Goal: Transaction & Acquisition: Purchase product/service

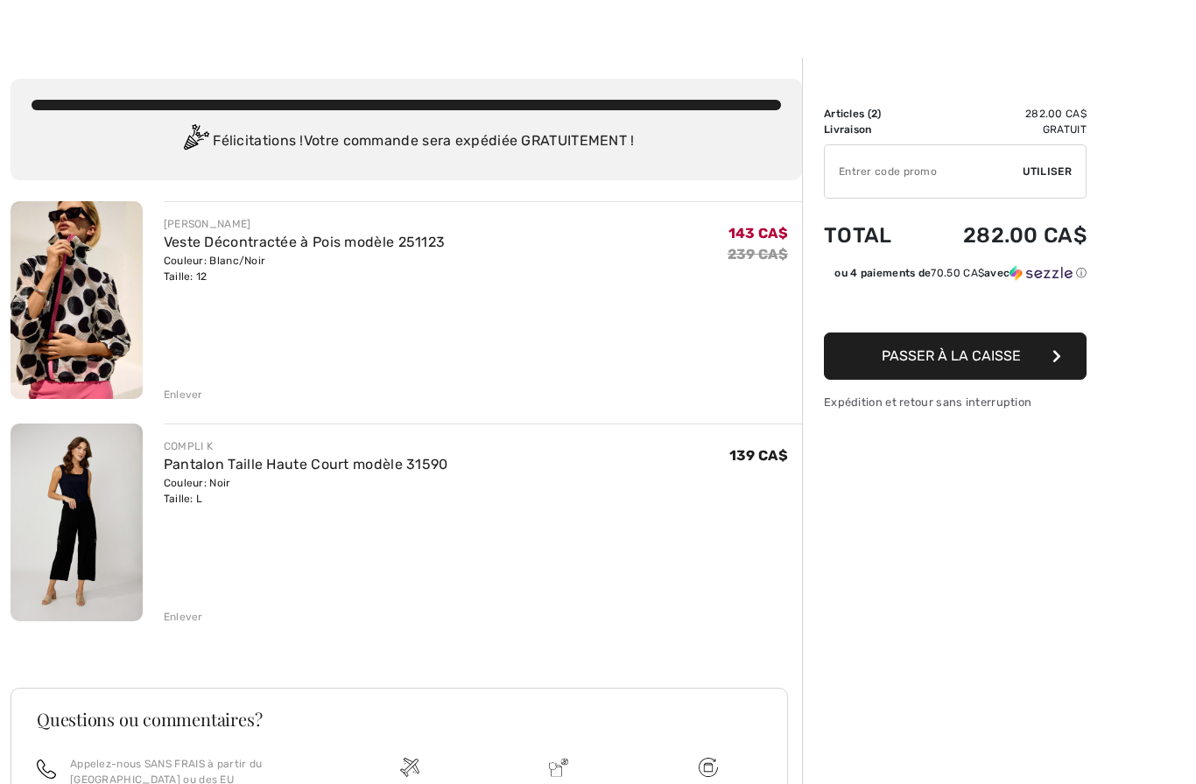
scroll to position [29, 0]
click at [196, 393] on div "Enlever" at bounding box center [183, 394] width 39 height 16
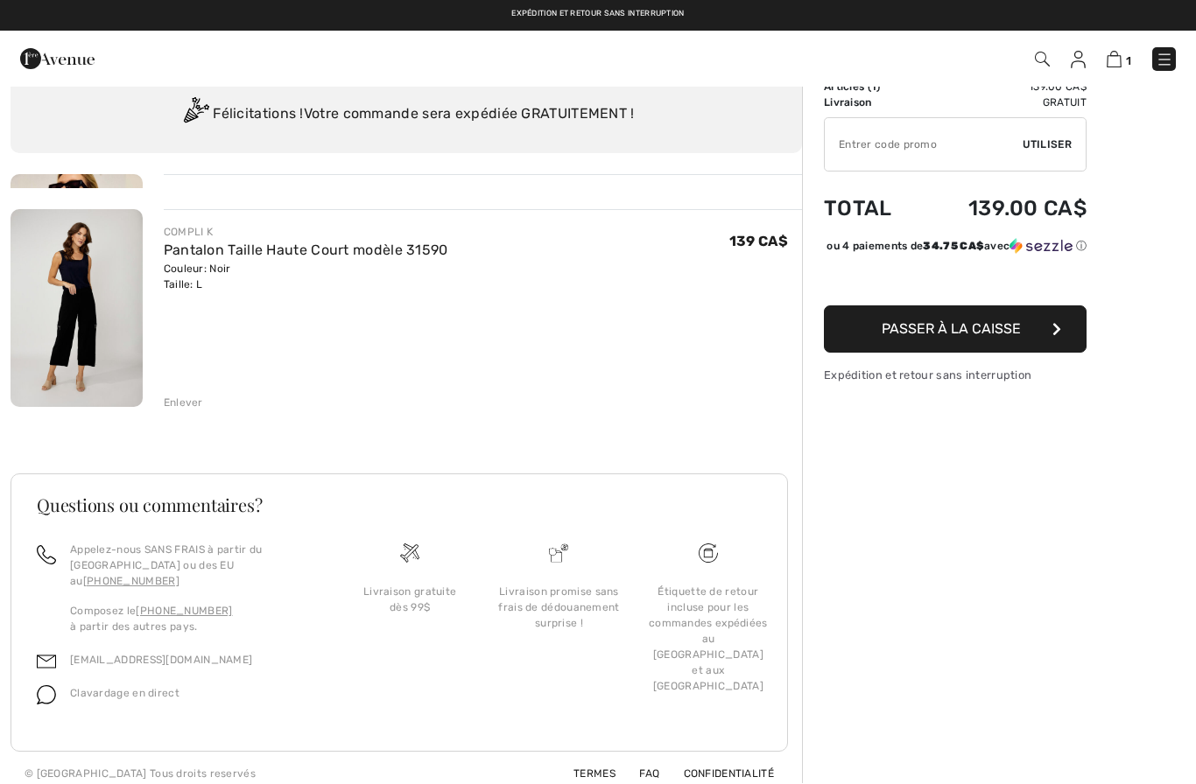
scroll to position [60, 0]
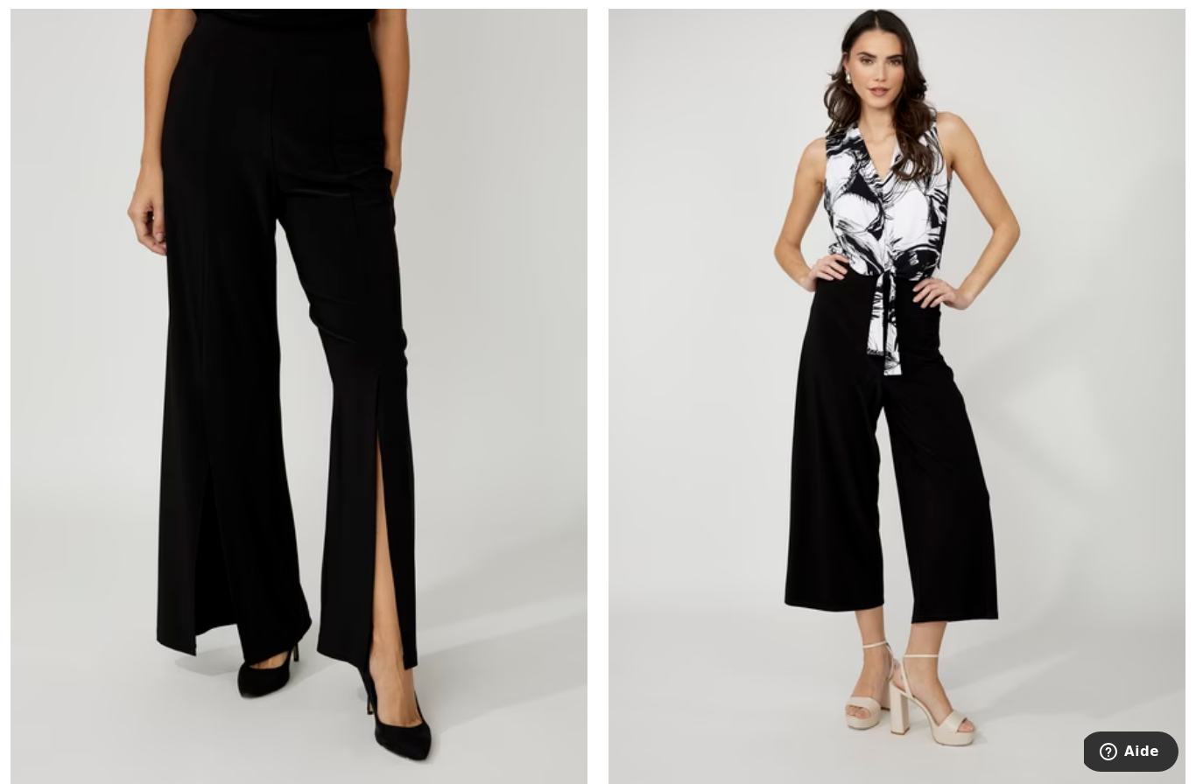
scroll to position [7224, 0]
click at [902, 433] on img at bounding box center [896, 377] width 577 height 866
click at [899, 375] on img at bounding box center [896, 377] width 577 height 866
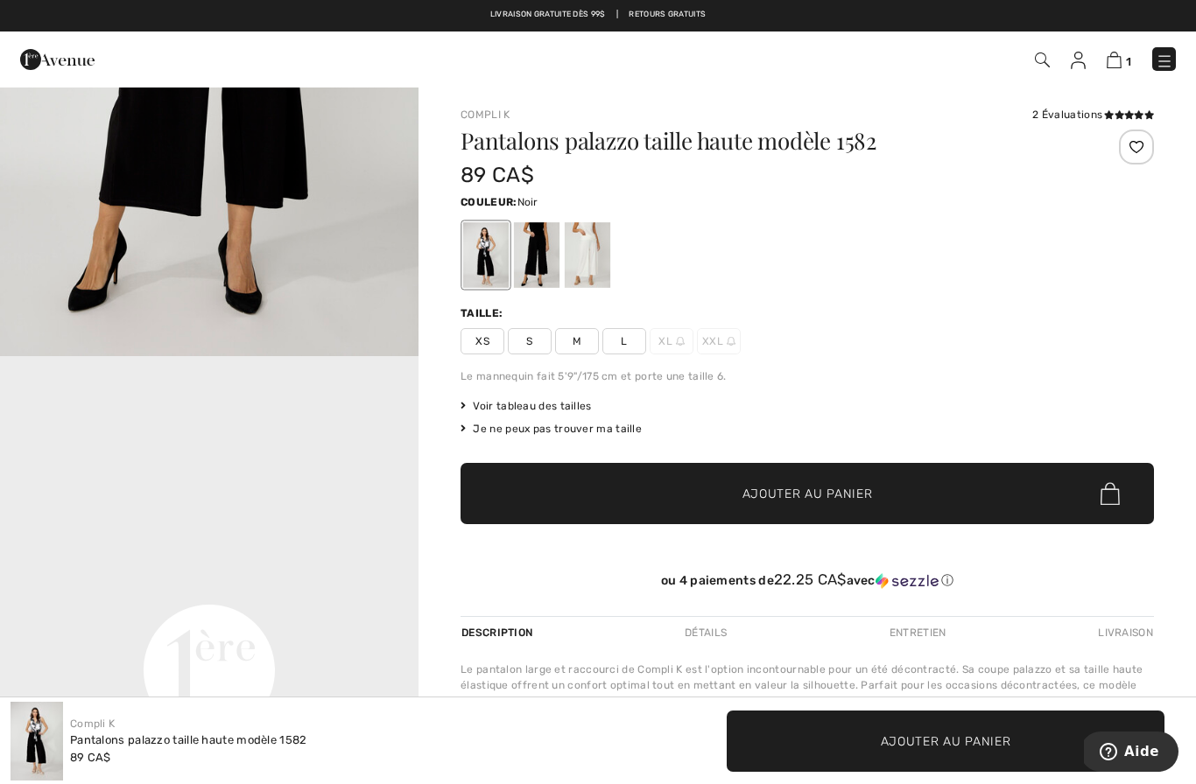
click at [696, 465] on span "✔ Ajouté au panier Ajouter au panier" at bounding box center [806, 493] width 693 height 61
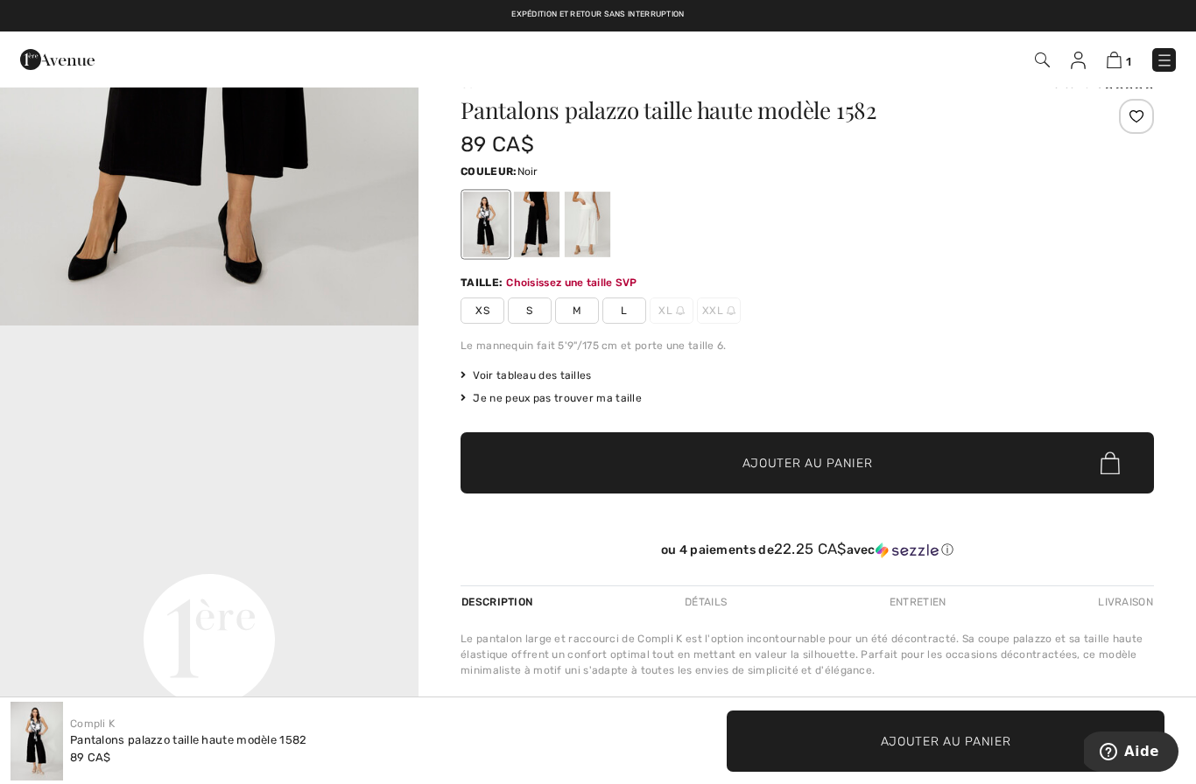
scroll to position [33, 0]
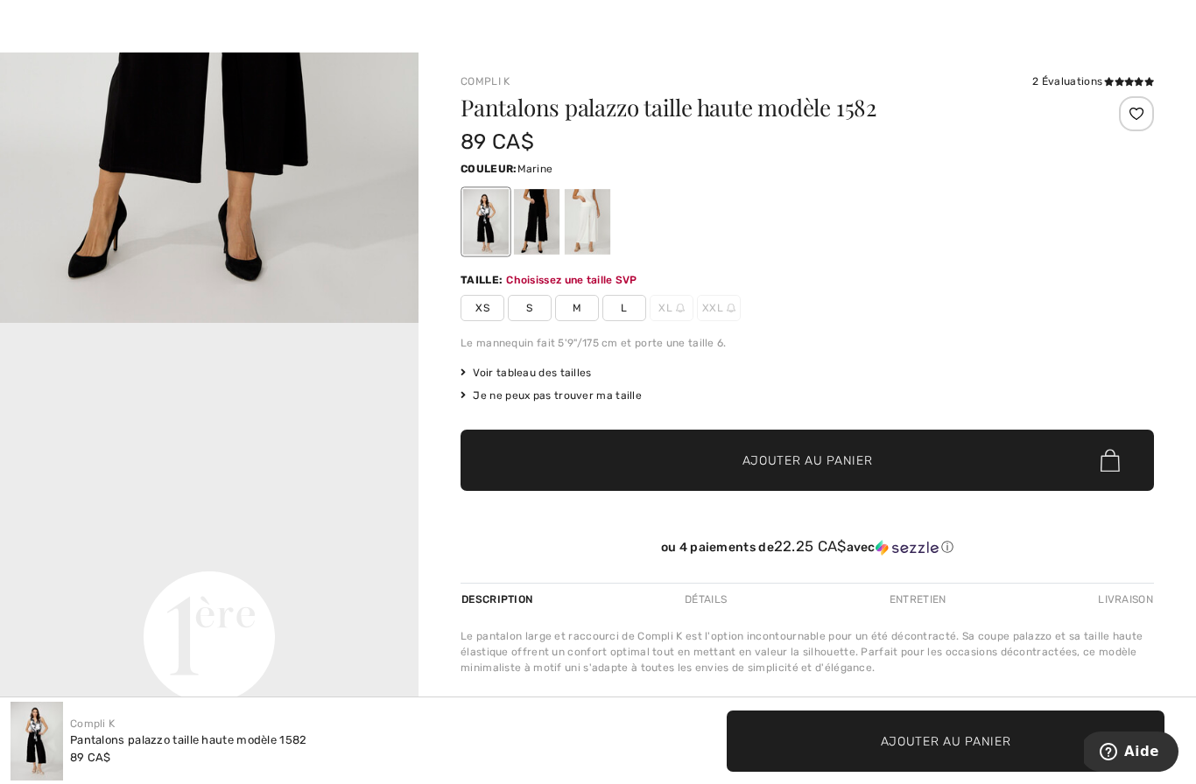
click at [556, 240] on div at bounding box center [537, 222] width 46 height 66
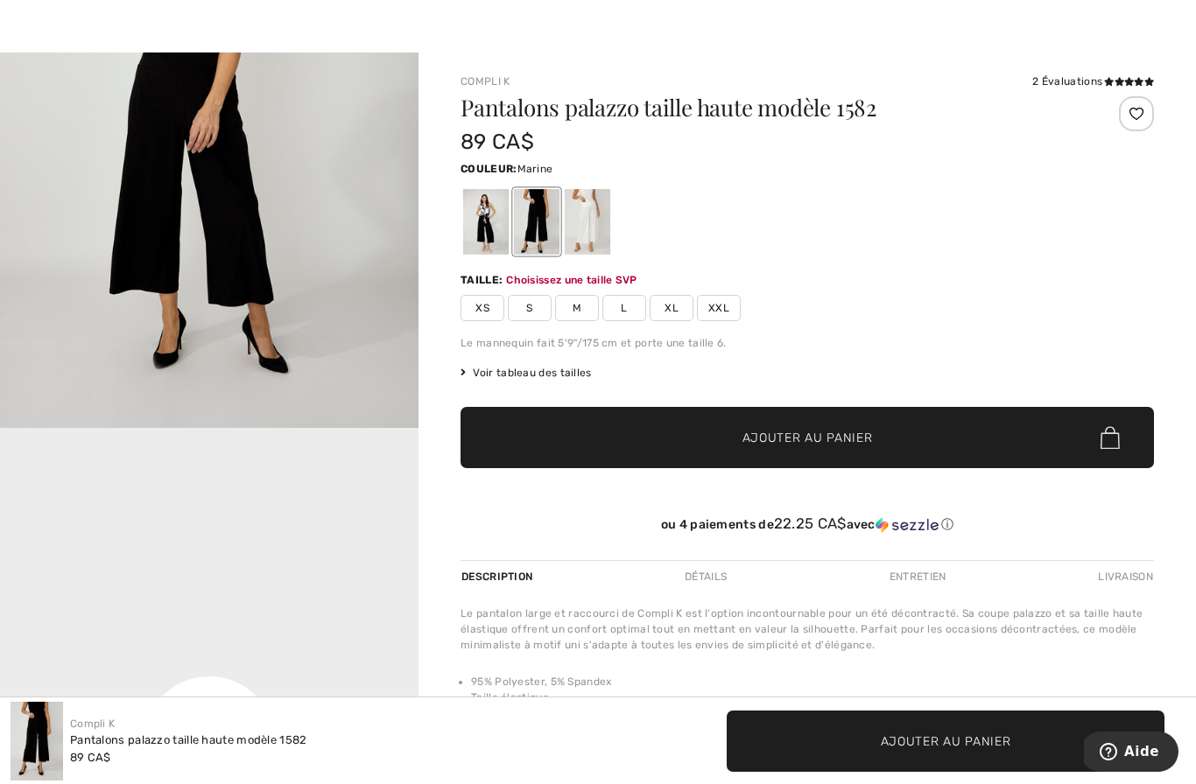
scroll to position [0, 0]
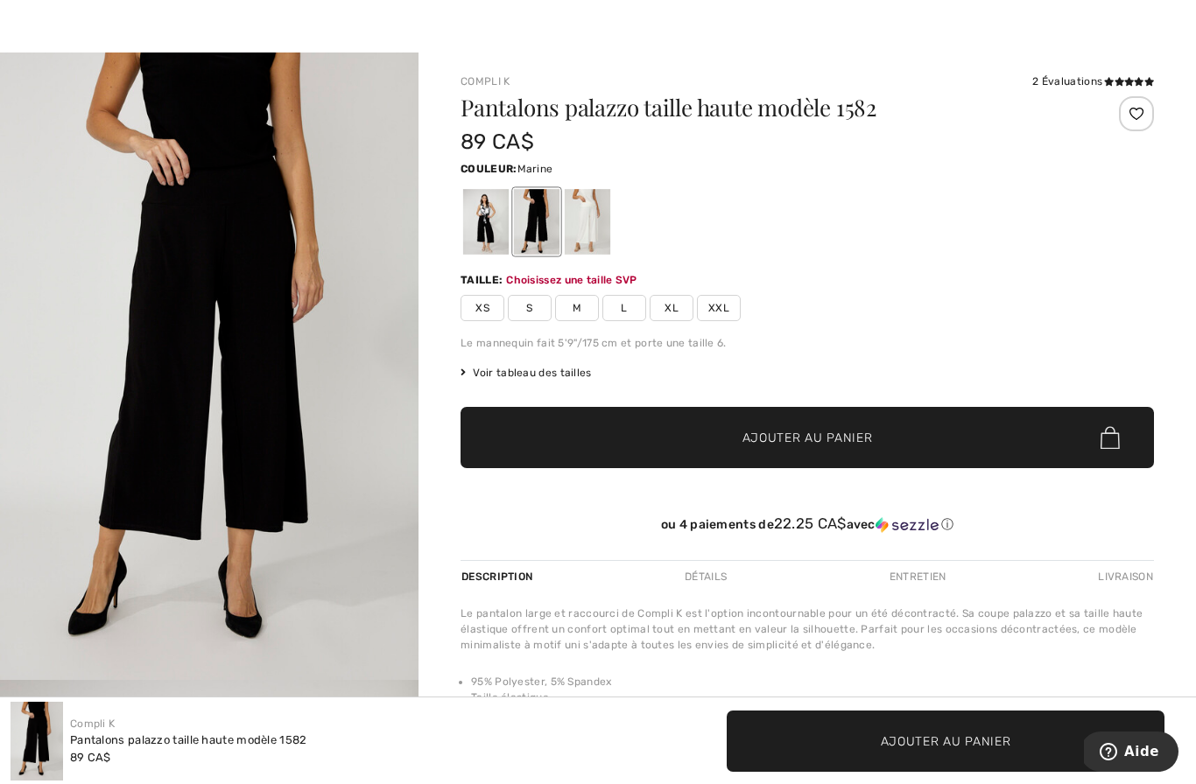
click at [601, 237] on div at bounding box center [588, 222] width 46 height 66
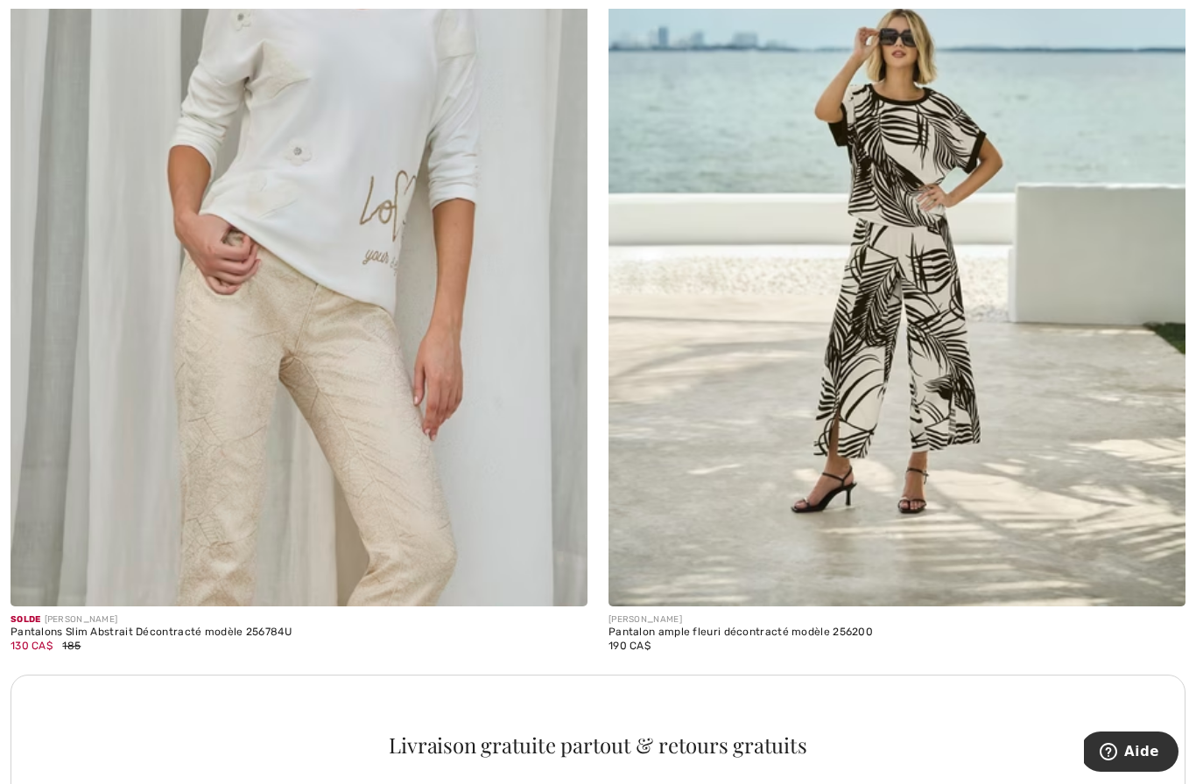
scroll to position [11192, 0]
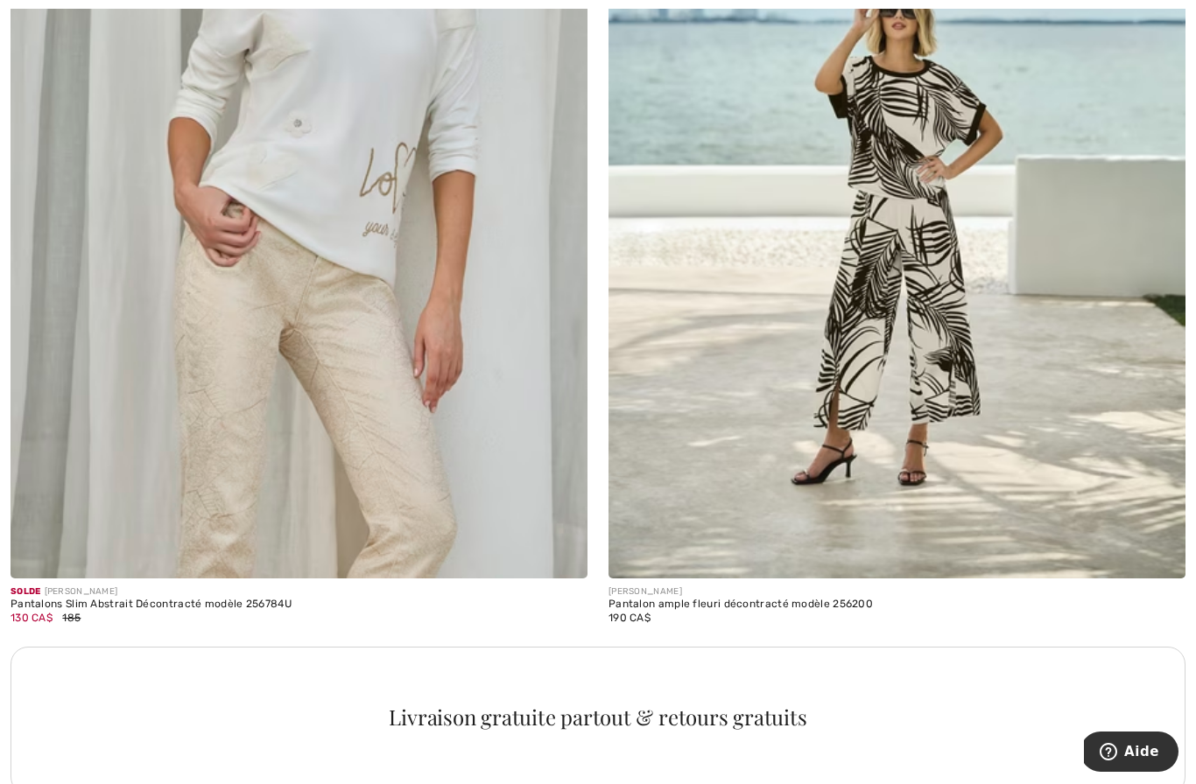
click at [678, 488] on img at bounding box center [896, 146] width 577 height 866
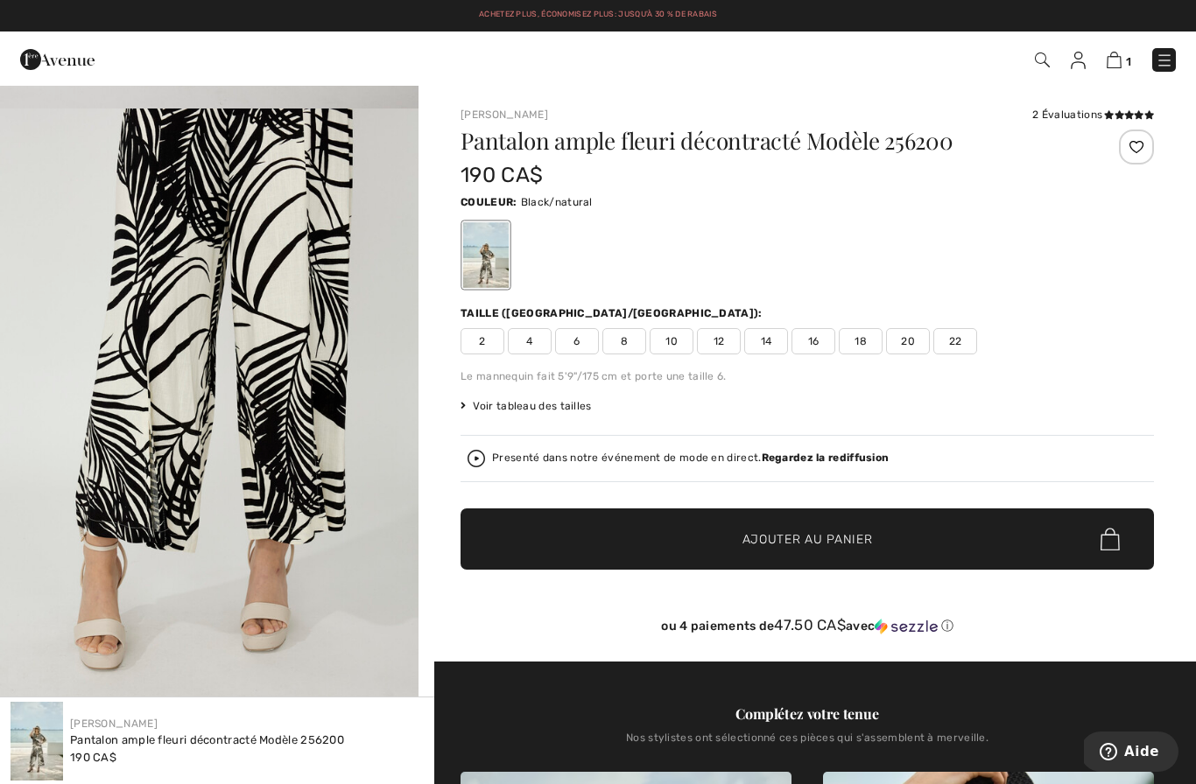
scroll to position [1224, 0]
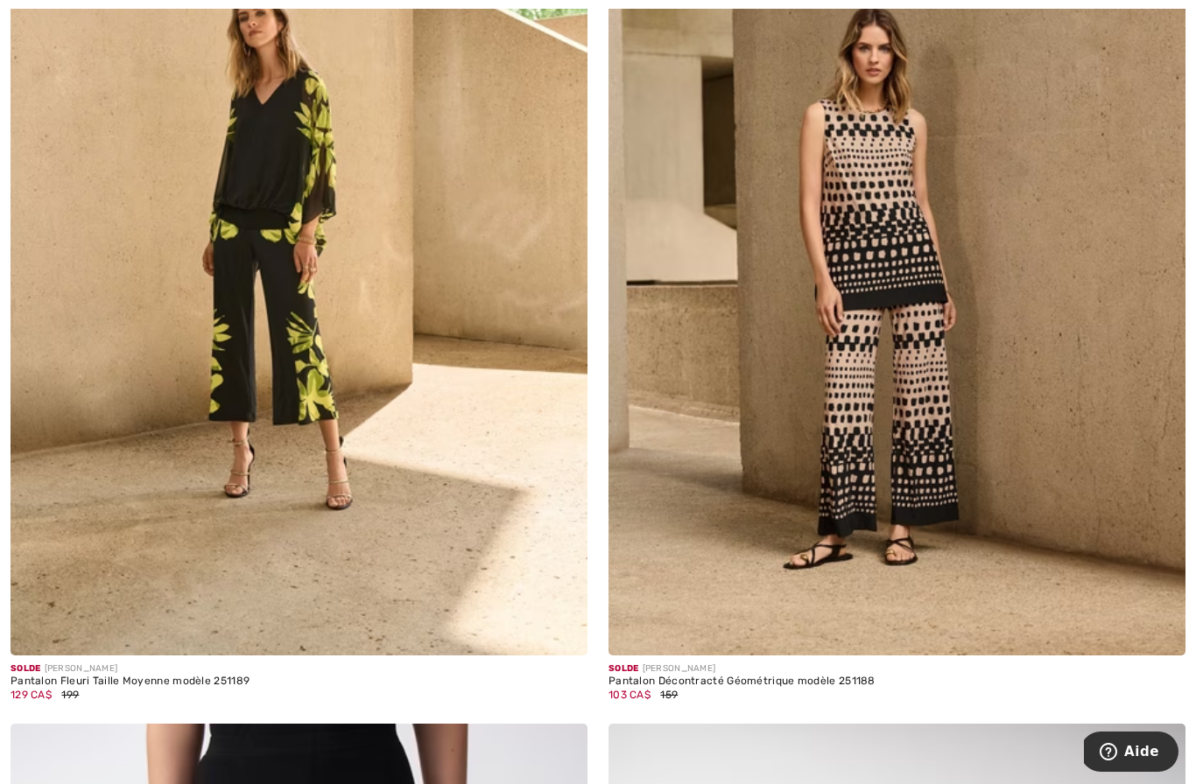
scroll to position [16002, 0]
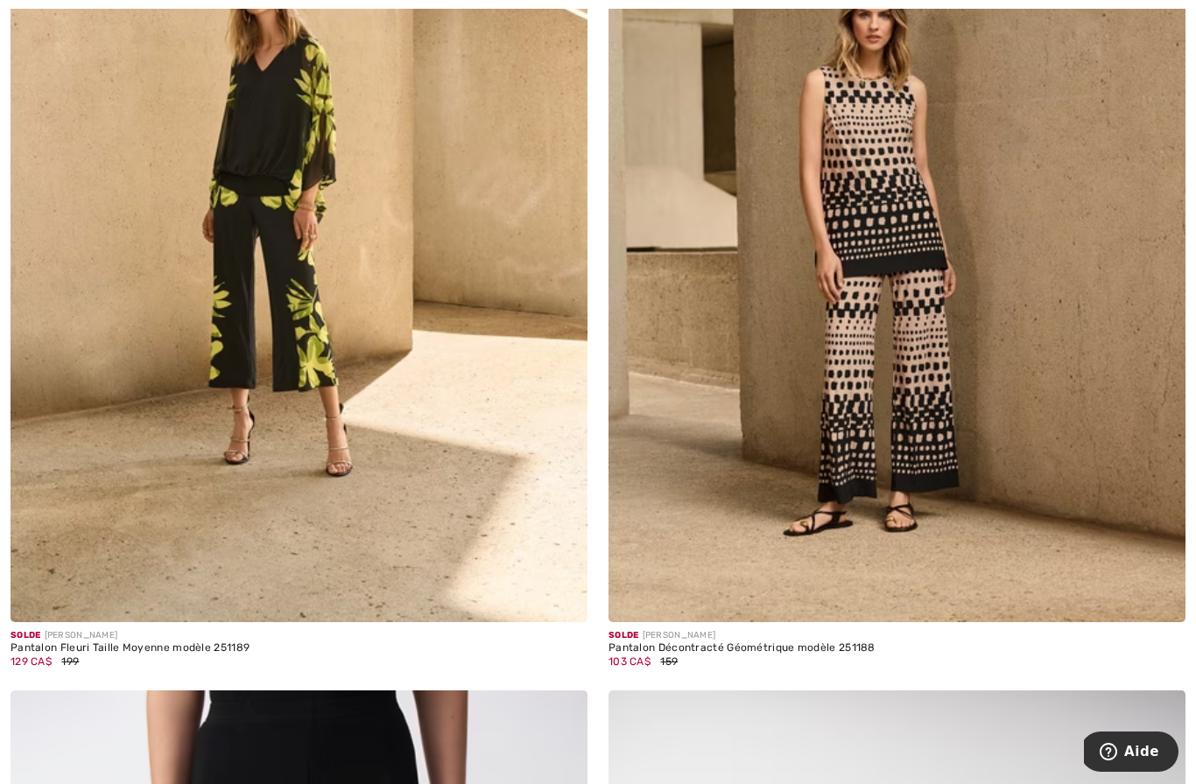
click at [180, 429] on img at bounding box center [299, 190] width 577 height 866
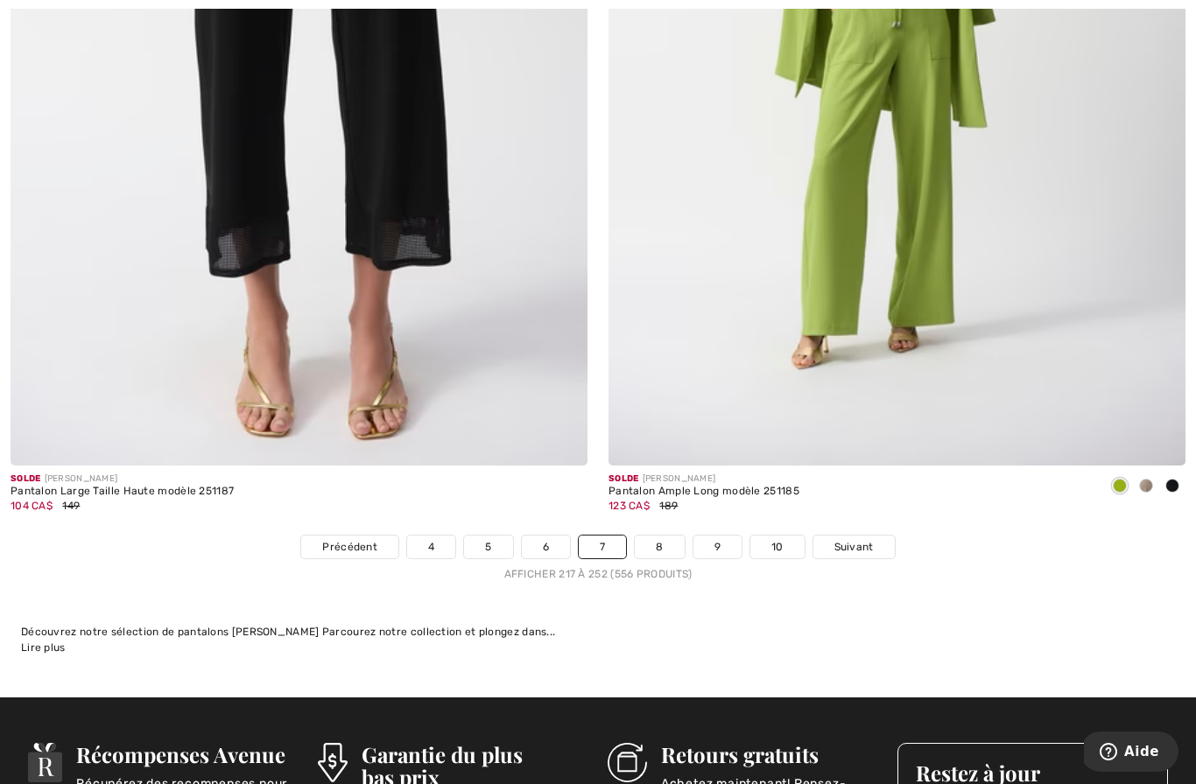
scroll to position [17126, 0]
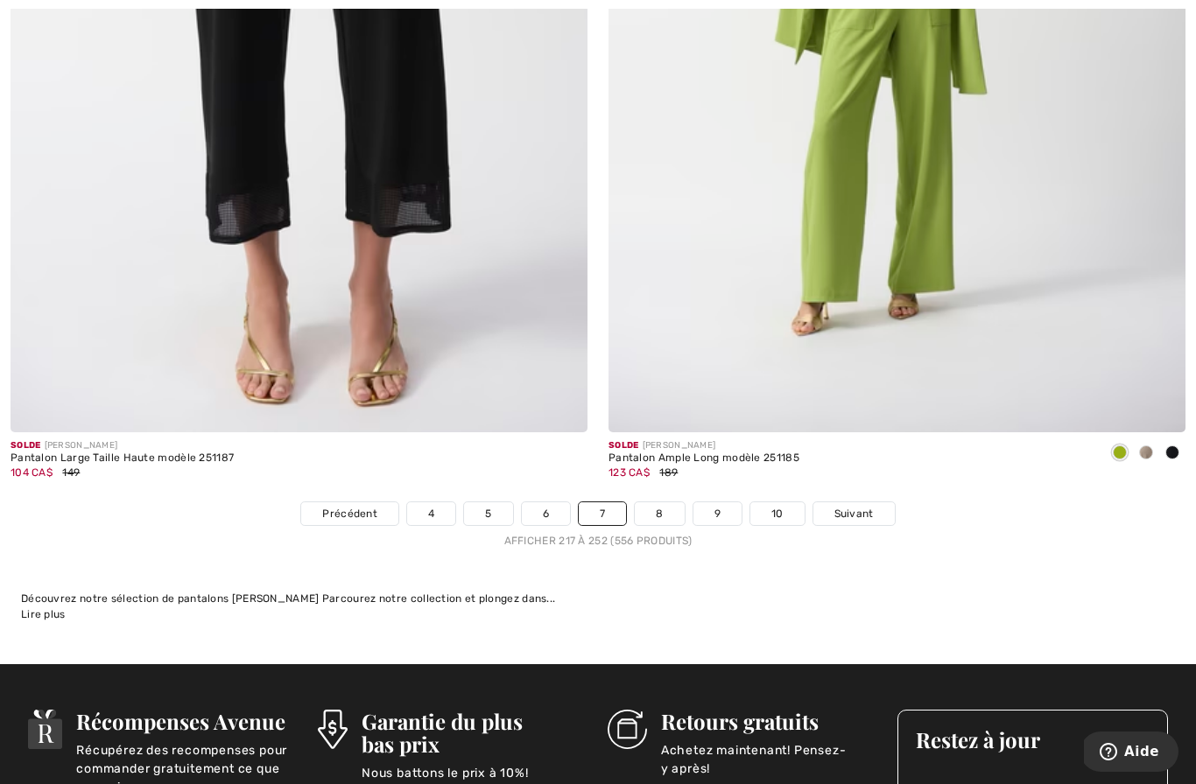
click at [89, 369] on img at bounding box center [299, 0] width 577 height 866
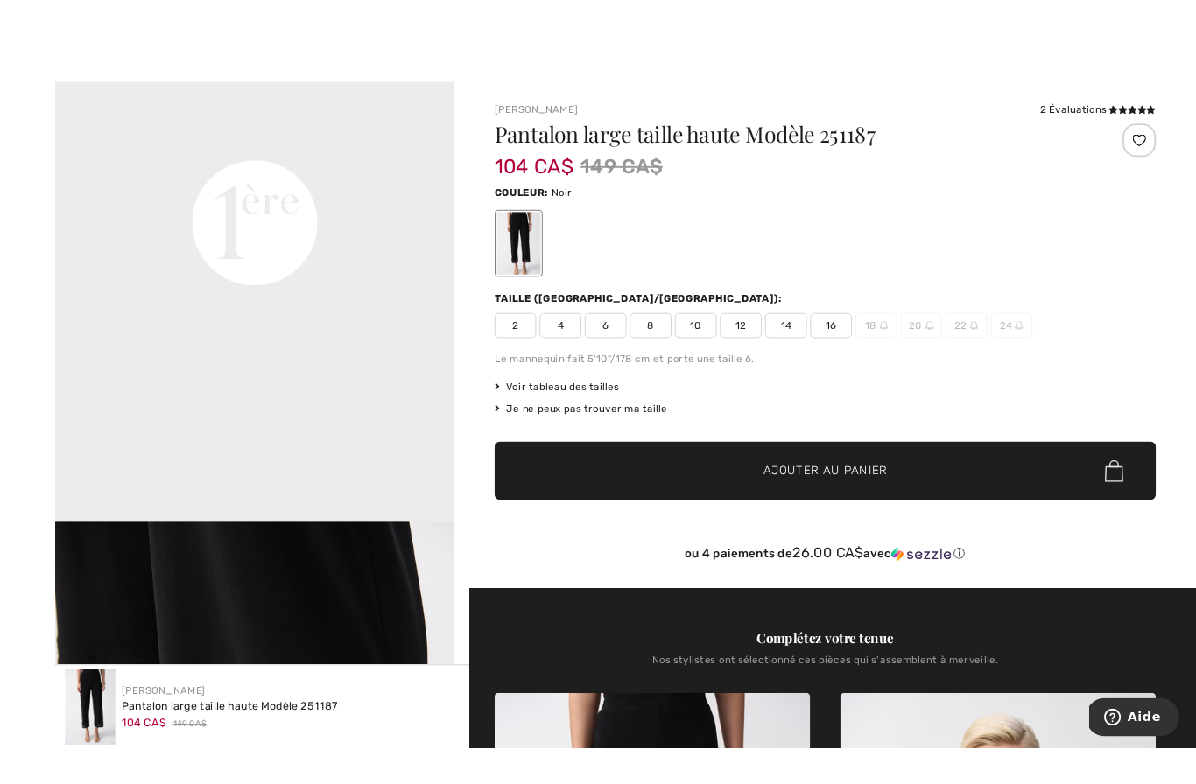
scroll to position [7, 0]
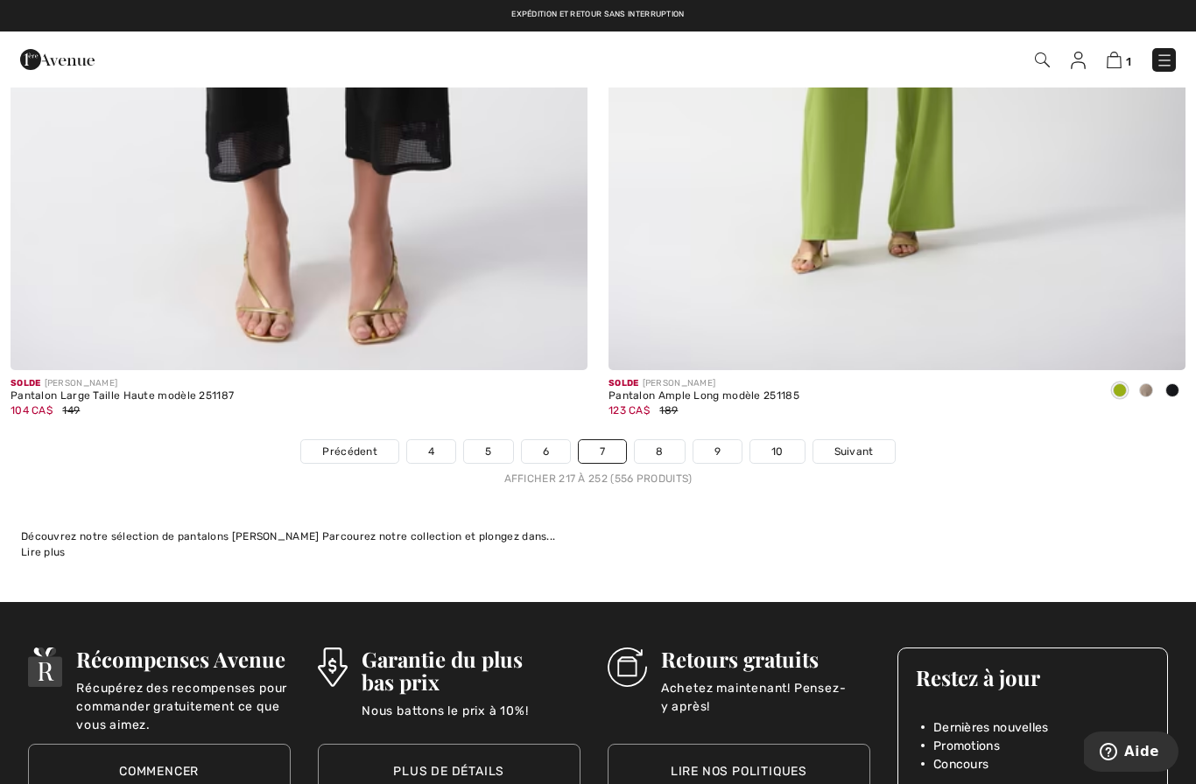
click at [662, 448] on link "8" at bounding box center [659, 451] width 49 height 23
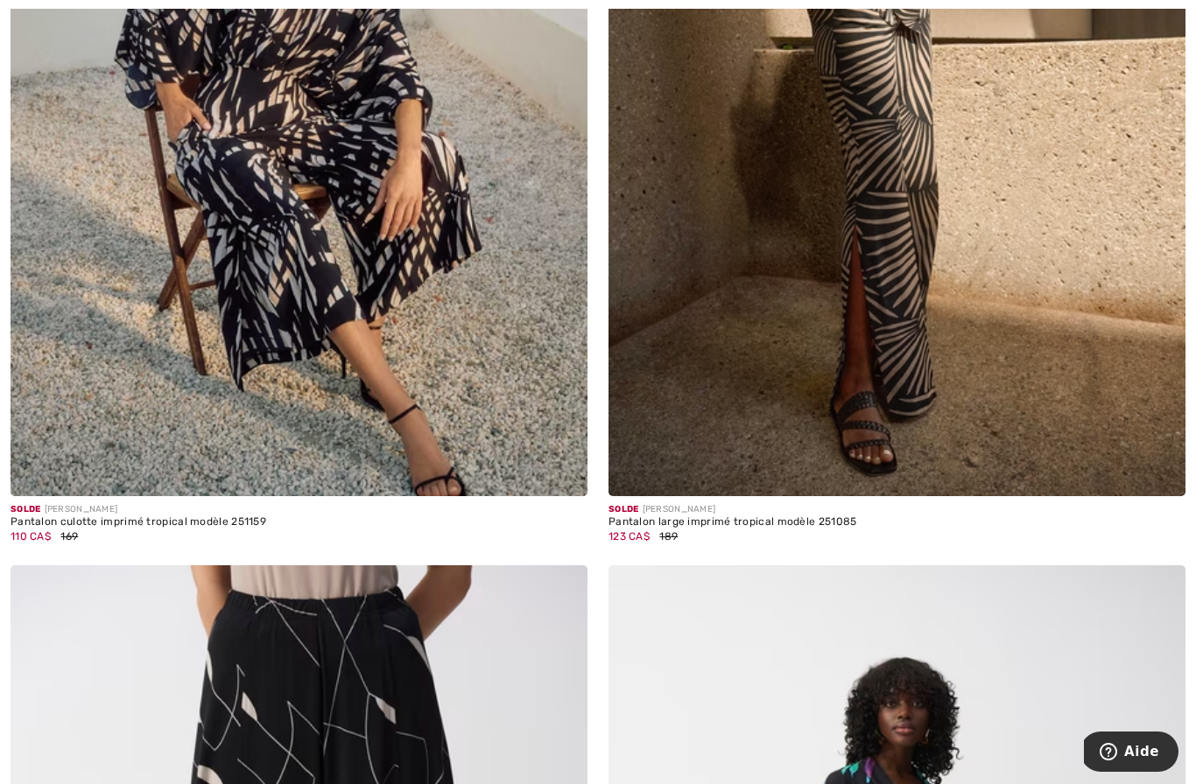
scroll to position [779, 0]
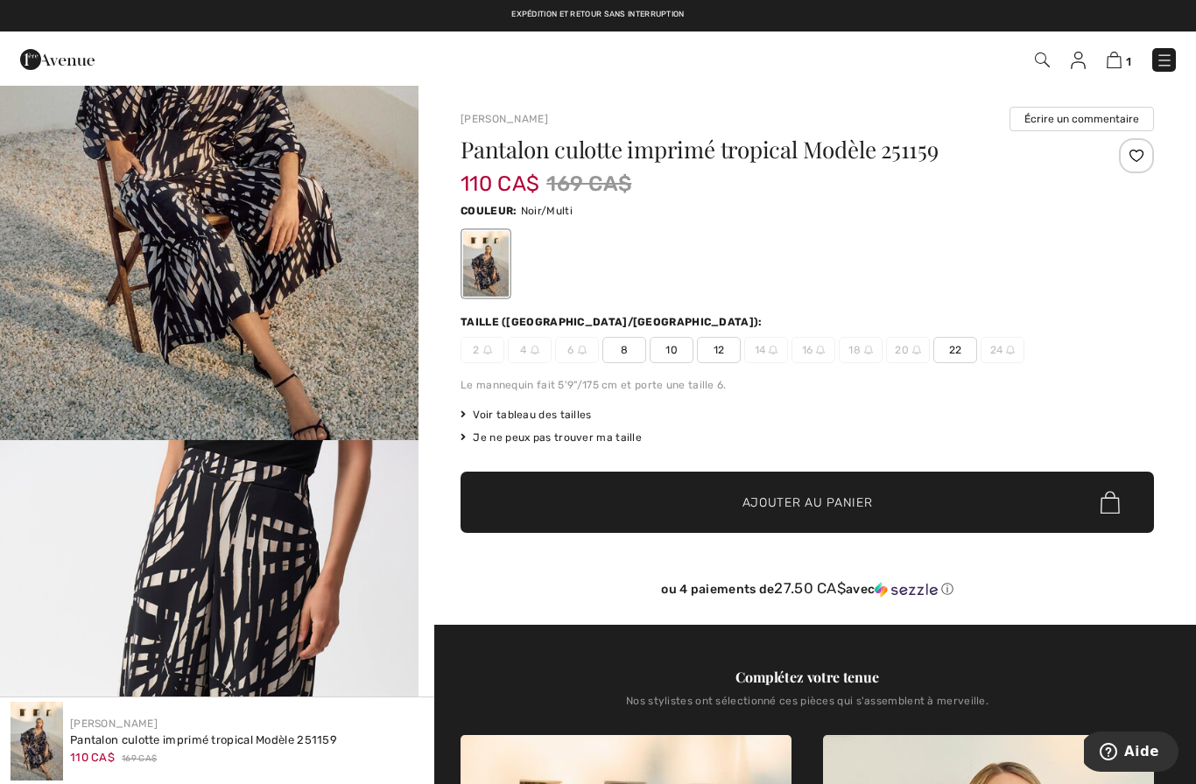
scroll to position [263, 0]
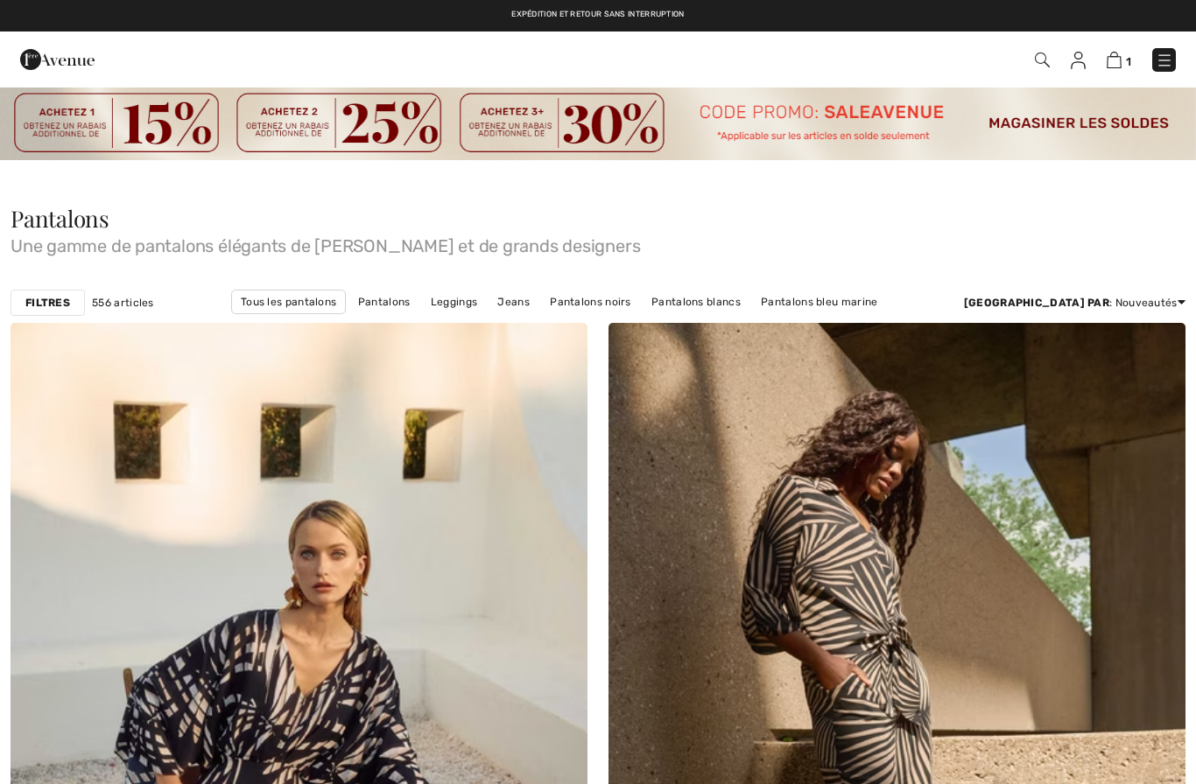
checkbox input "true"
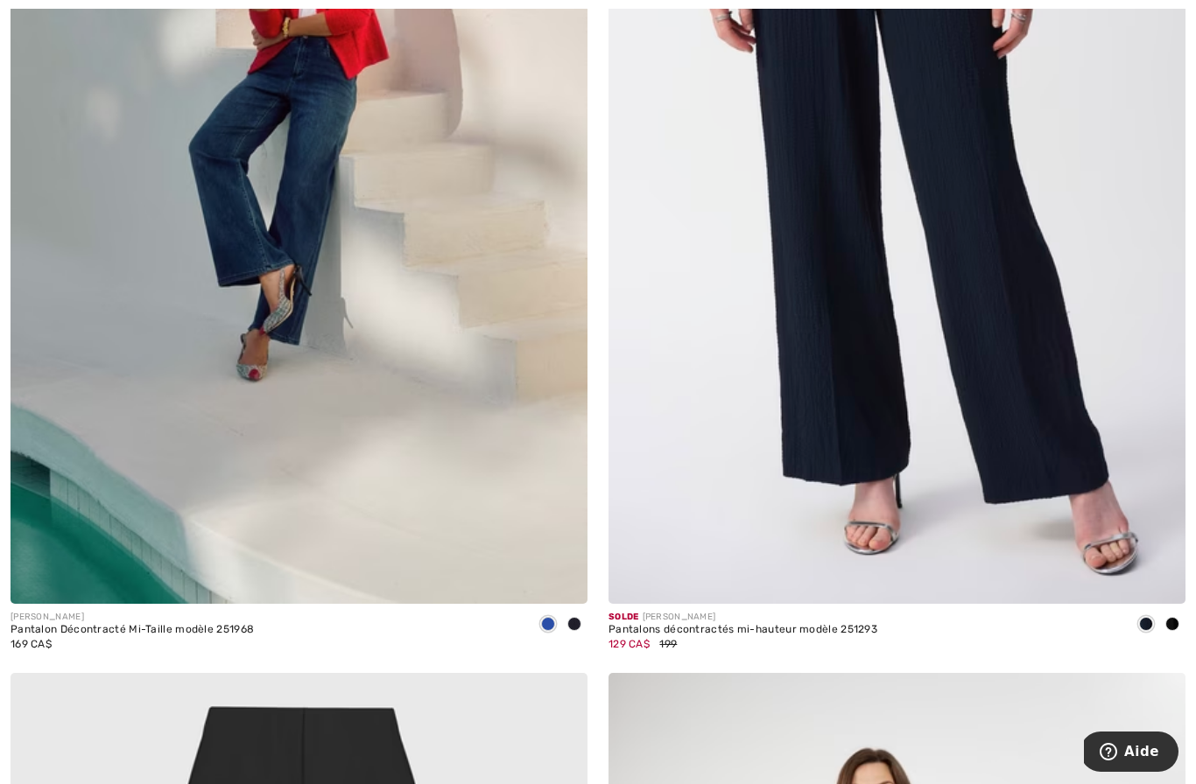
scroll to position [15148, 0]
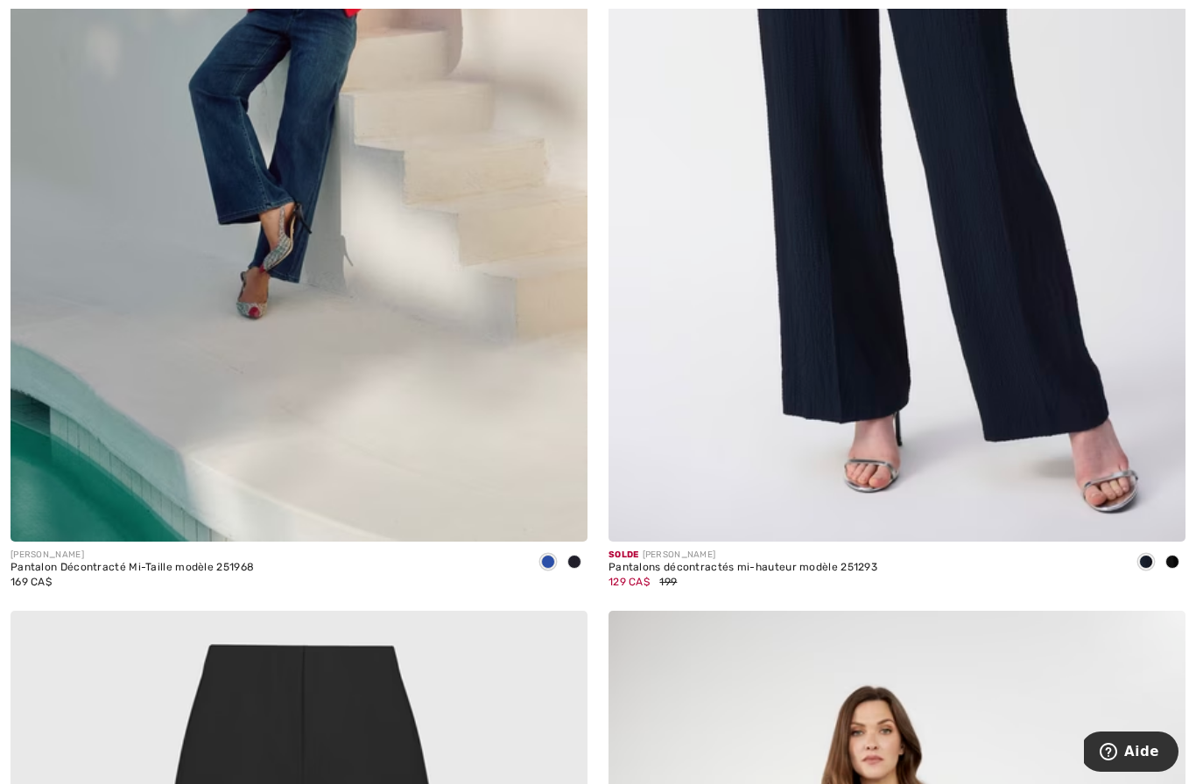
click at [153, 495] on img at bounding box center [299, 110] width 577 height 866
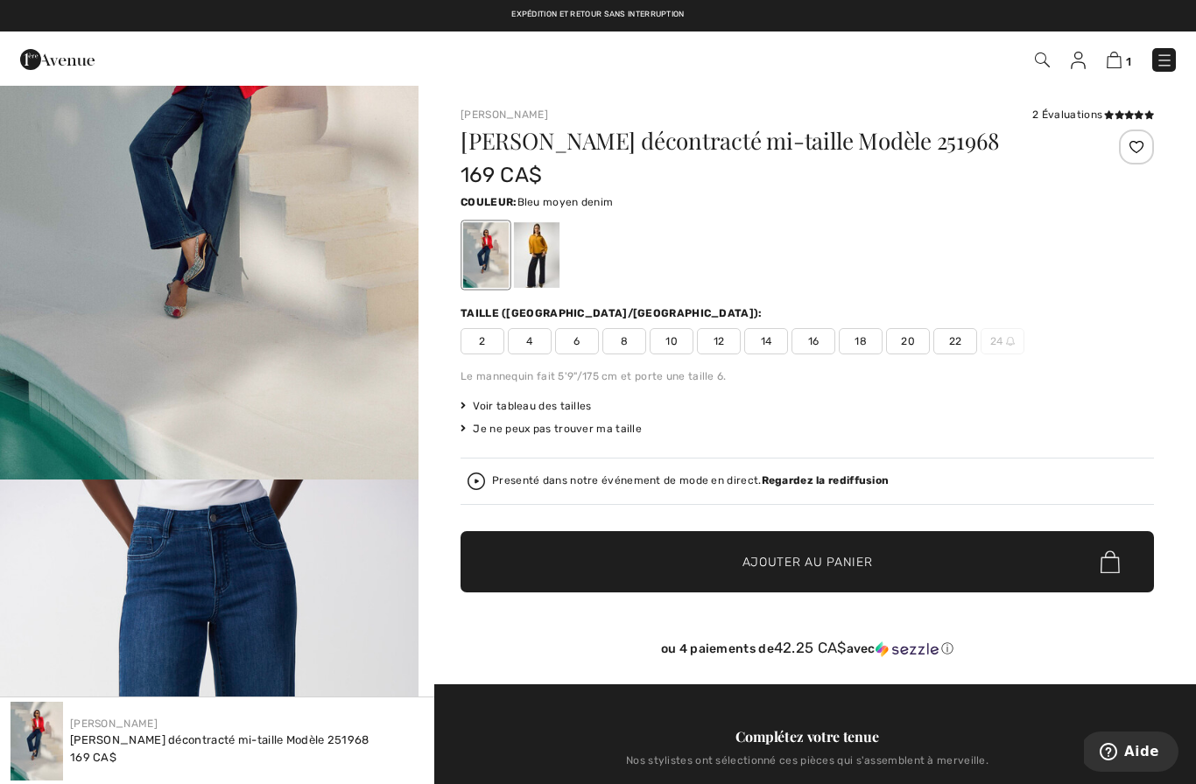
scroll to position [193, 0]
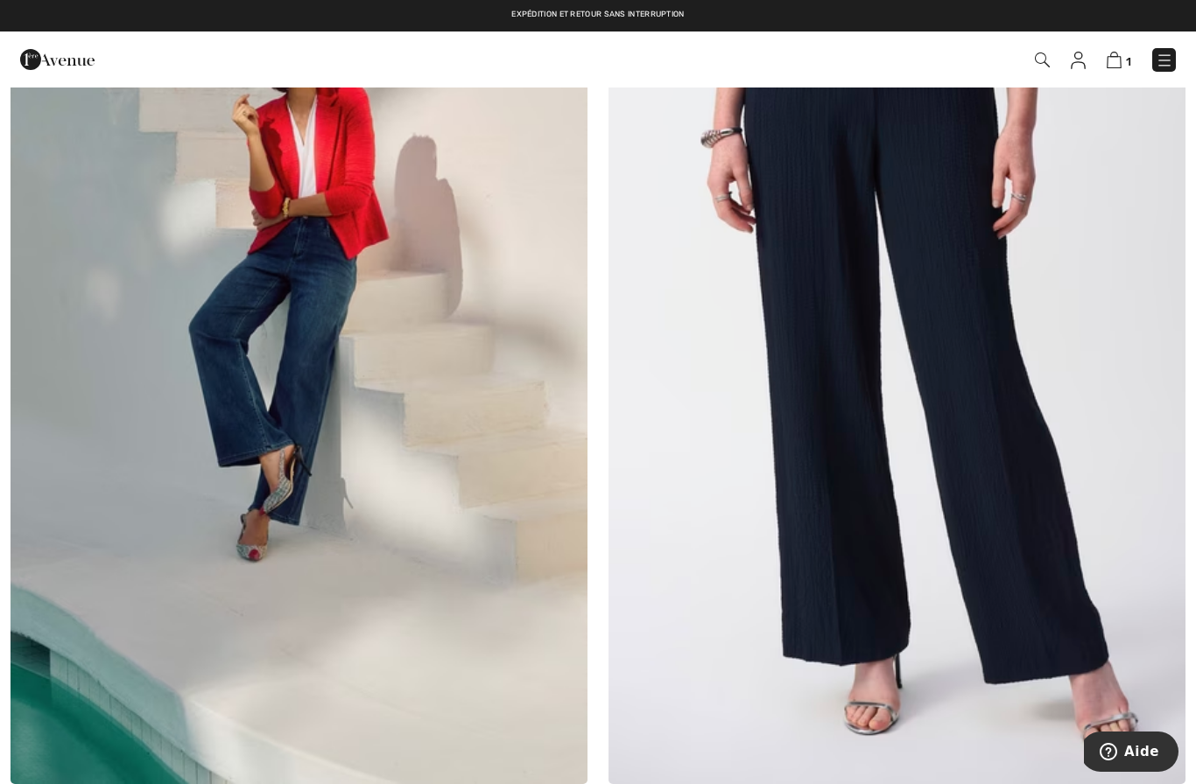
scroll to position [14846, 0]
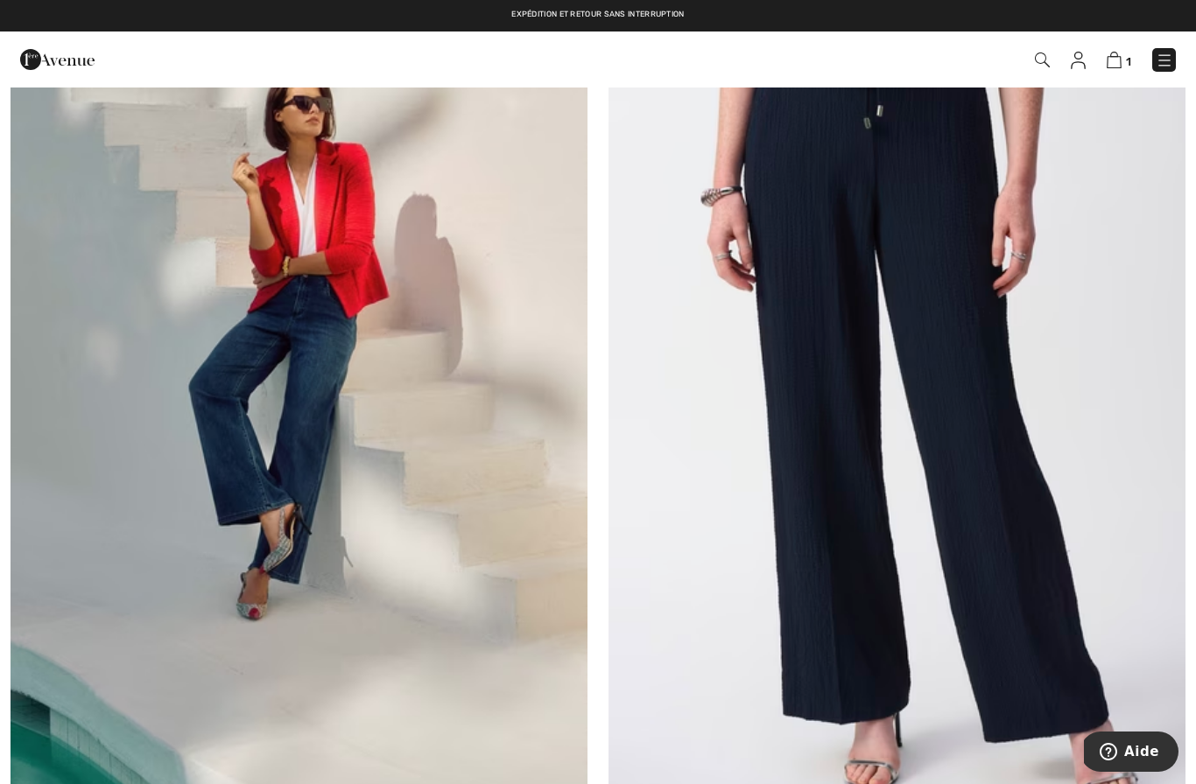
click at [719, 358] on img at bounding box center [896, 411] width 577 height 866
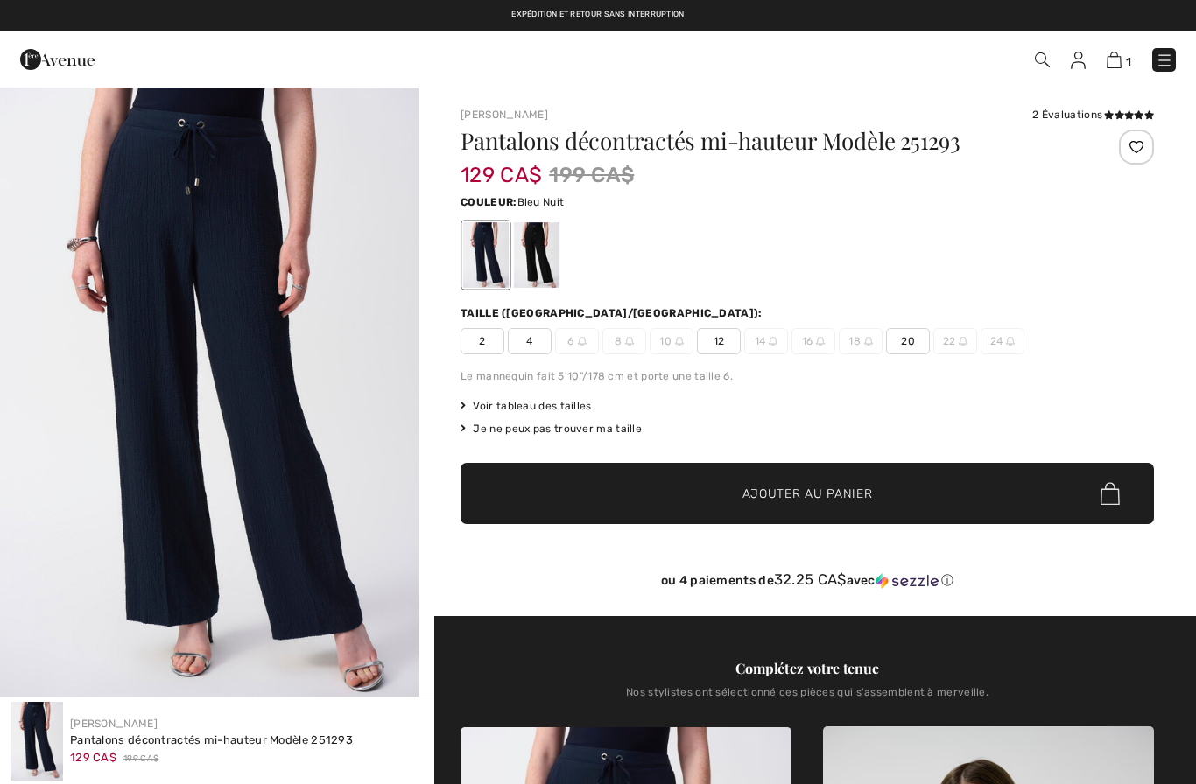
checkbox input "true"
click at [482, 251] on div at bounding box center [486, 255] width 46 height 66
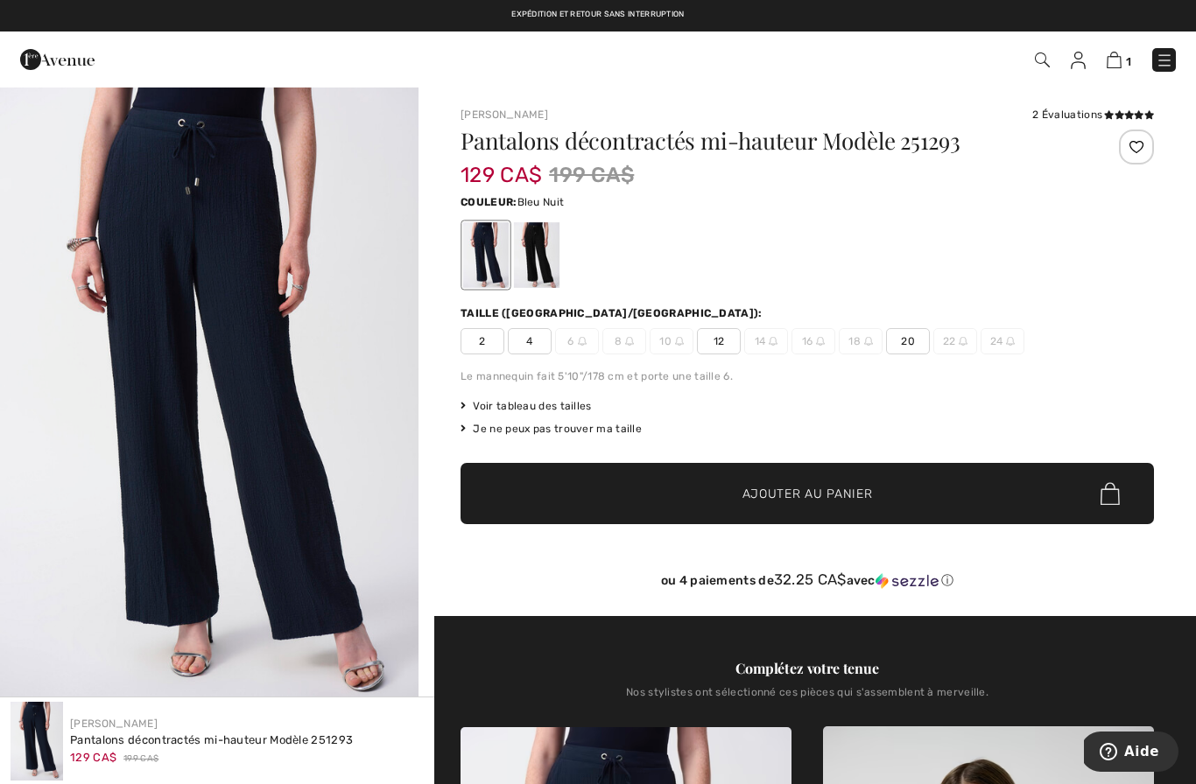
click at [483, 263] on div at bounding box center [486, 255] width 46 height 66
click at [541, 270] on div at bounding box center [537, 255] width 46 height 66
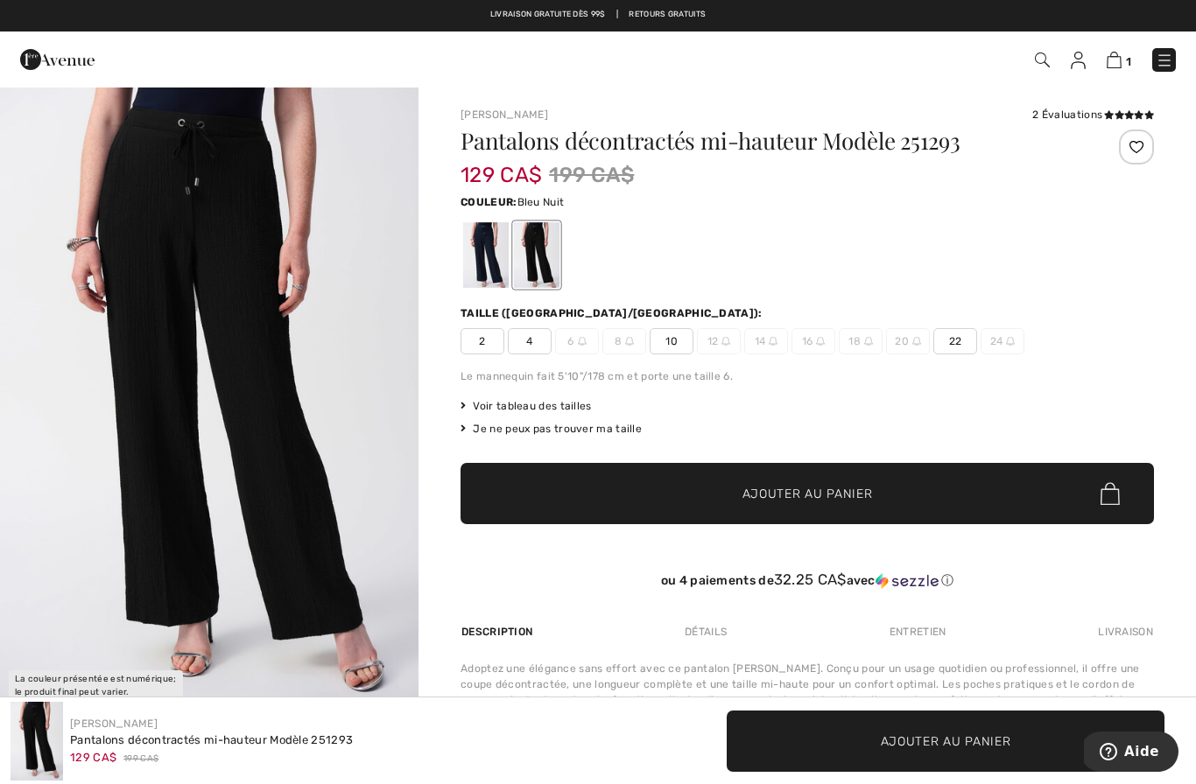
click at [485, 252] on div at bounding box center [486, 255] width 46 height 66
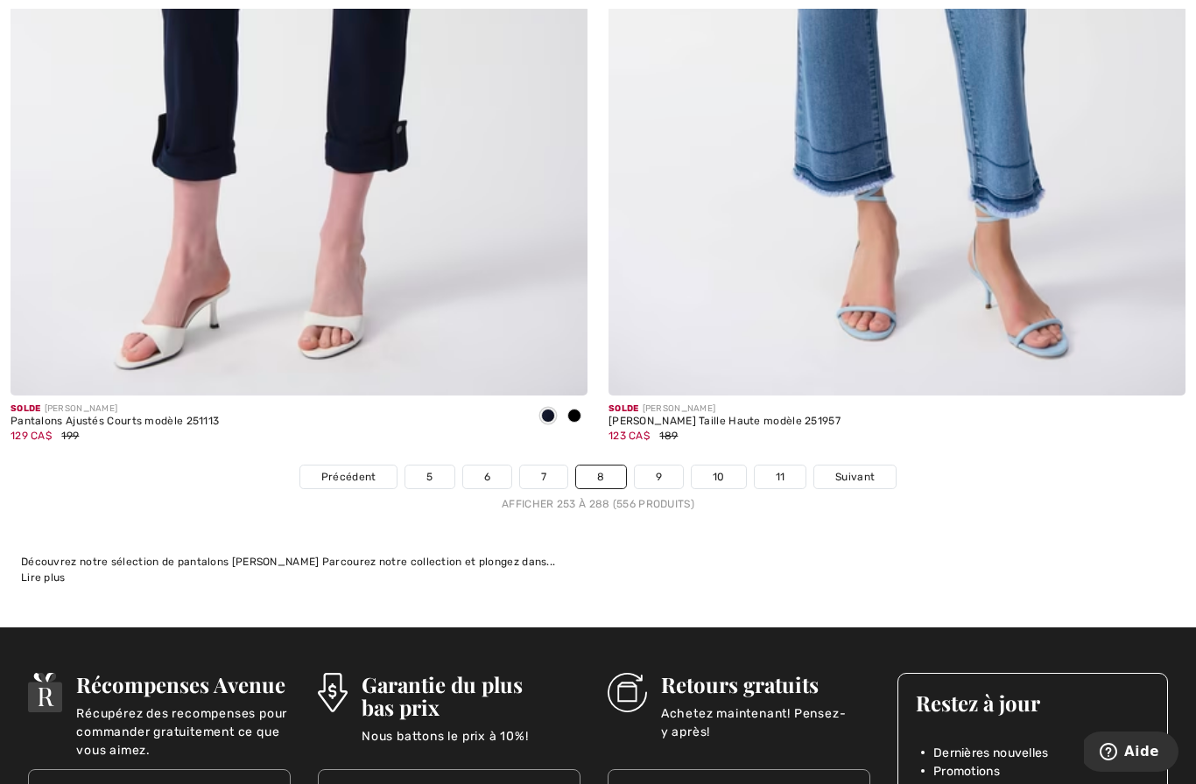
scroll to position [17172, 0]
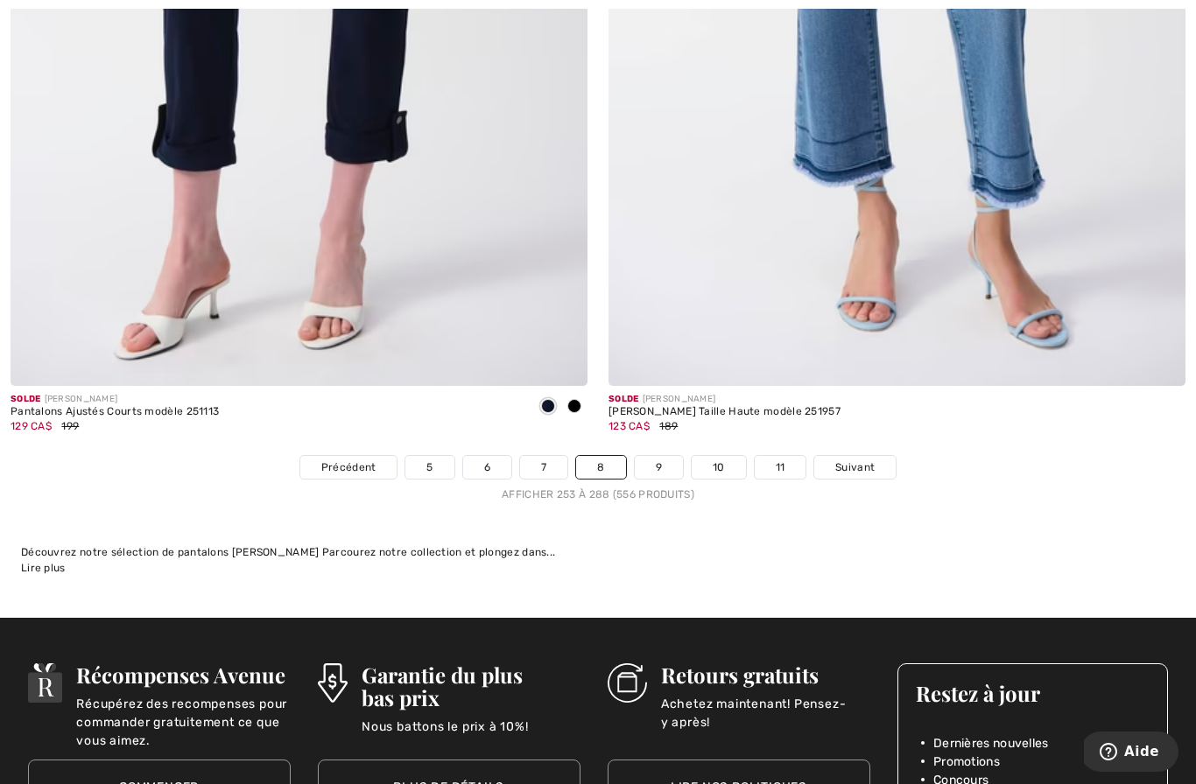
click at [662, 460] on link "9" at bounding box center [659, 467] width 48 height 23
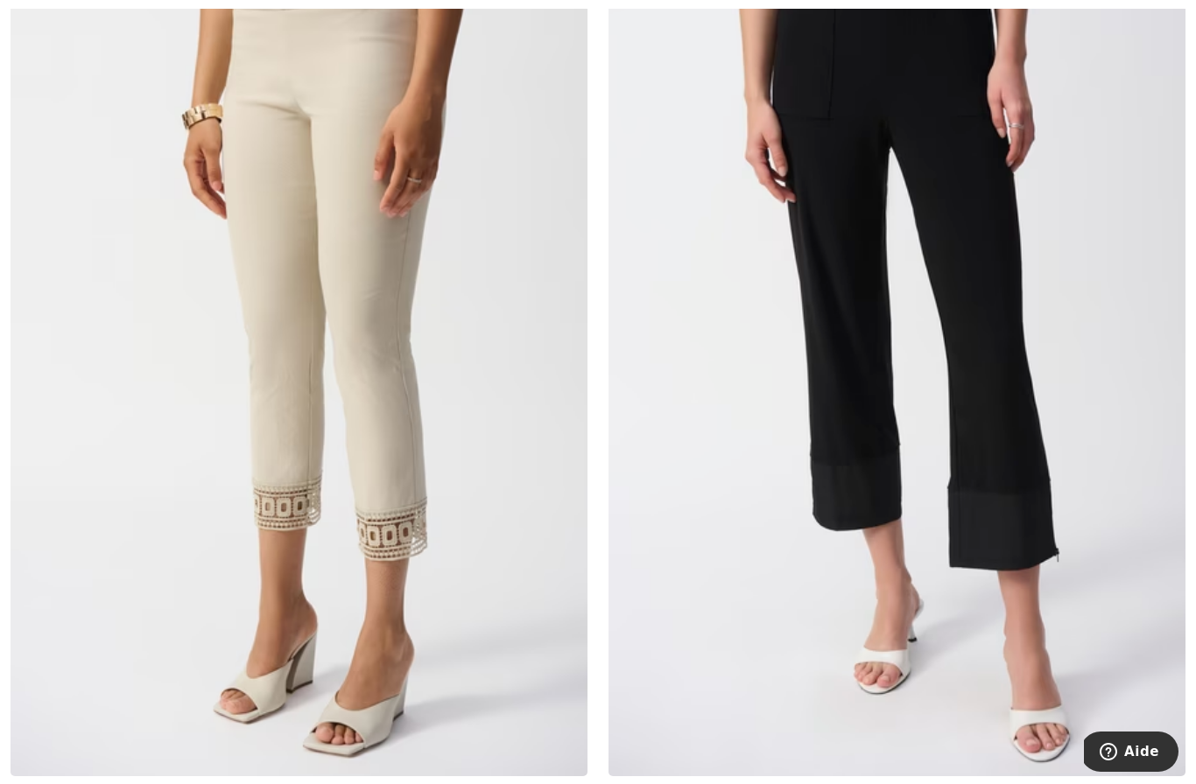
scroll to position [12112, 0]
click at [679, 473] on img at bounding box center [896, 343] width 577 height 866
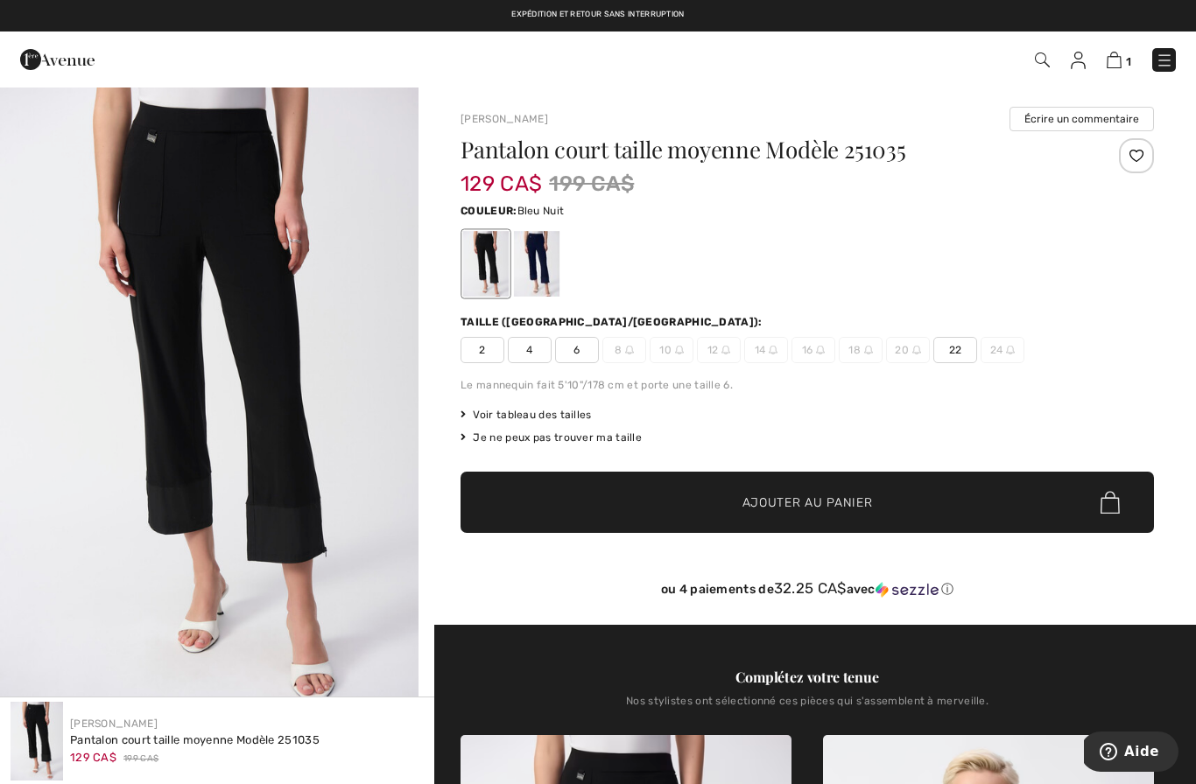
click at [534, 281] on div at bounding box center [537, 264] width 46 height 66
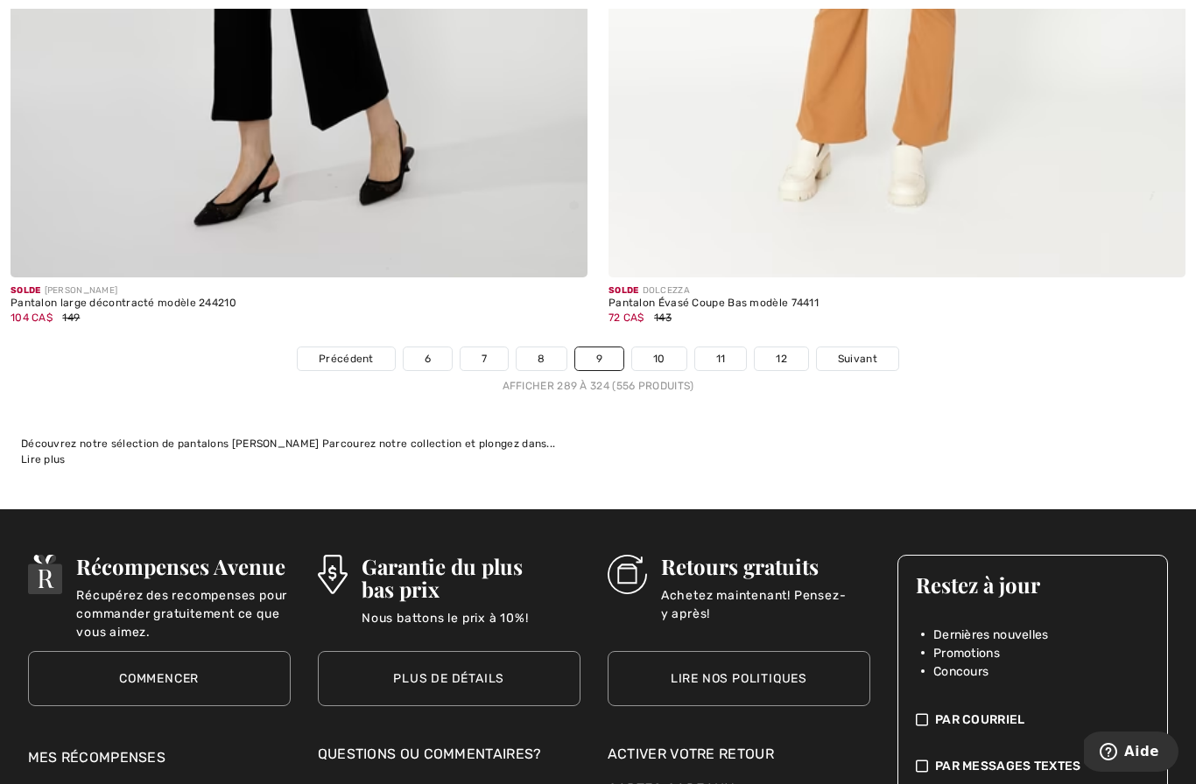
scroll to position [17341, 0]
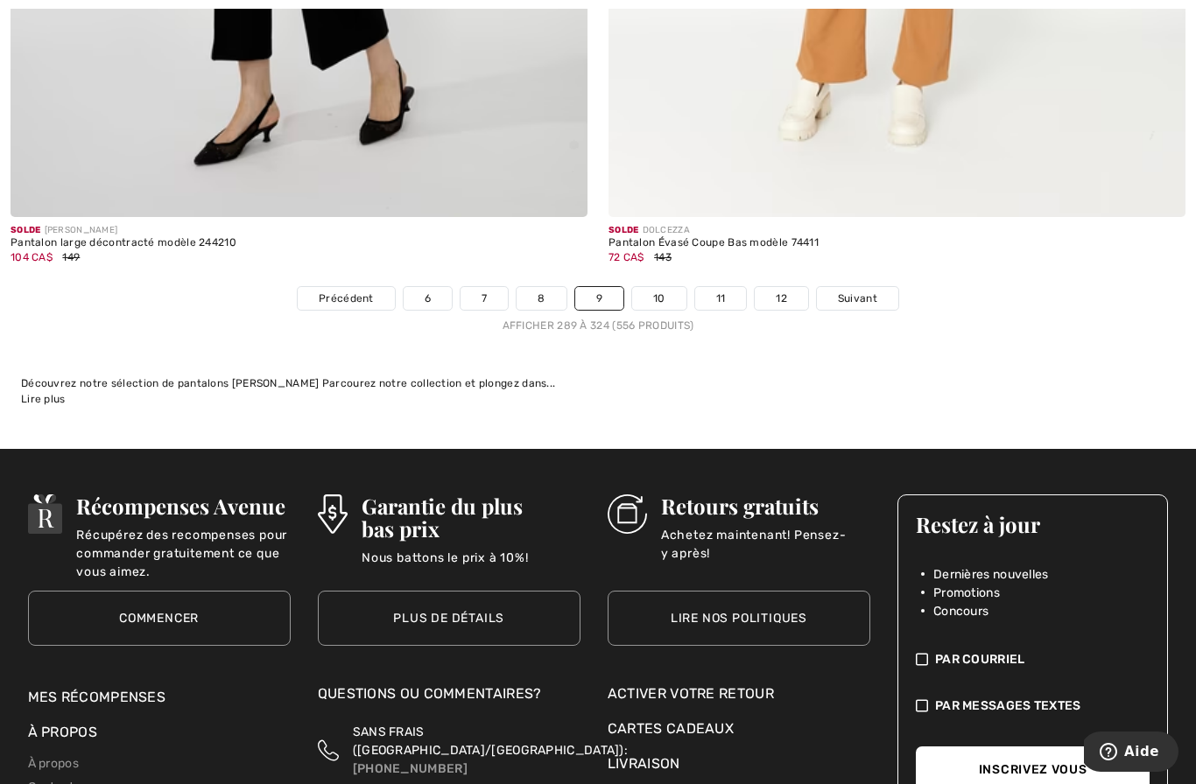
click at [655, 293] on link "10" at bounding box center [659, 298] width 54 height 23
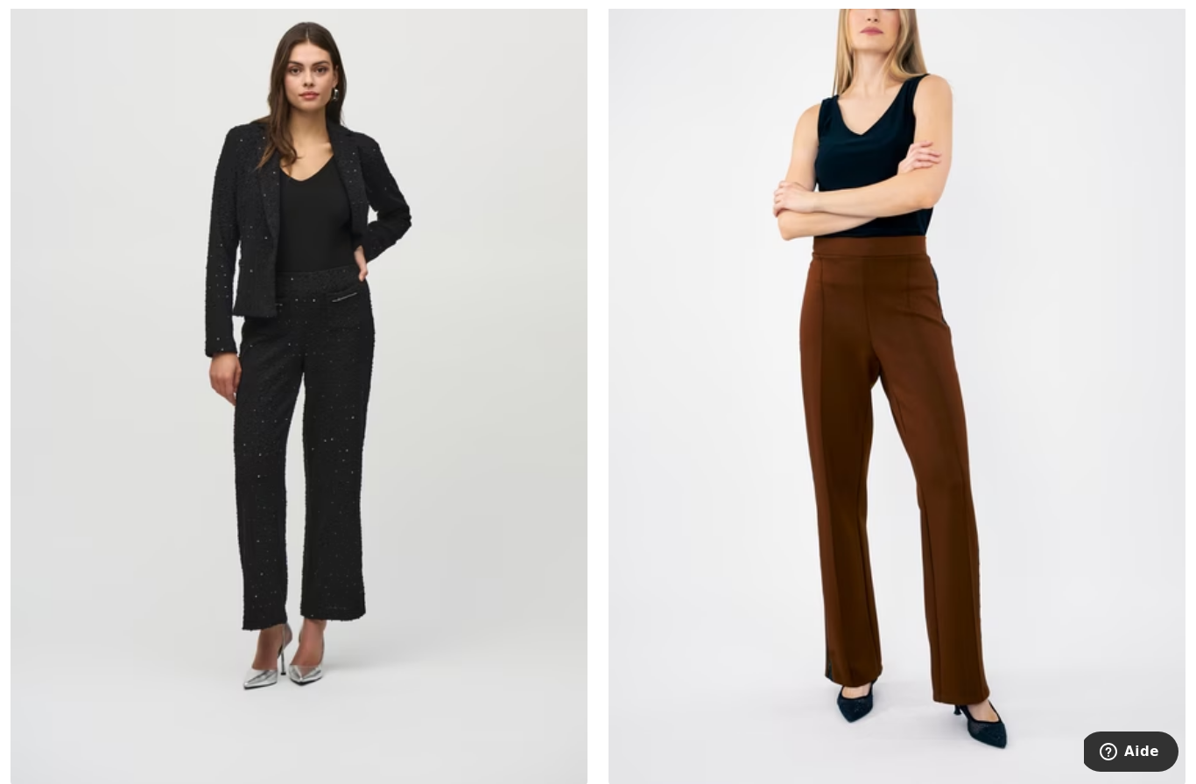
scroll to position [8245, 0]
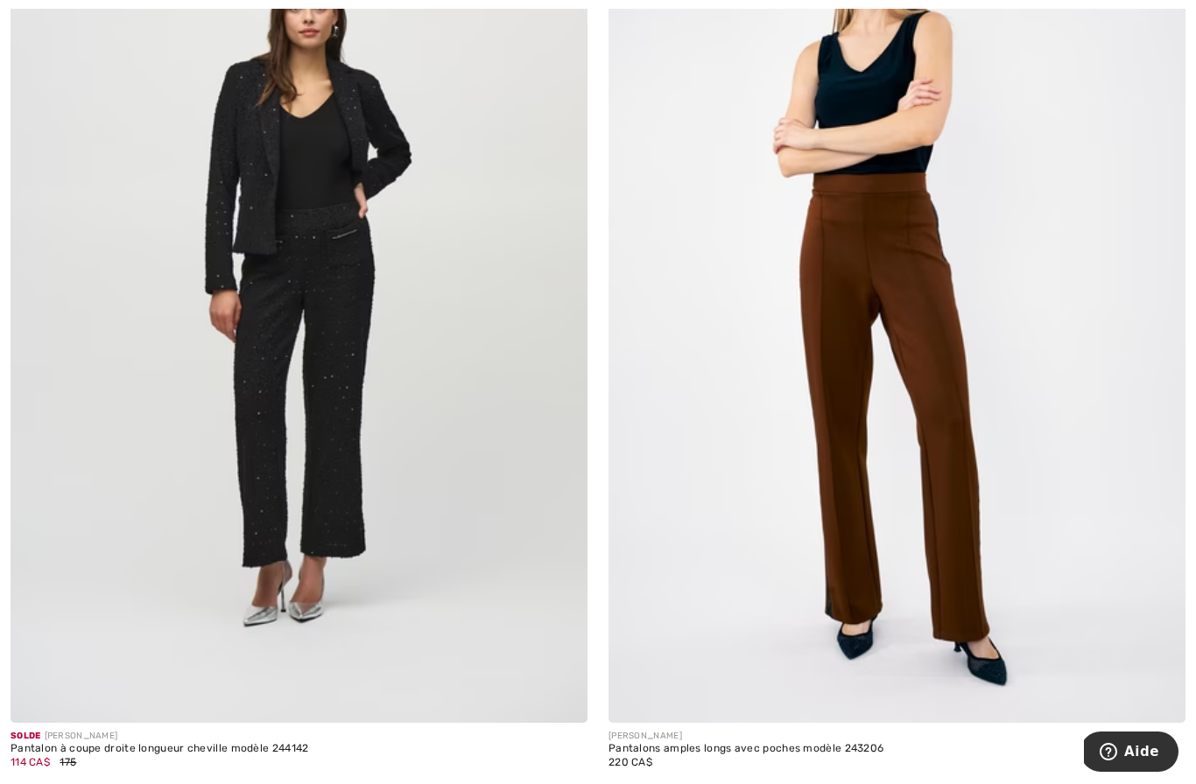
click at [245, 513] on img at bounding box center [299, 290] width 577 height 866
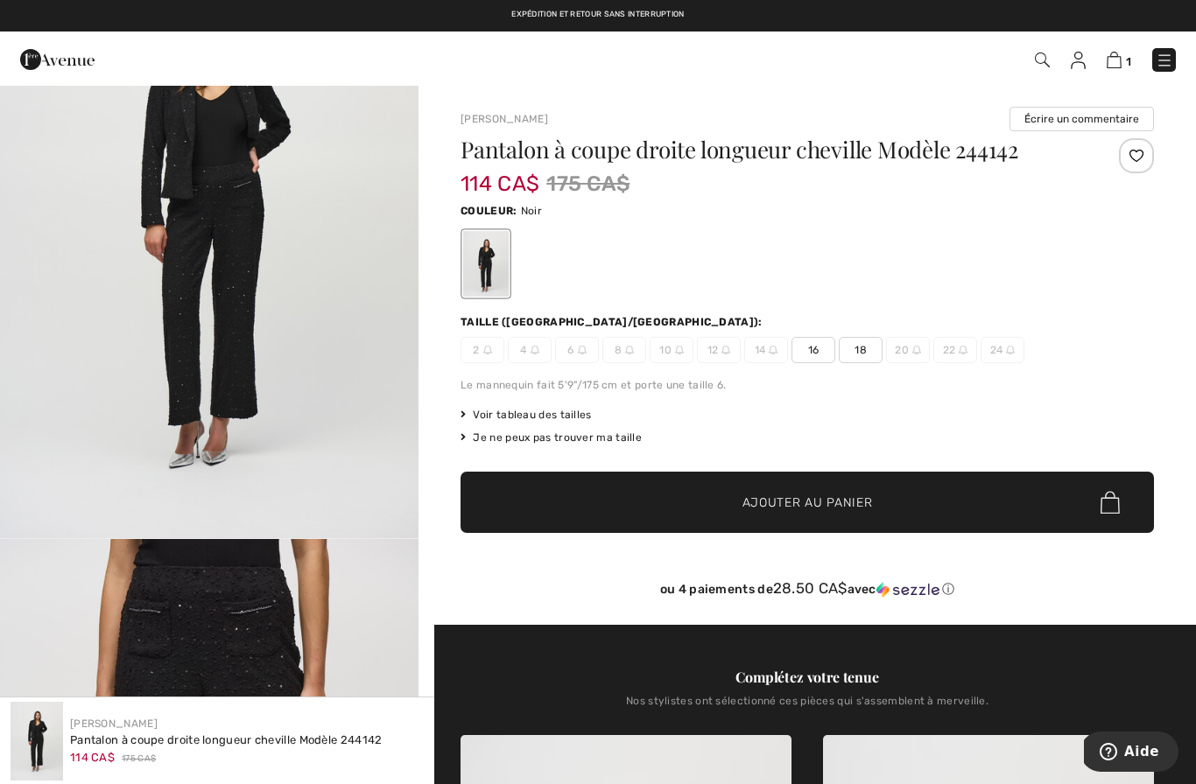
scroll to position [116, 0]
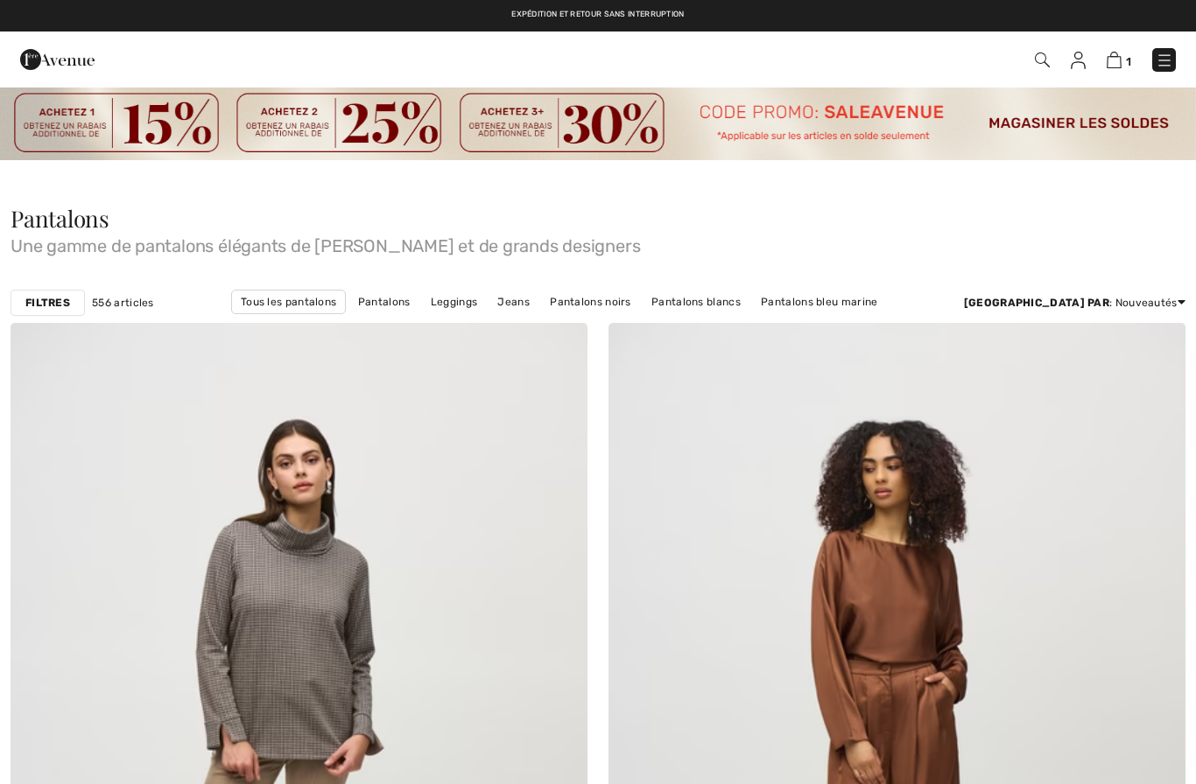
scroll to position [8307, 0]
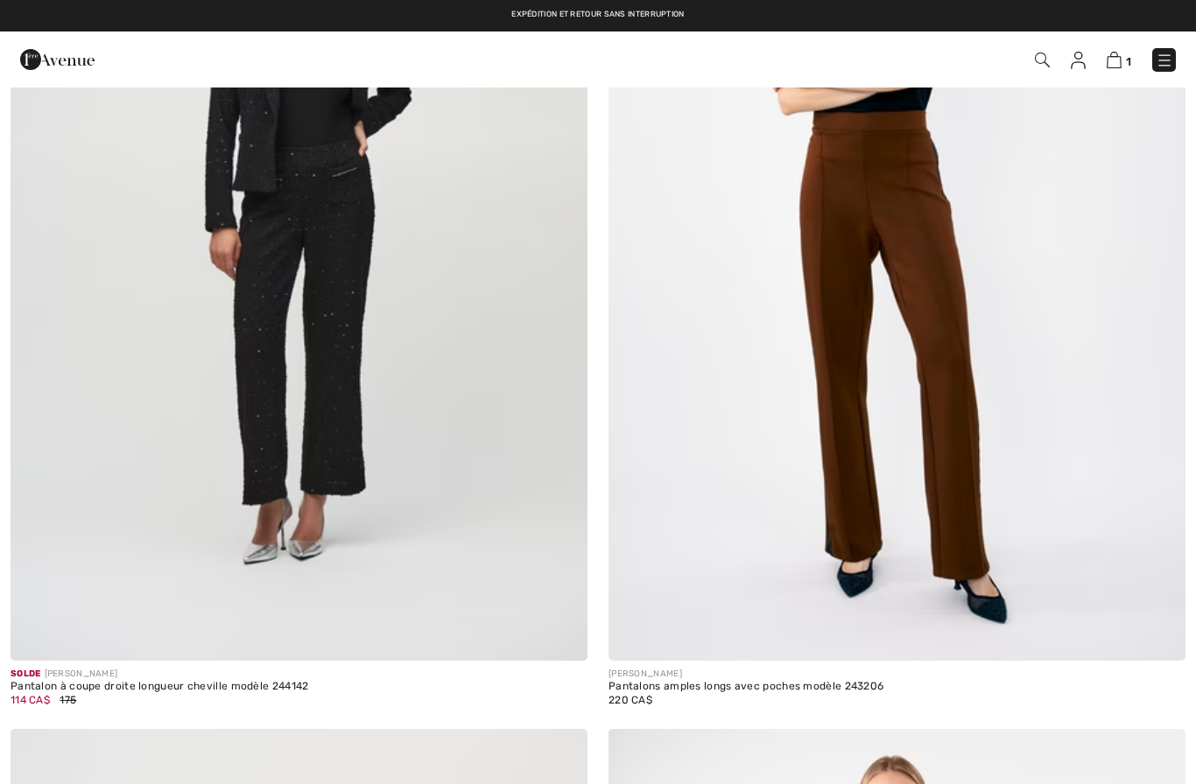
checkbox input "true"
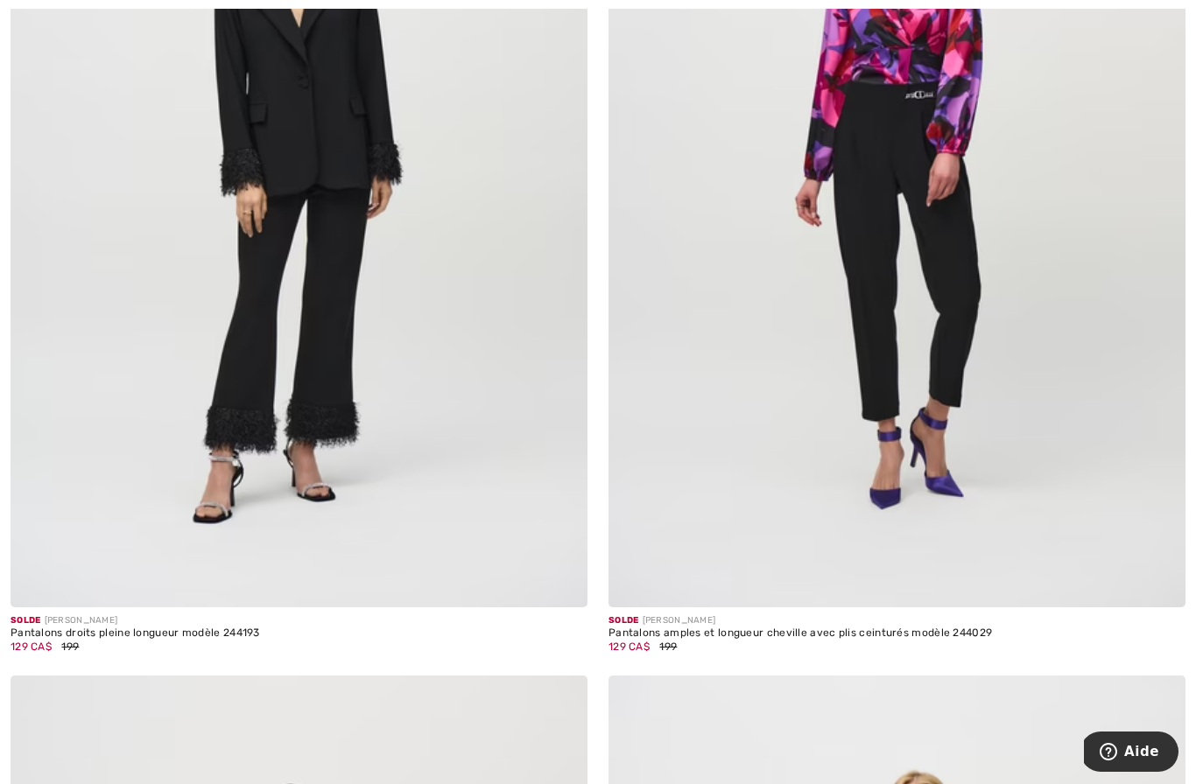
scroll to position [13253, 0]
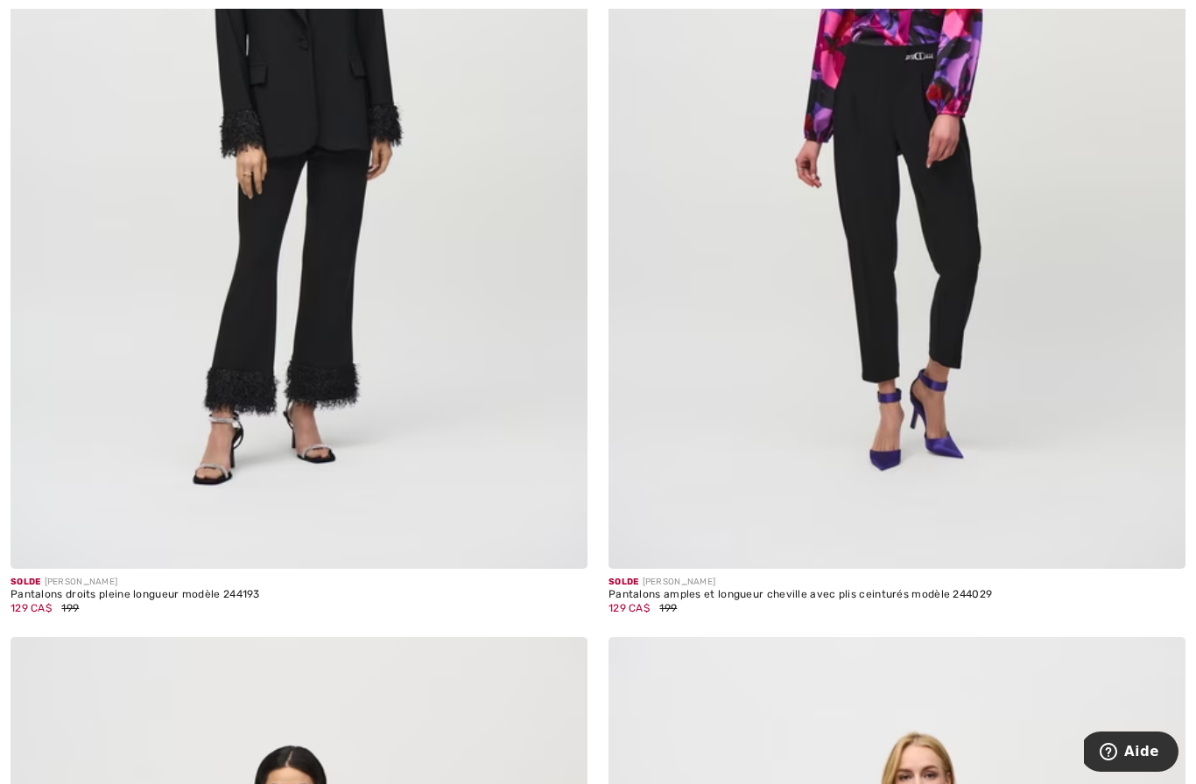
click at [176, 467] on img at bounding box center [299, 136] width 577 height 866
click at [172, 410] on img at bounding box center [299, 136] width 577 height 866
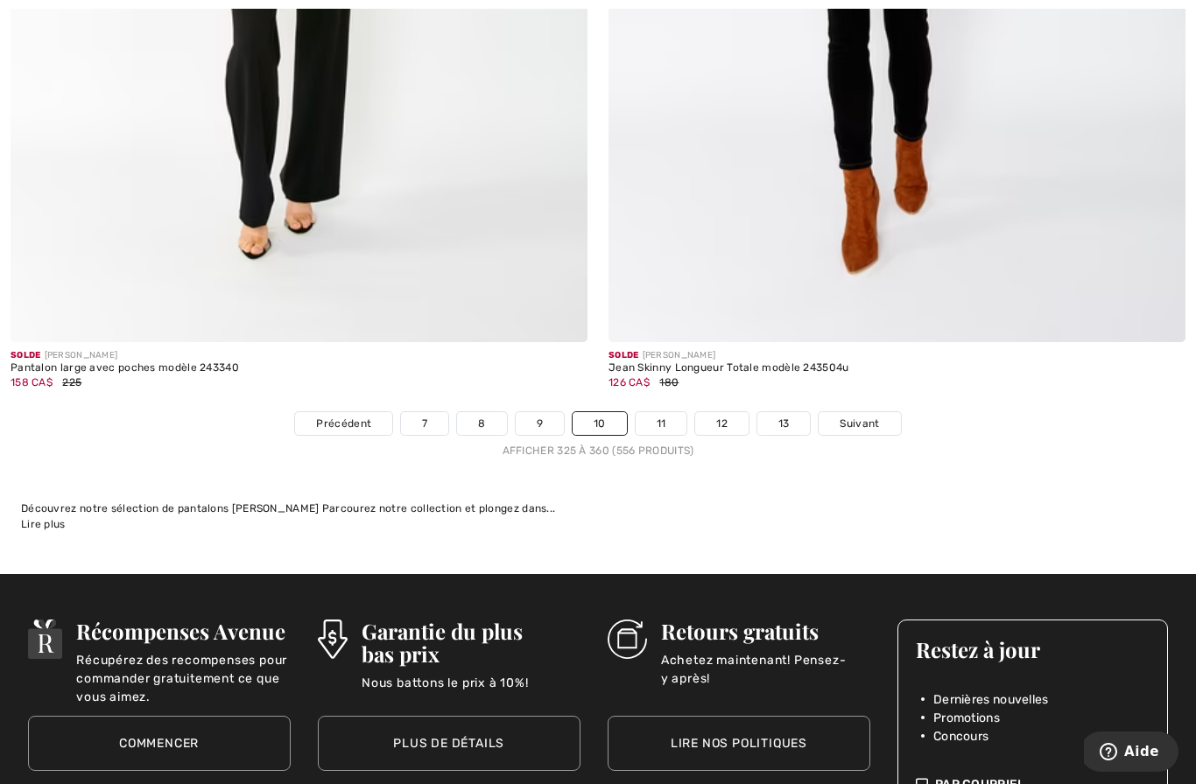
scroll to position [17254, 0]
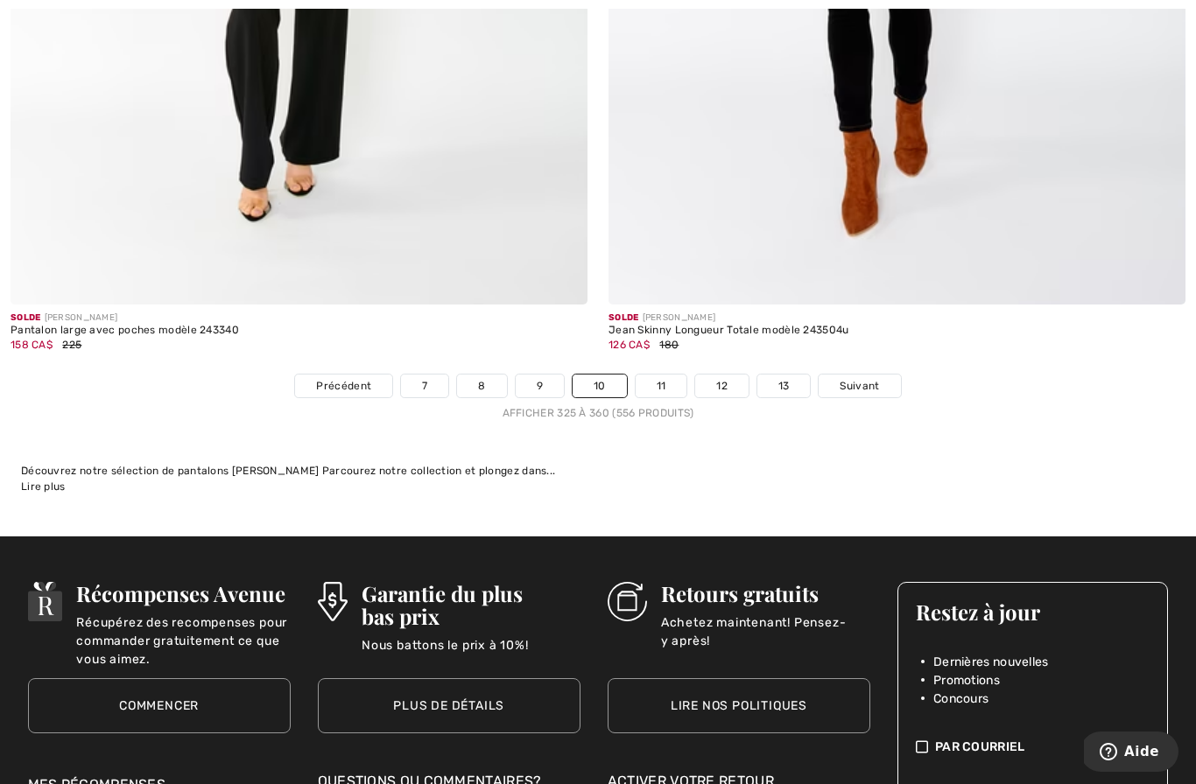
click at [655, 376] on link "11" at bounding box center [661, 386] width 52 height 23
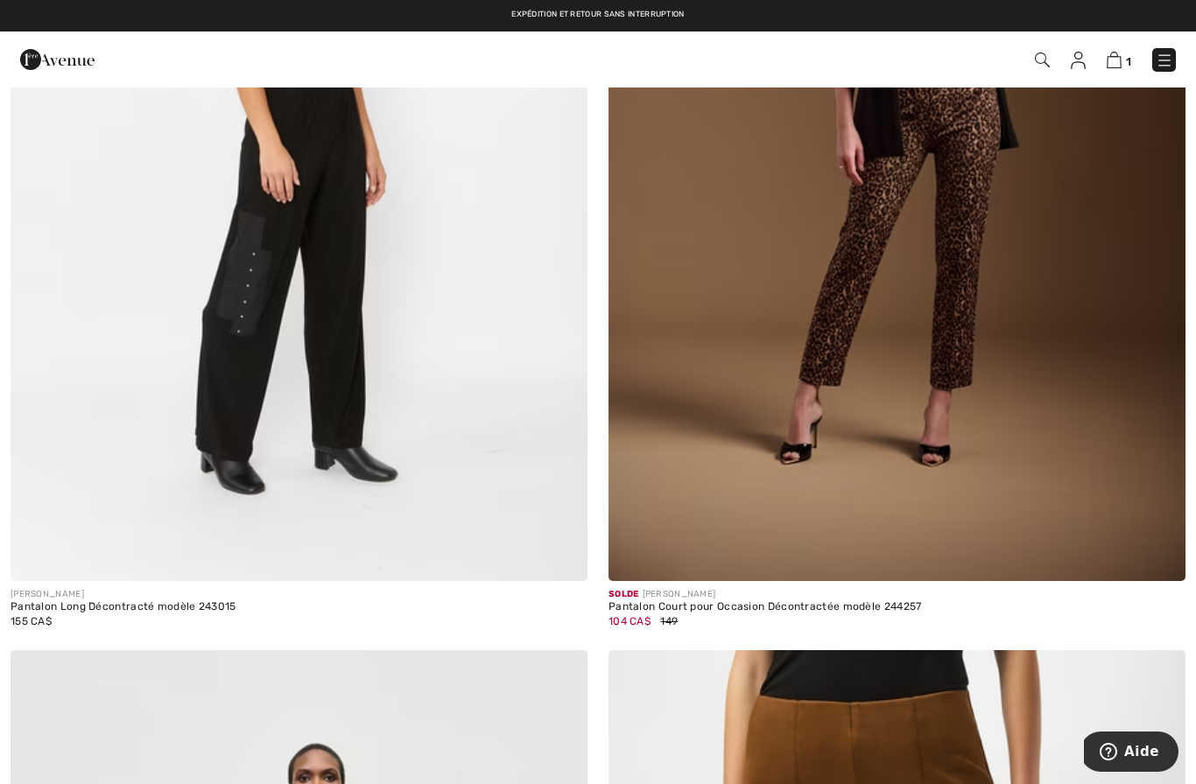
scroll to position [1503, 0]
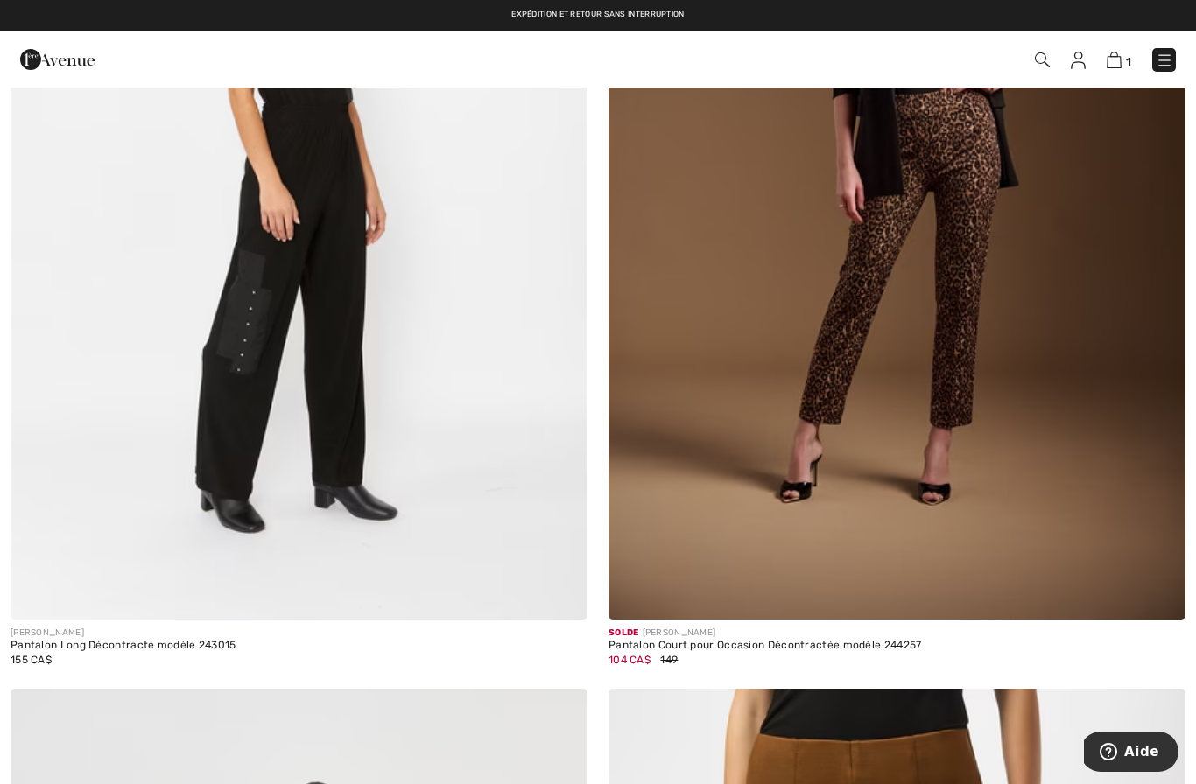
click at [172, 444] on img at bounding box center [299, 188] width 577 height 866
click at [170, 446] on img at bounding box center [299, 188] width 577 height 866
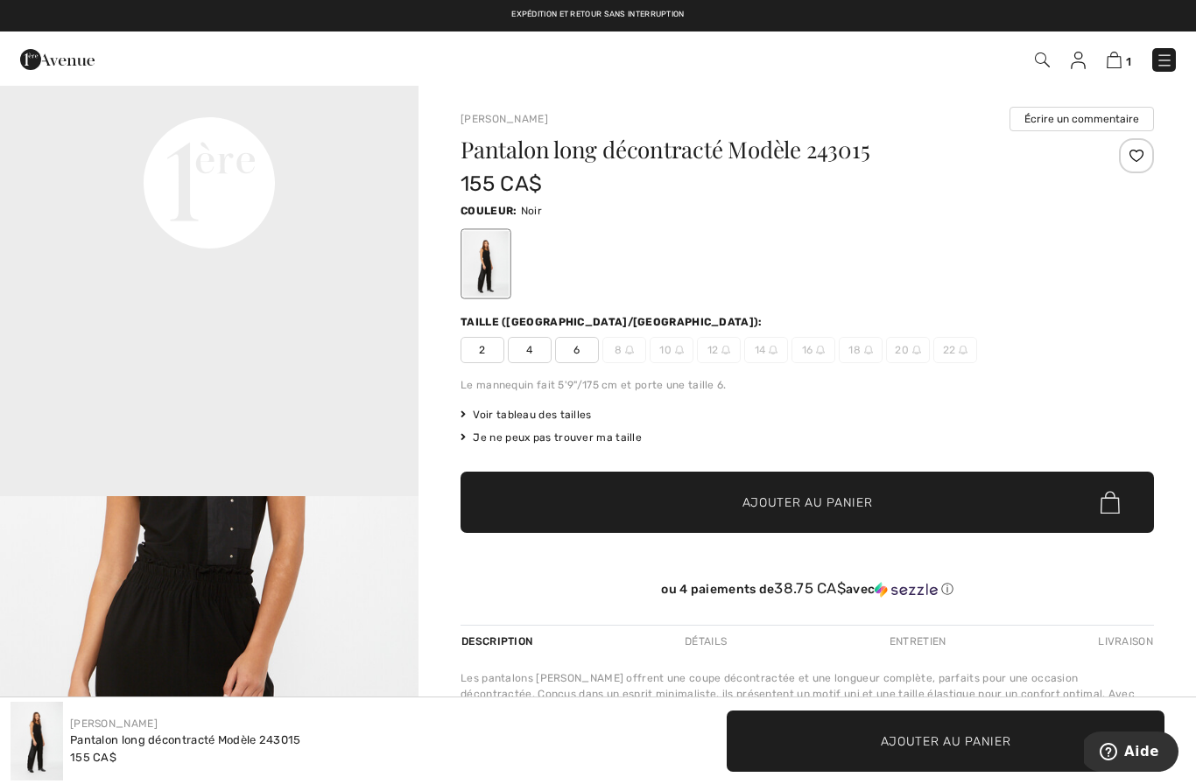
scroll to position [1475, 0]
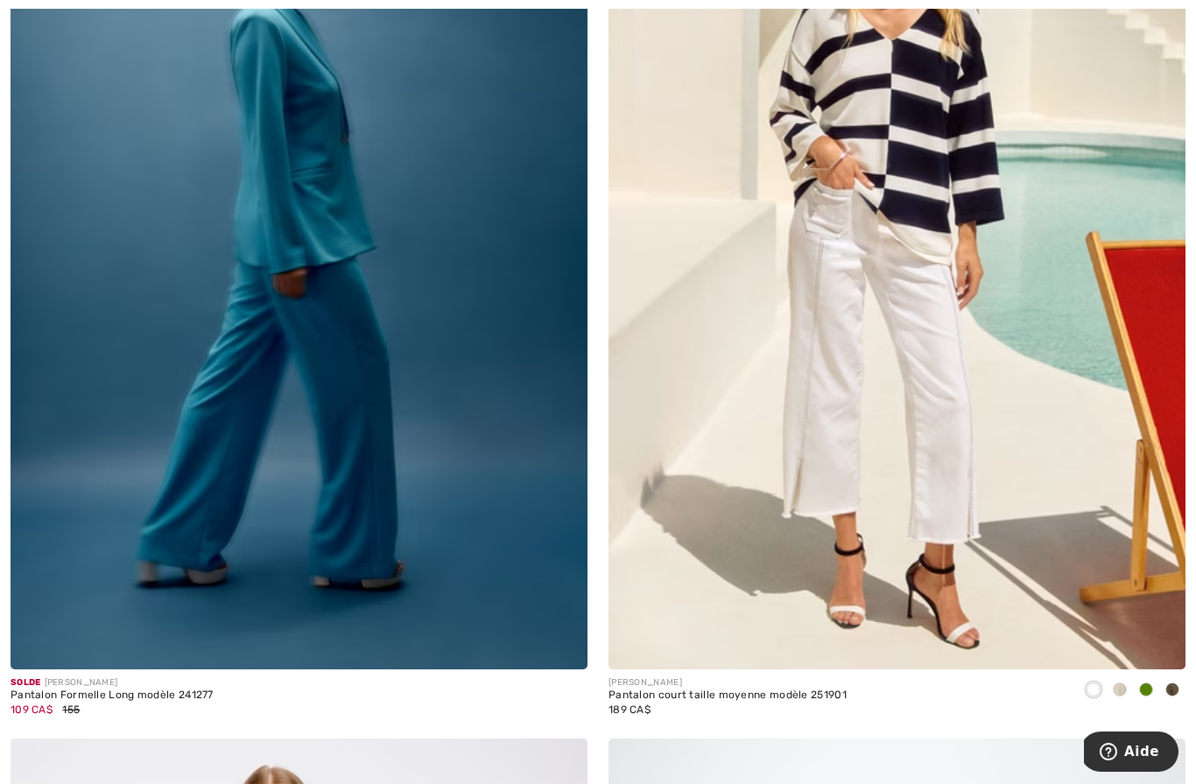
scroll to position [14121, 0]
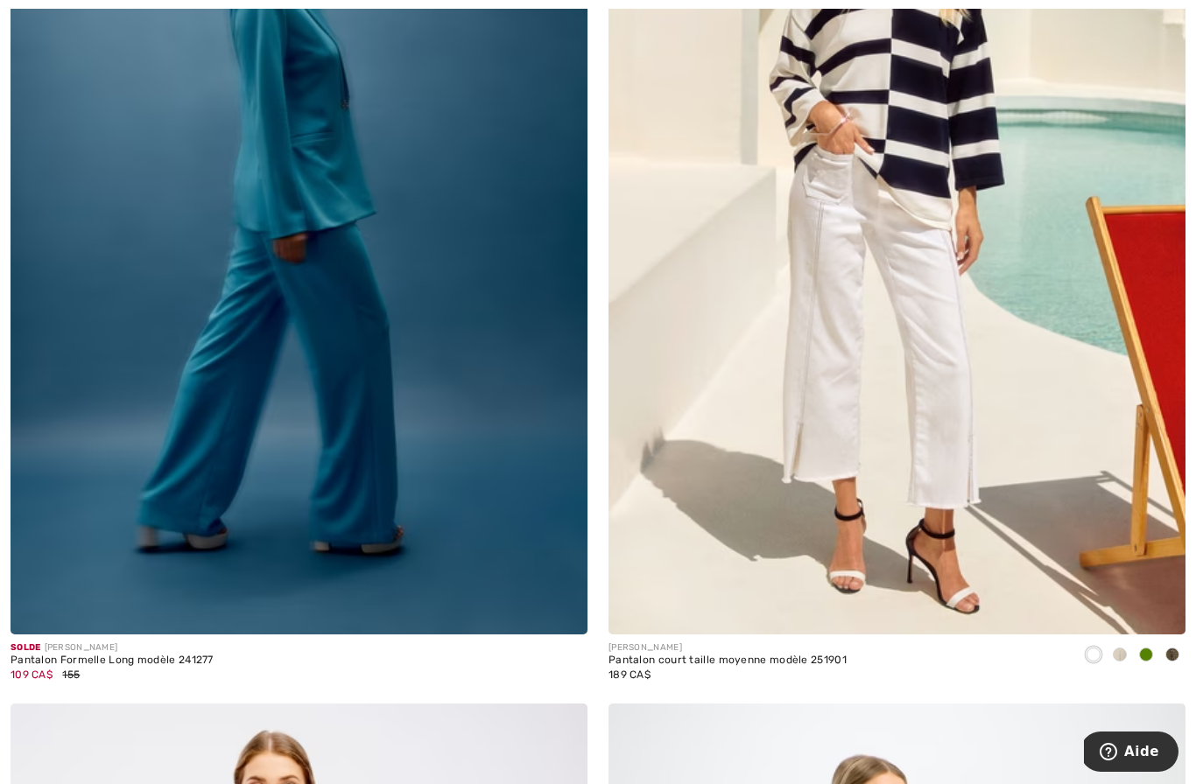
click at [684, 479] on img at bounding box center [896, 202] width 577 height 866
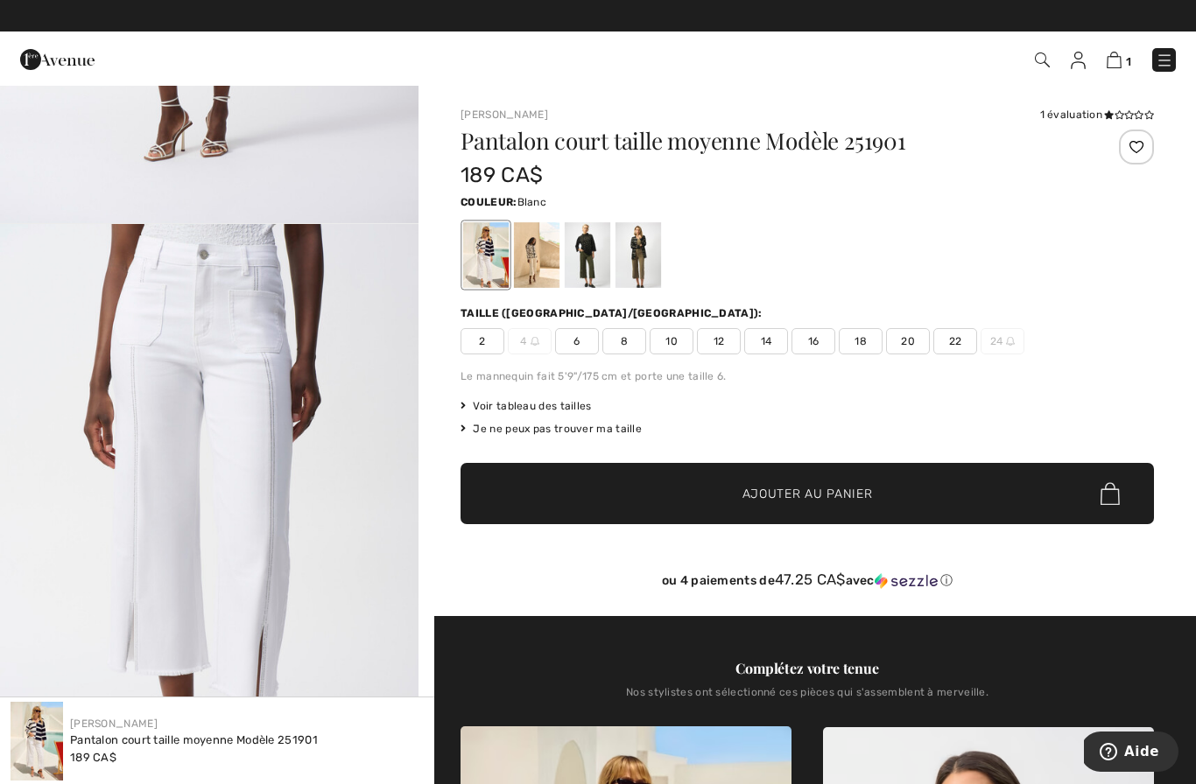
scroll to position [1015, 0]
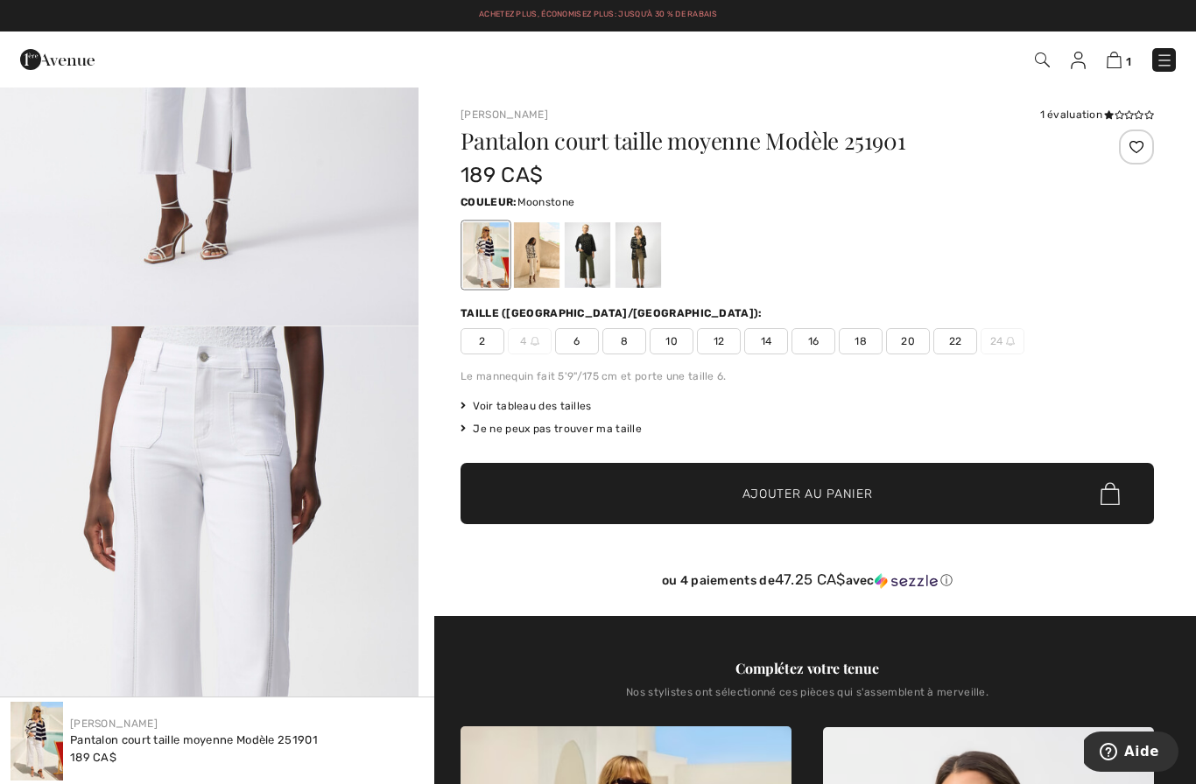
click at [531, 270] on div at bounding box center [537, 255] width 46 height 66
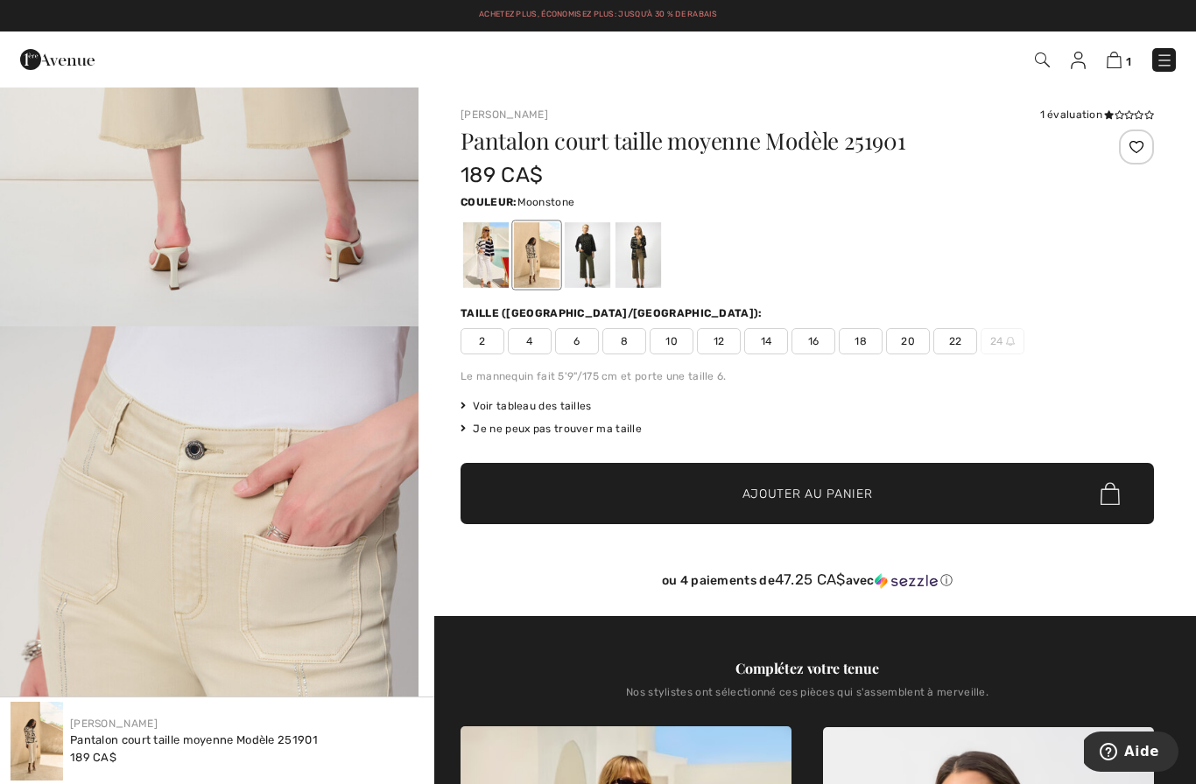
scroll to position [0, 0]
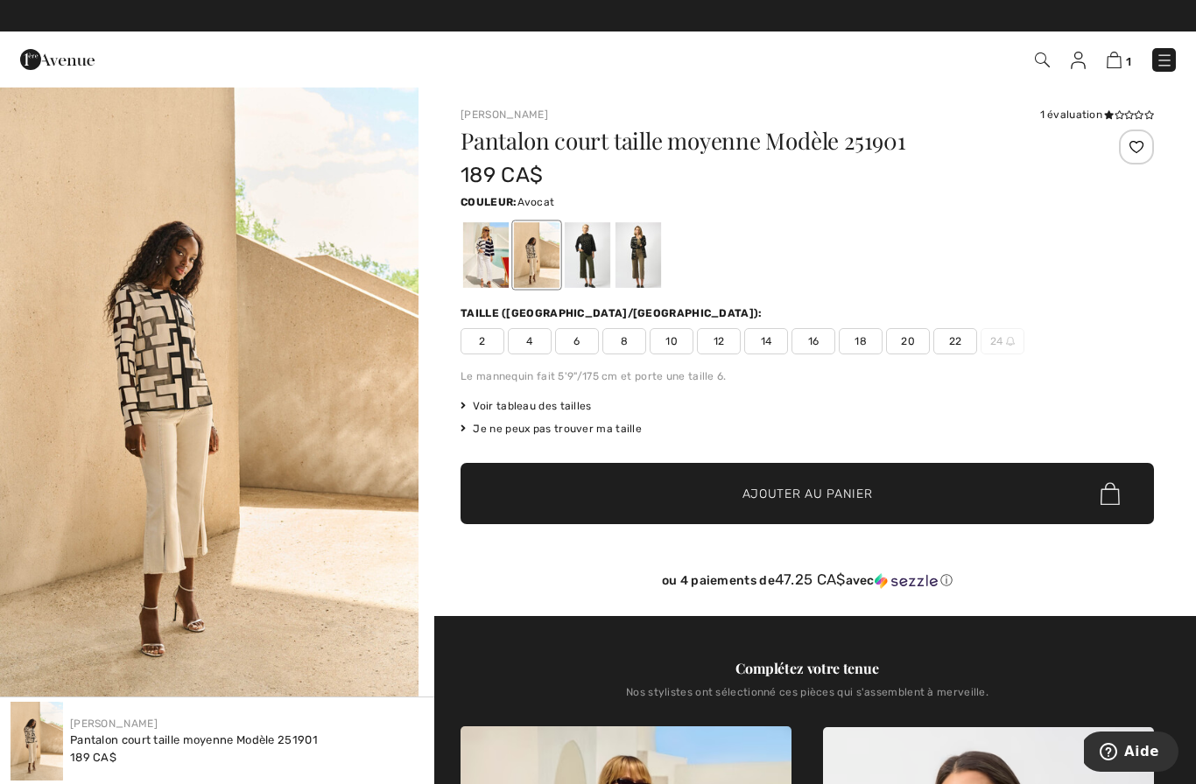
click at [592, 261] on div at bounding box center [588, 255] width 46 height 66
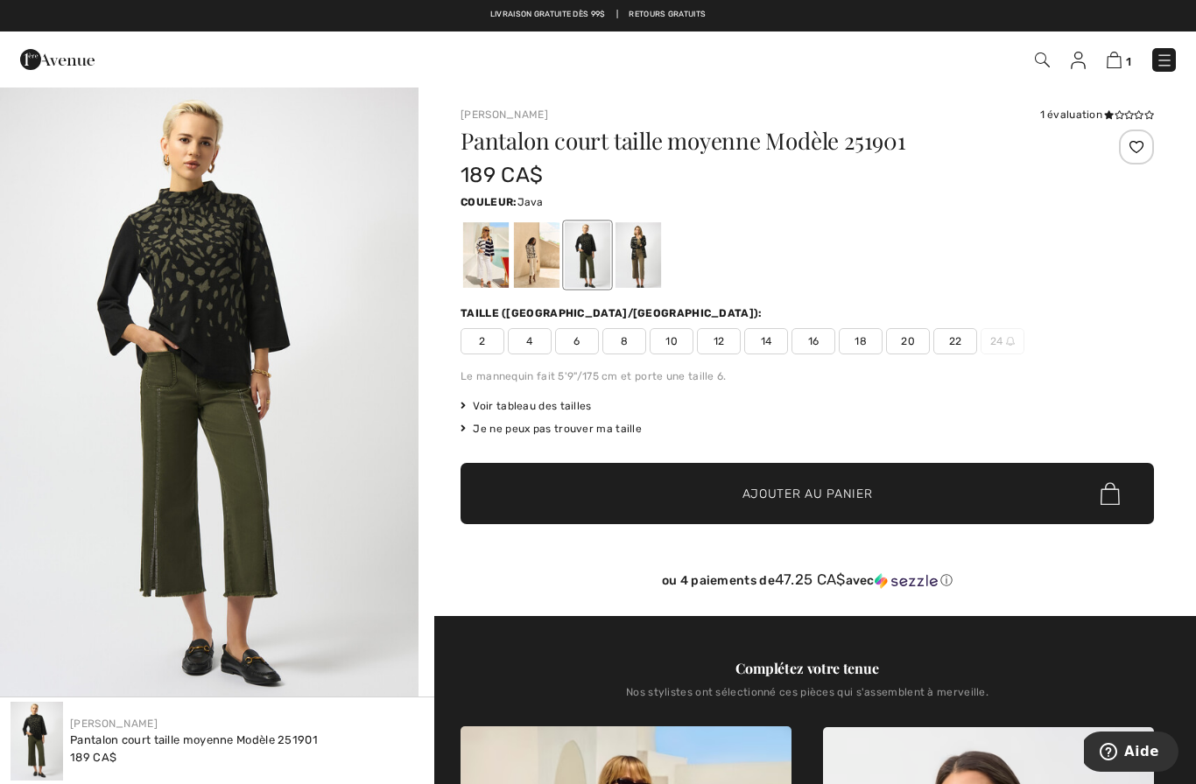
click at [636, 265] on div at bounding box center [638, 255] width 46 height 66
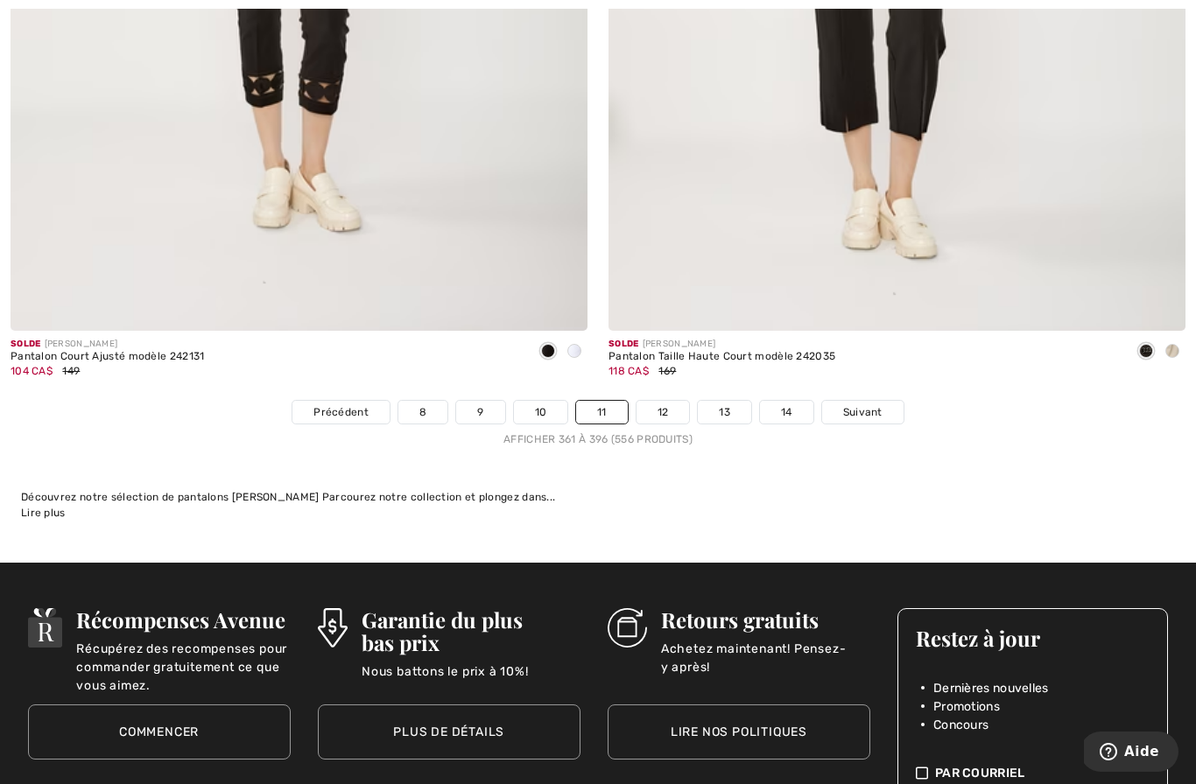
scroll to position [17316, 0]
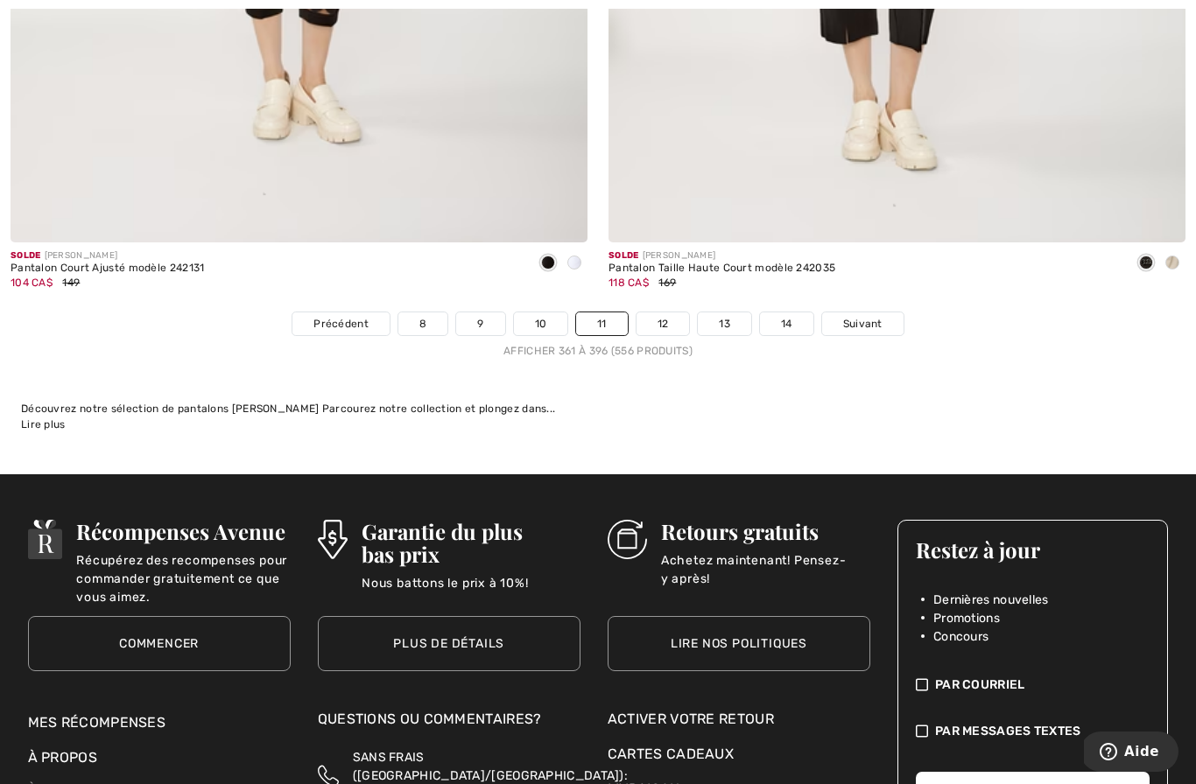
click at [653, 322] on link "12" at bounding box center [662, 323] width 53 height 23
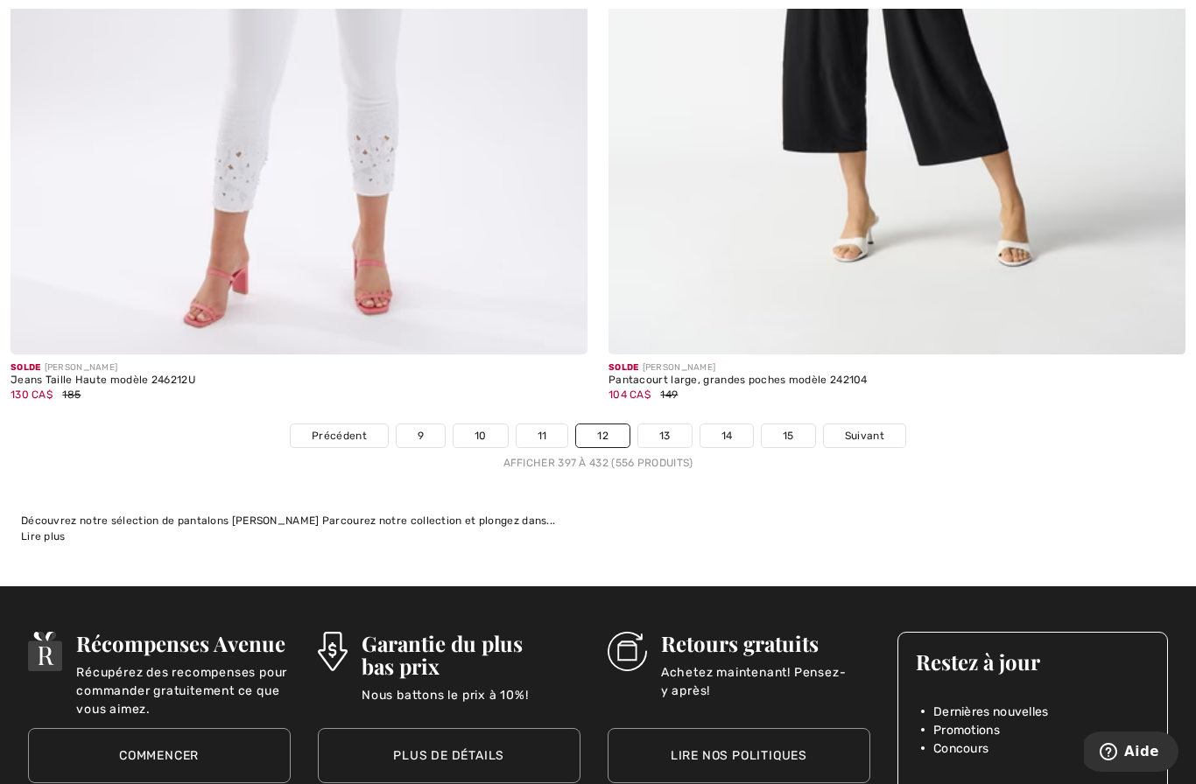
scroll to position [17226, 0]
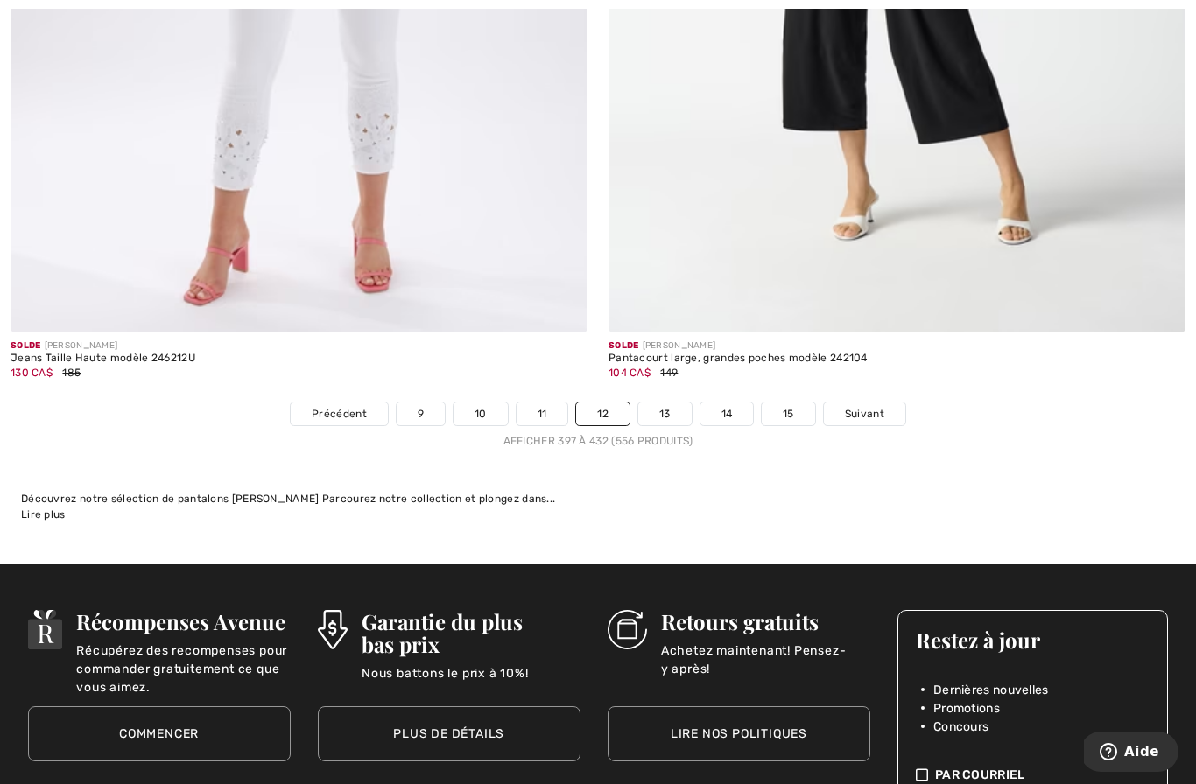
click at [669, 412] on link "13" at bounding box center [664, 414] width 53 height 23
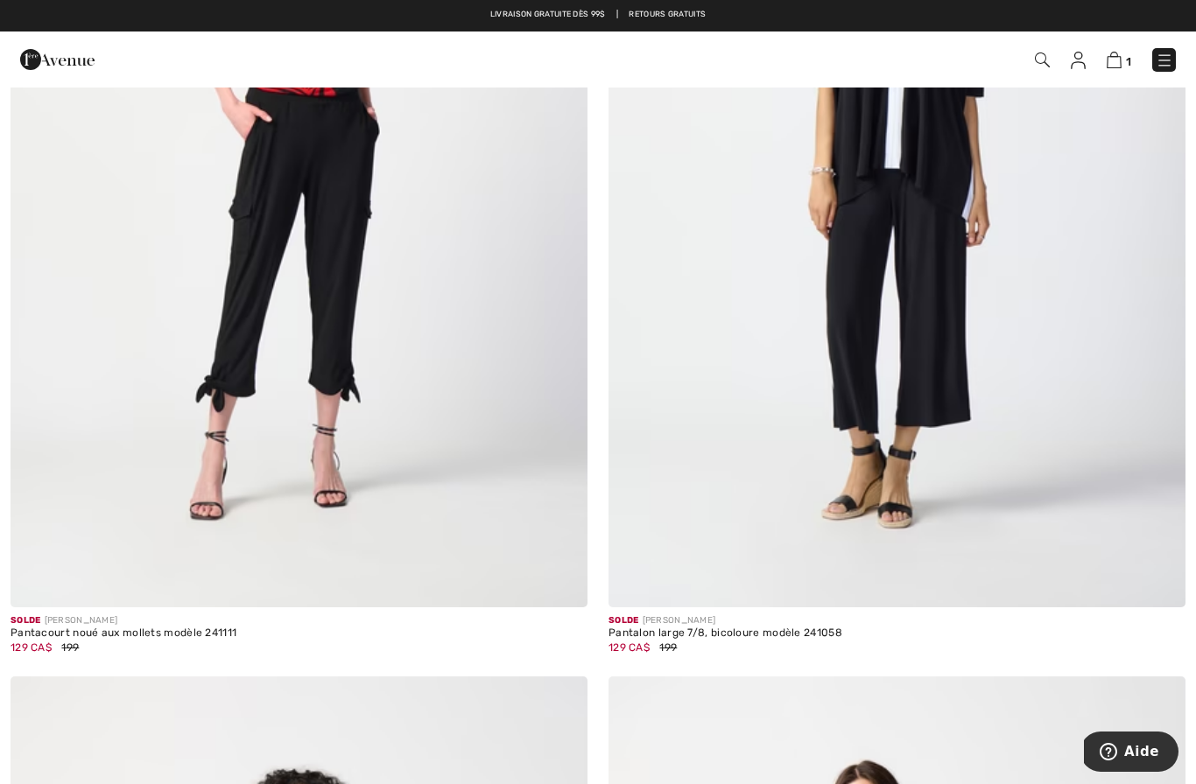
scroll to position [15039, 0]
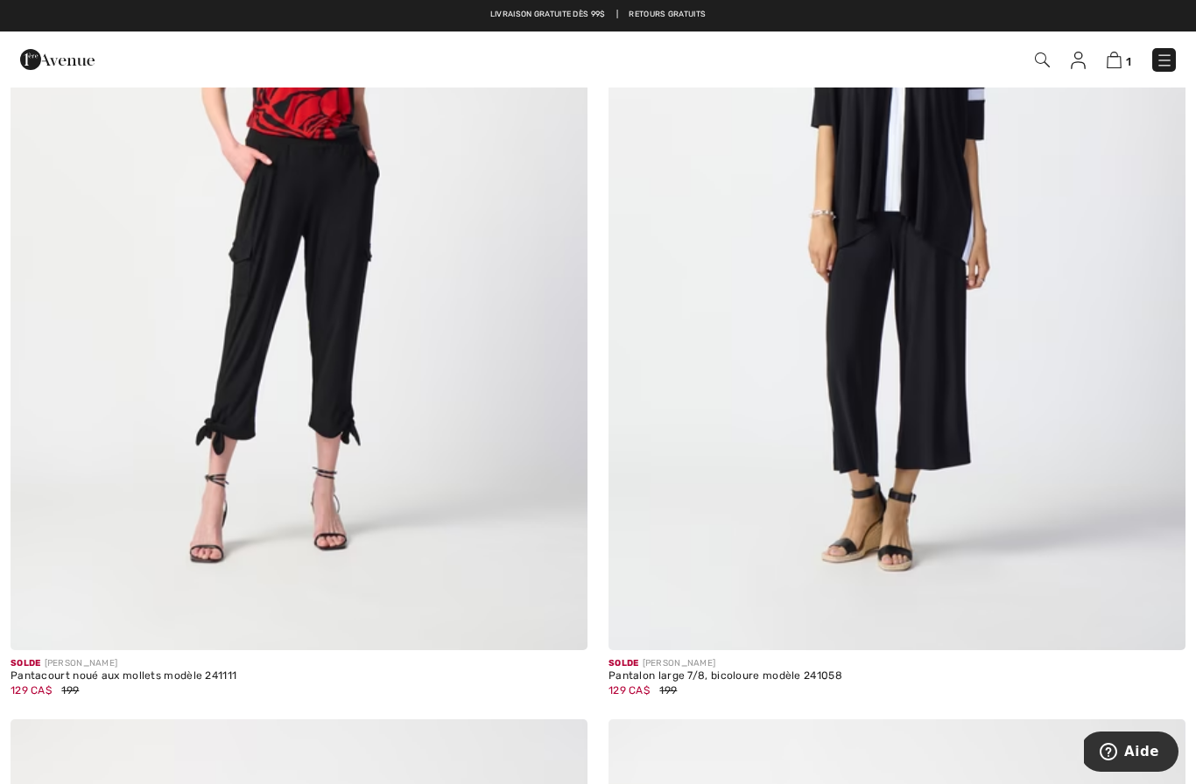
click at [133, 491] on img at bounding box center [299, 219] width 577 height 866
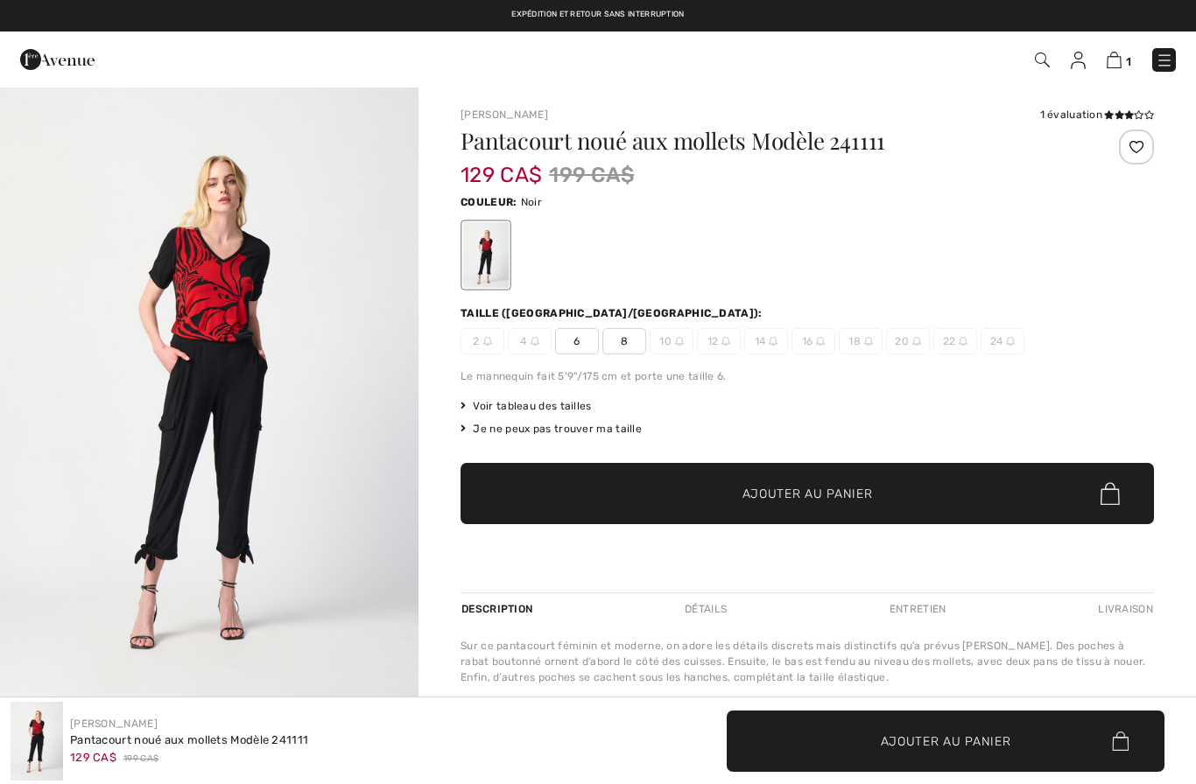
checkbox input "true"
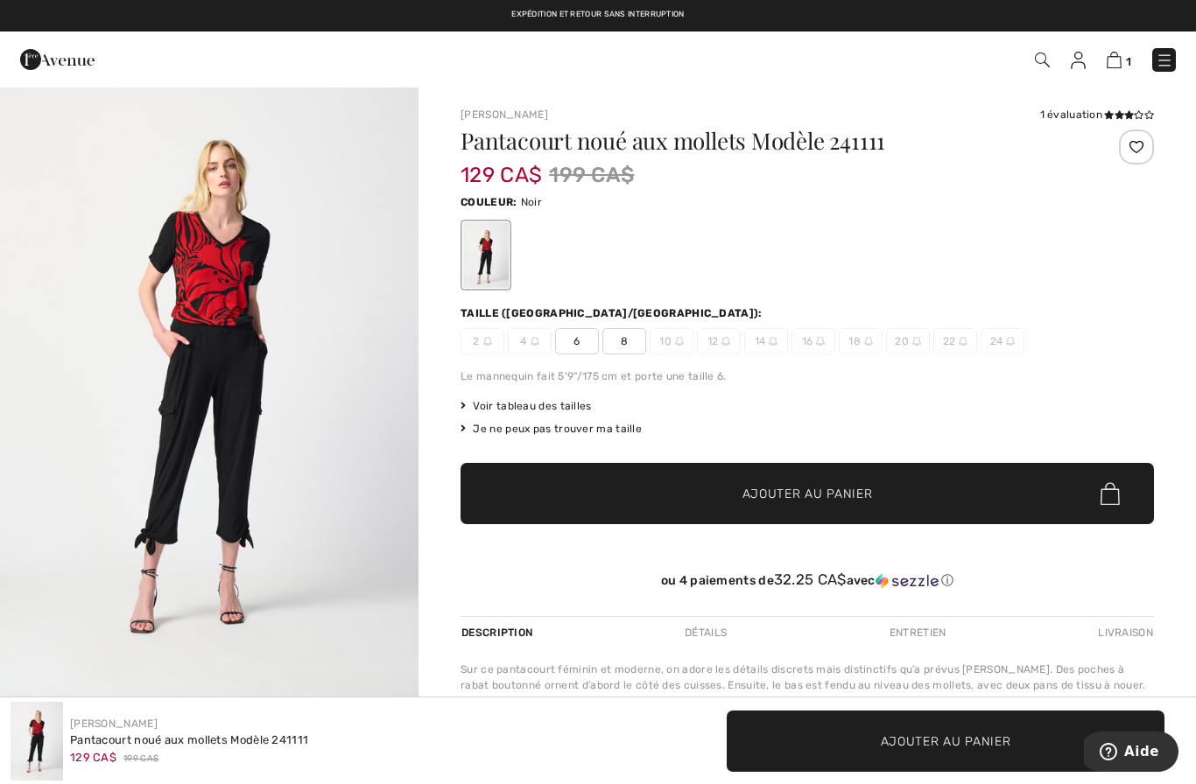
scroll to position [18, 0]
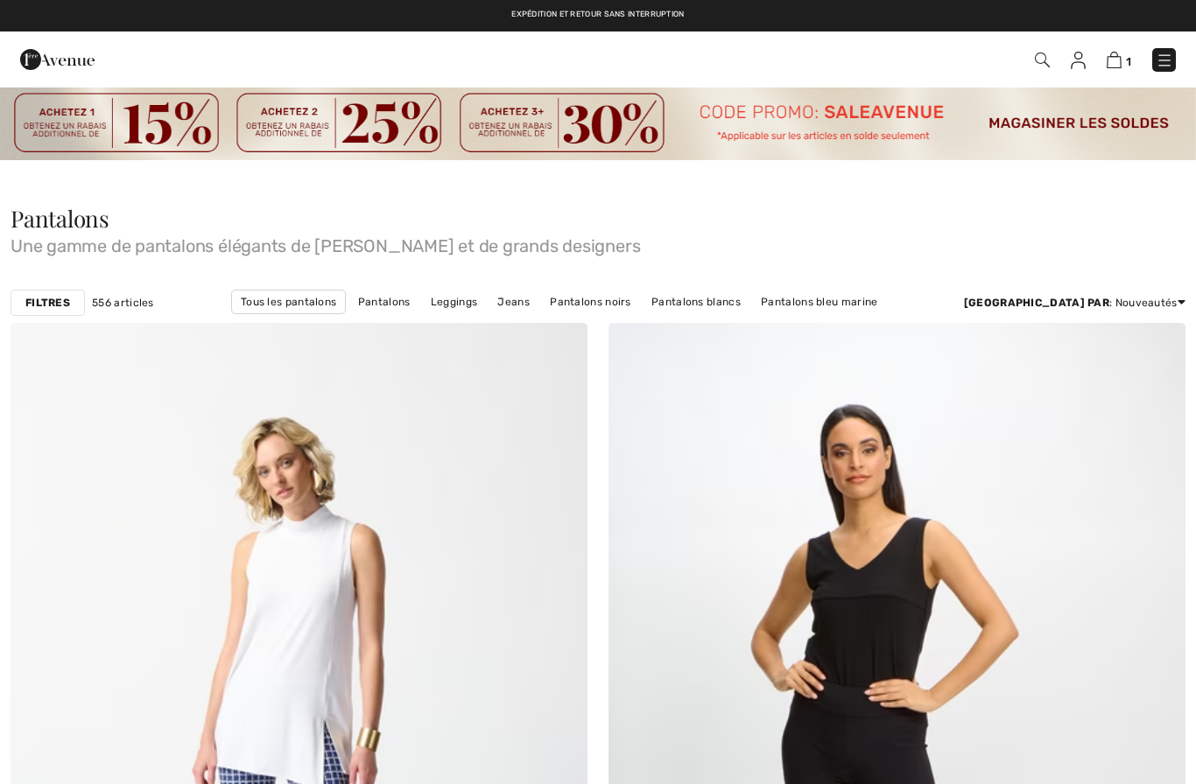
checkbox input "true"
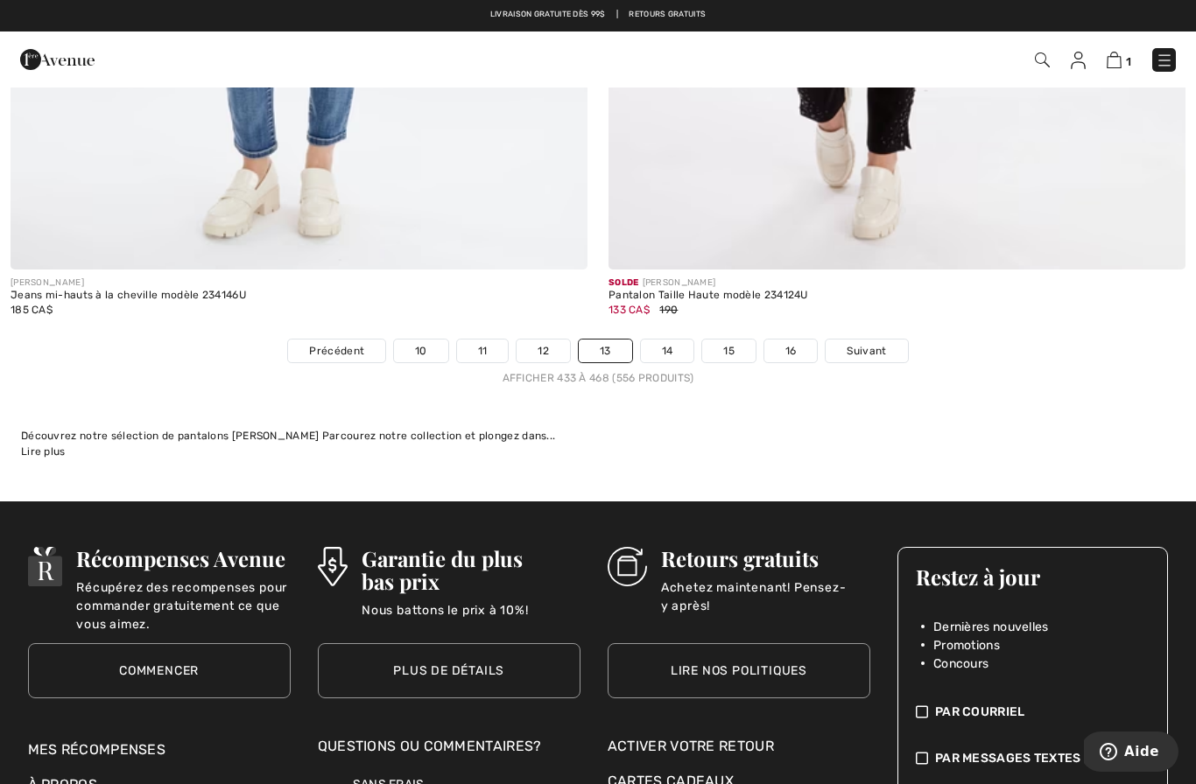
scroll to position [17285, 0]
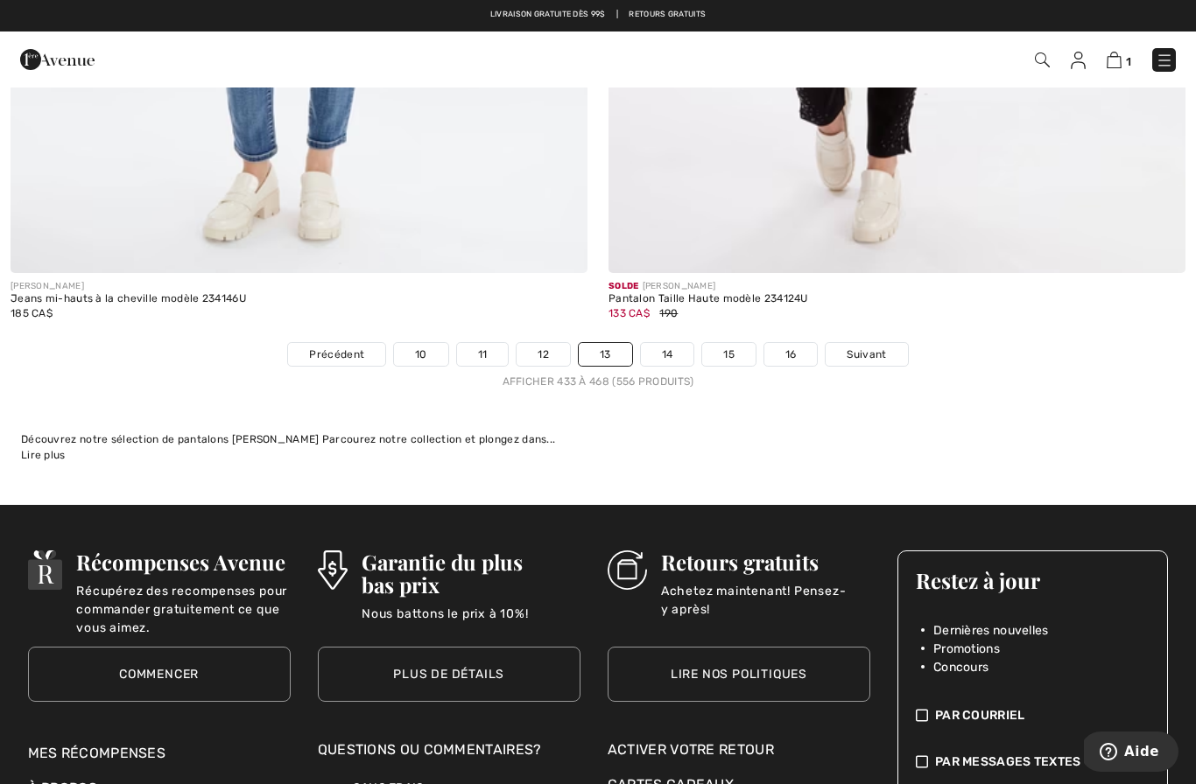
click at [661, 347] on link "14" at bounding box center [667, 354] width 53 height 23
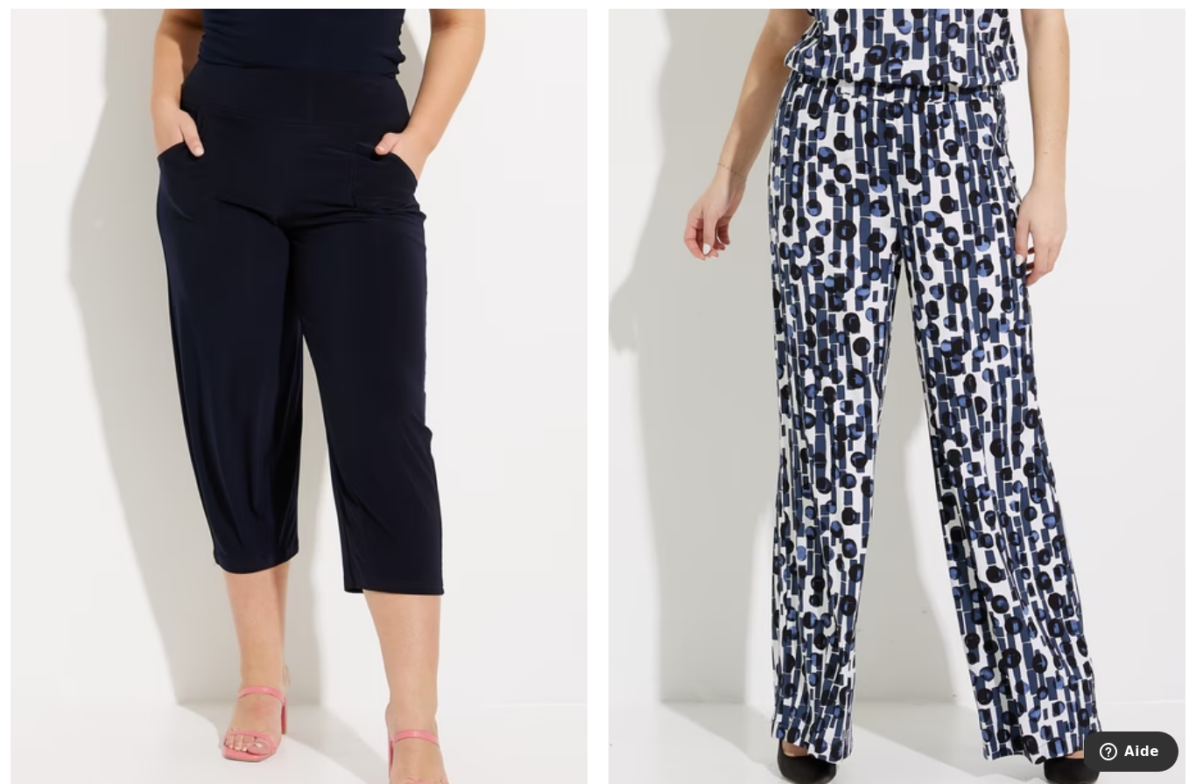
scroll to position [16718, 0]
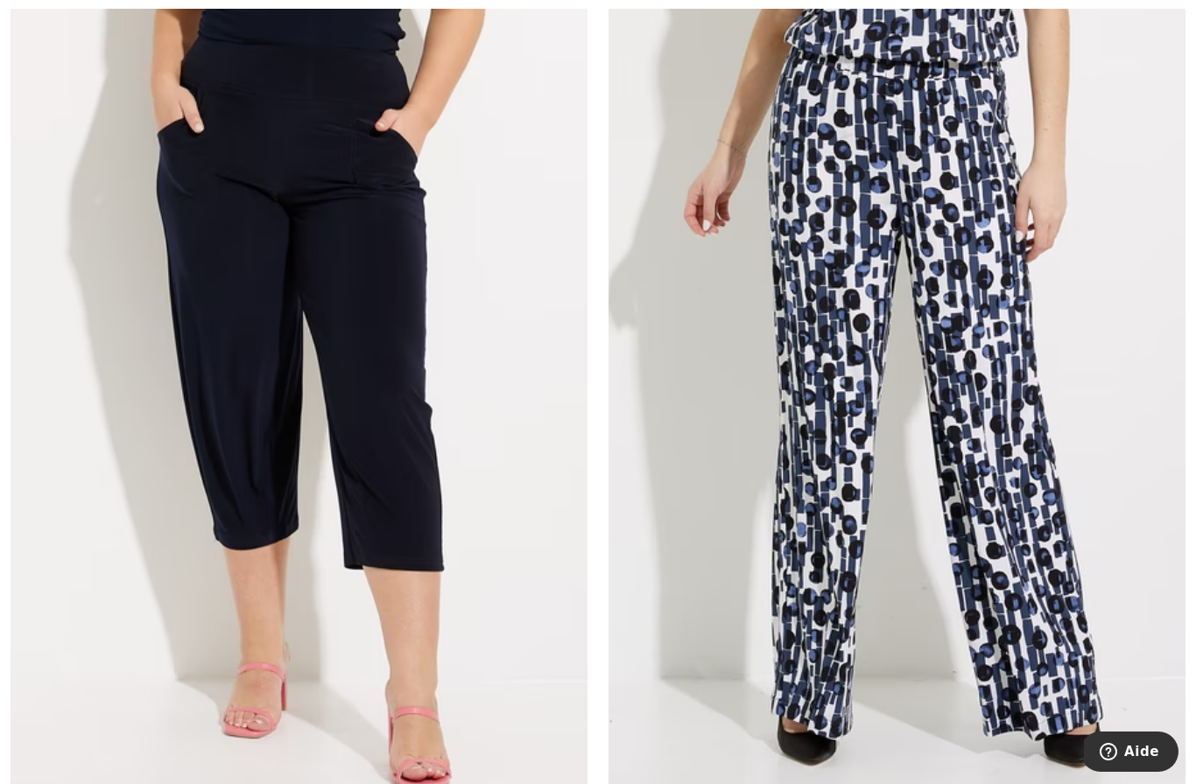
click at [224, 510] on img at bounding box center [299, 408] width 577 height 866
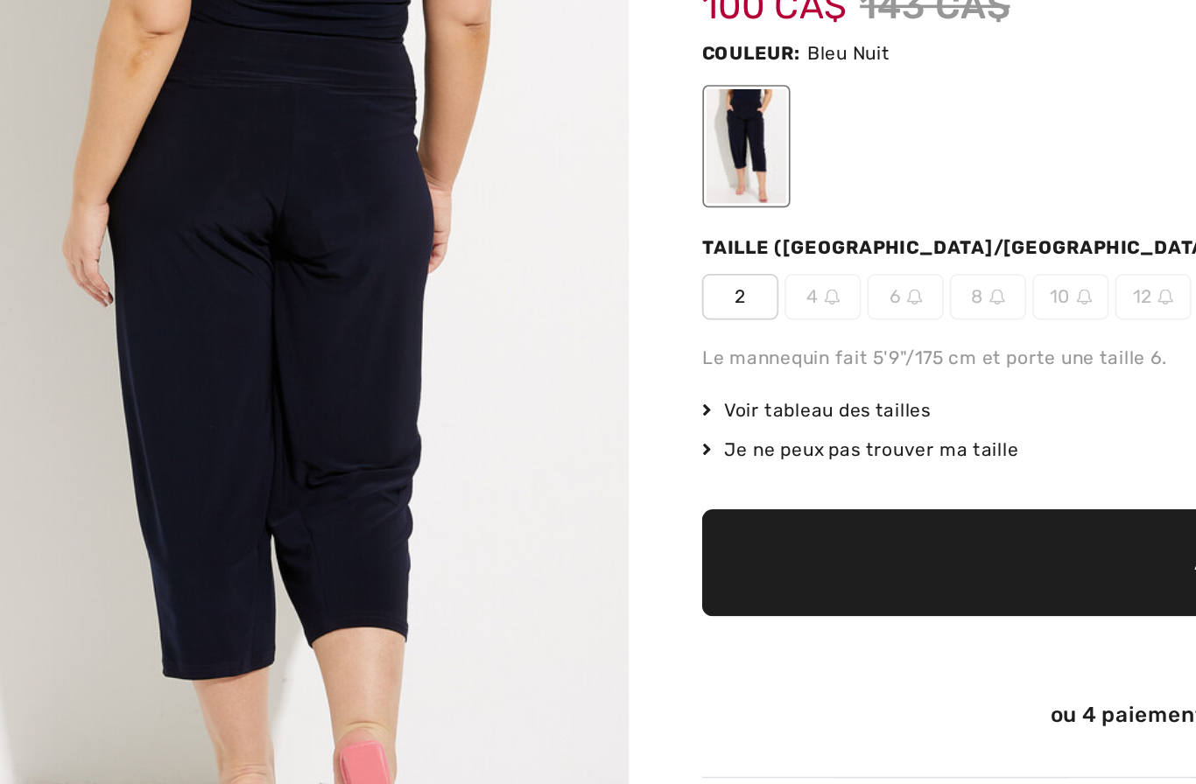
scroll to position [592, 0]
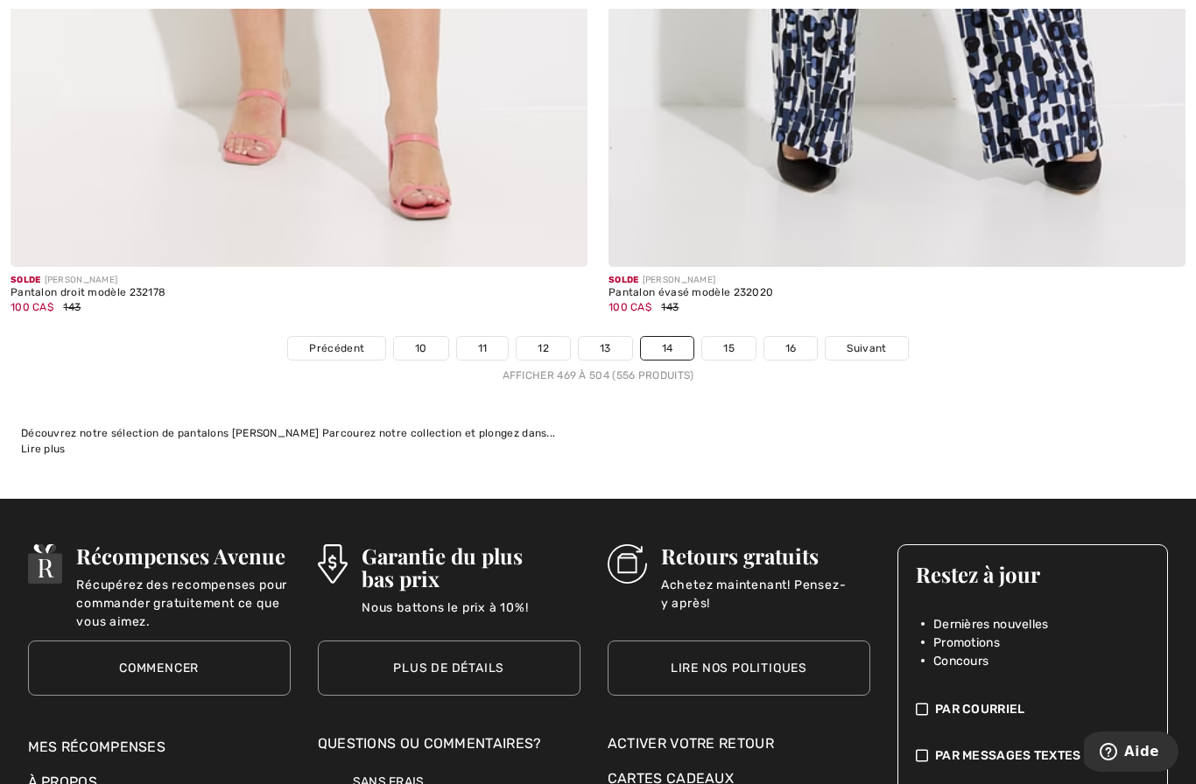
scroll to position [17299, 0]
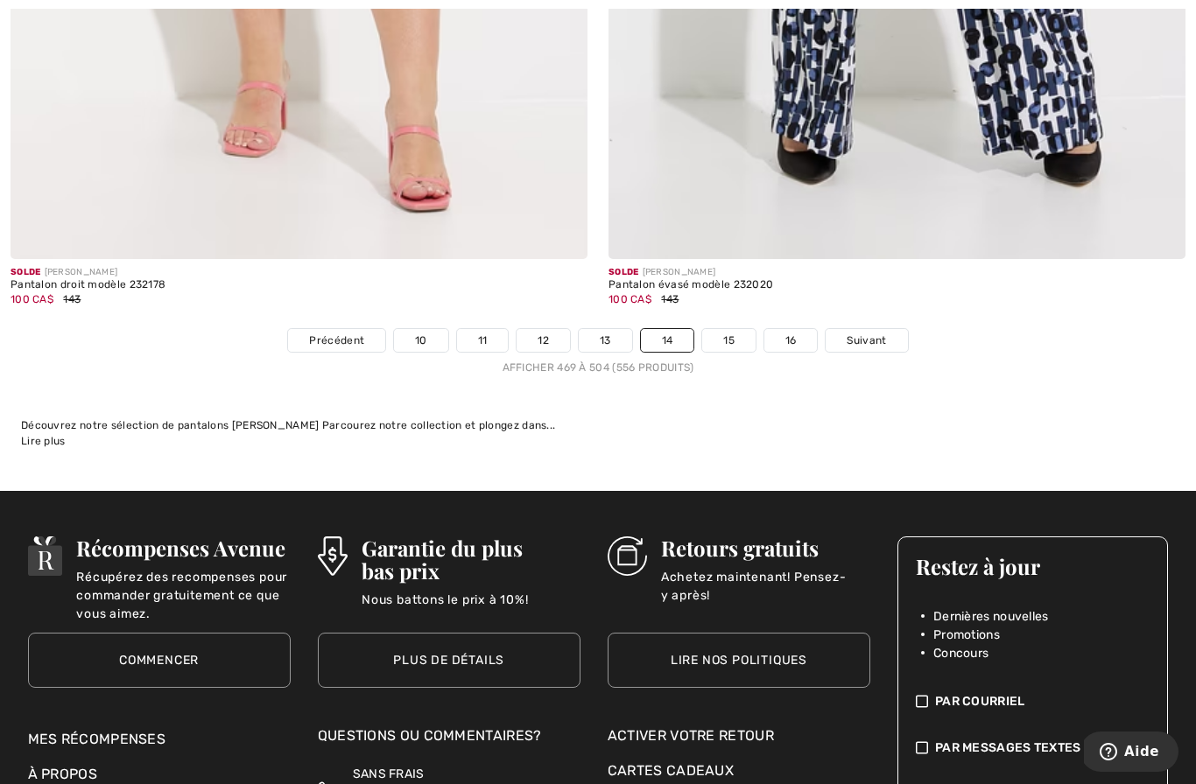
click at [727, 331] on link "15" at bounding box center [728, 340] width 53 height 23
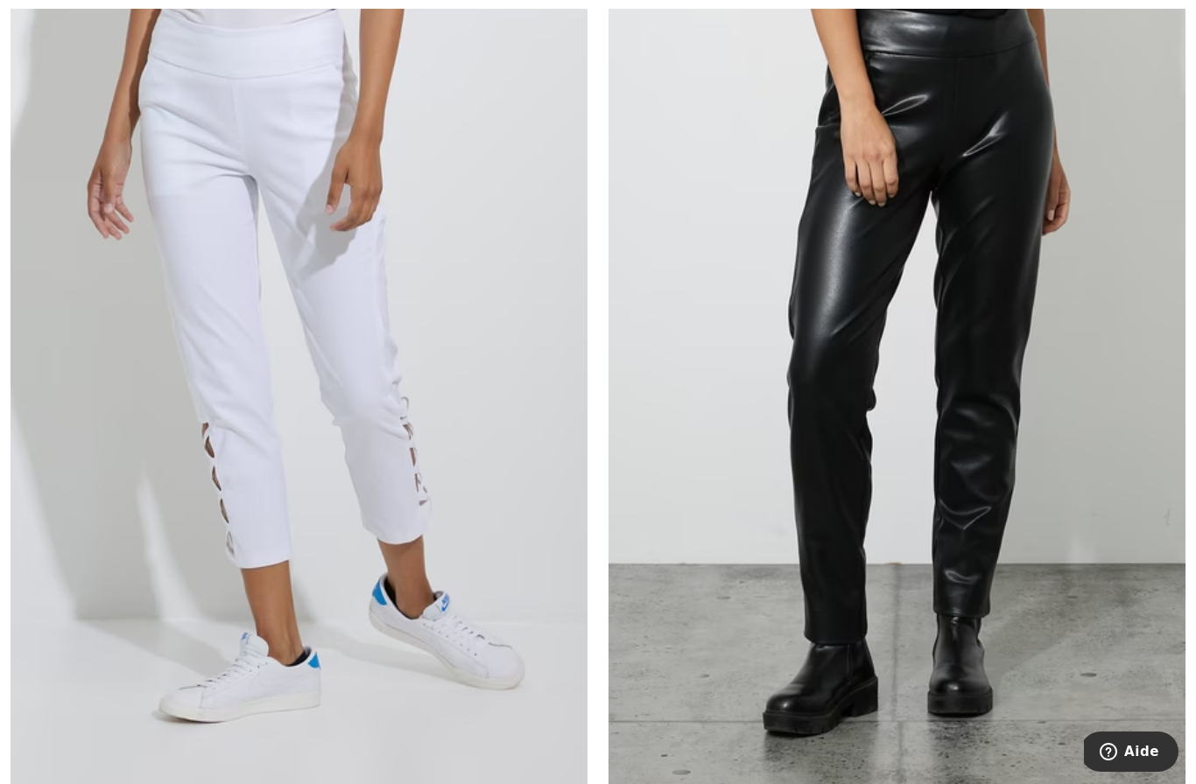
scroll to position [8167, 0]
click at [214, 502] on img at bounding box center [299, 368] width 577 height 866
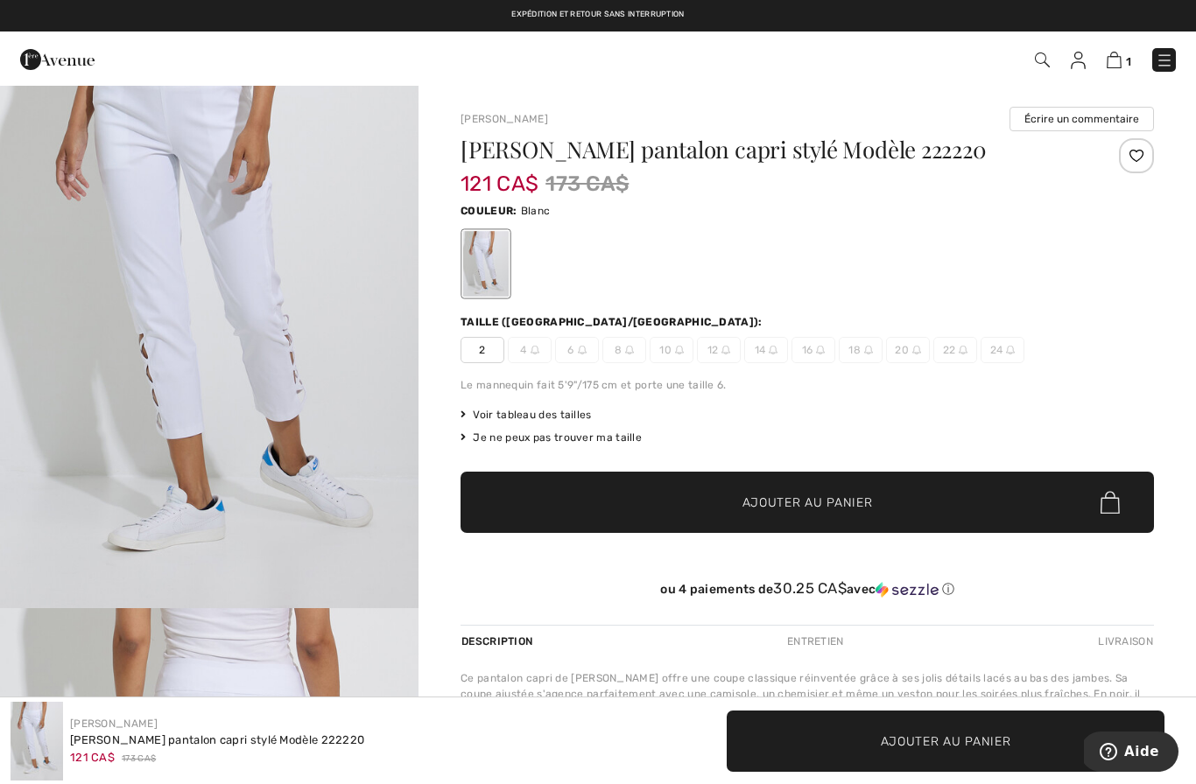
scroll to position [85, 0]
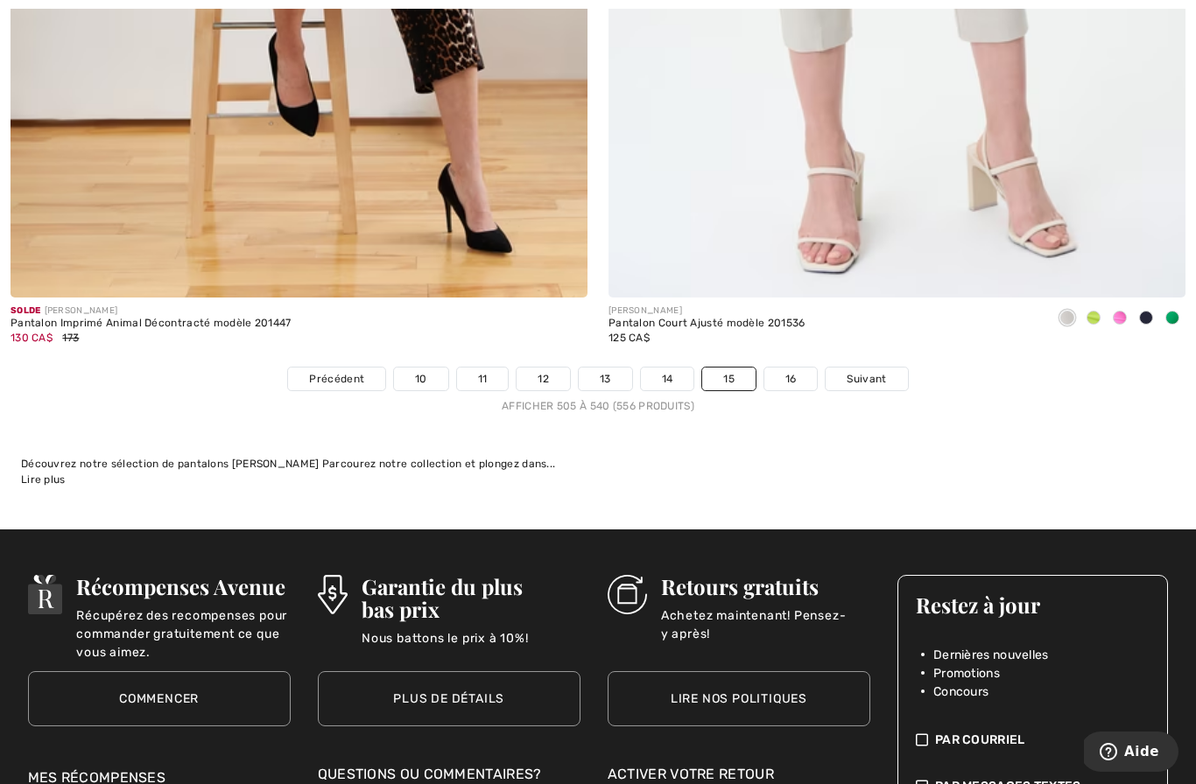
scroll to position [17284, 0]
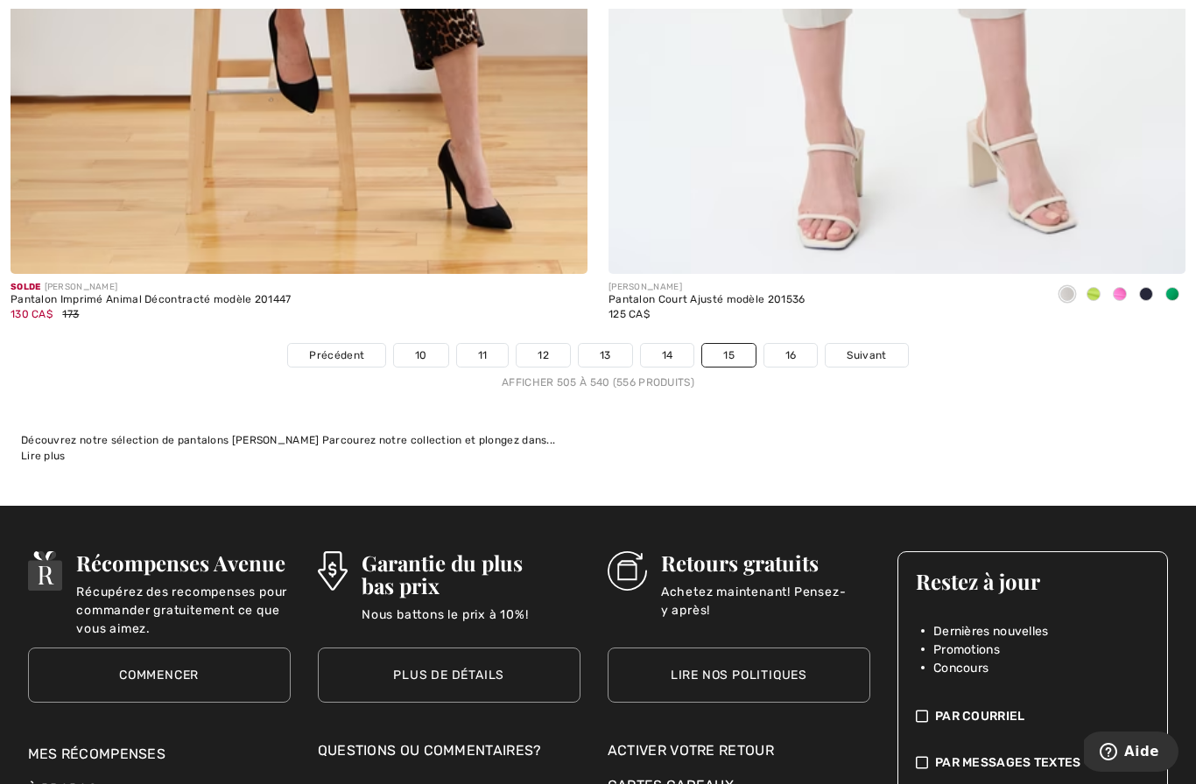
click at [786, 344] on link "16" at bounding box center [790, 355] width 53 height 23
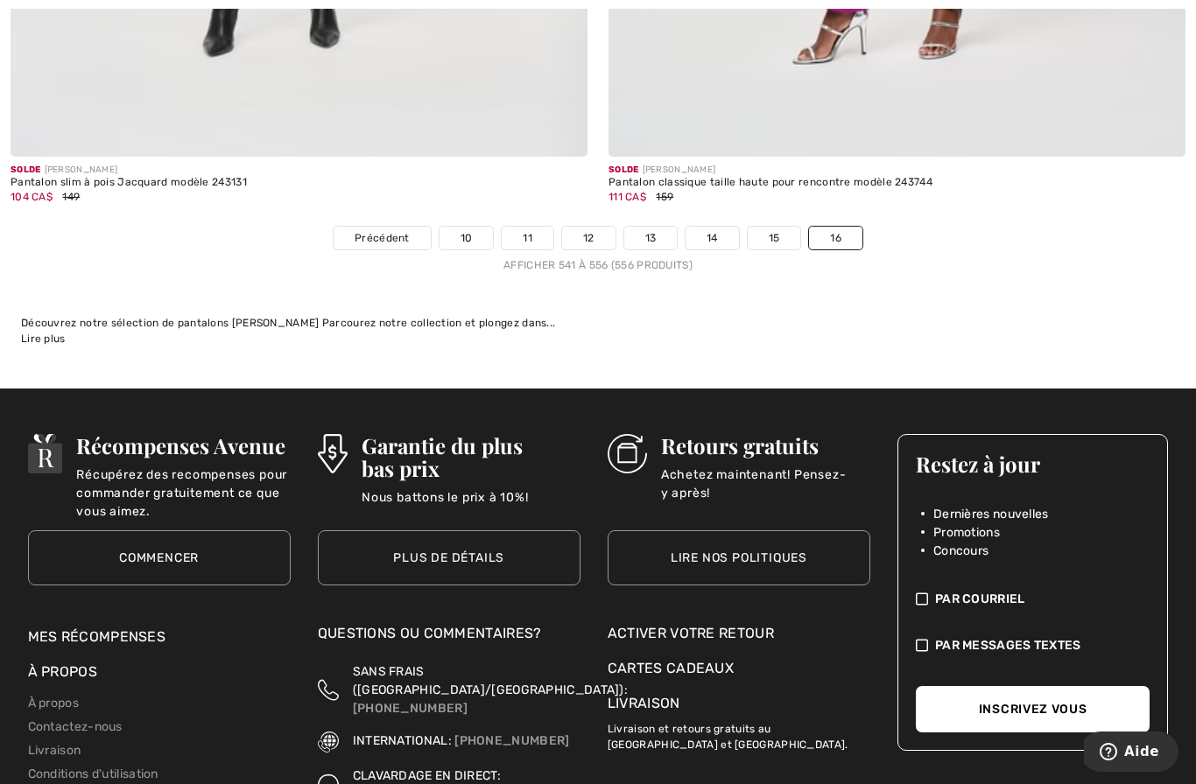
scroll to position [7911, 0]
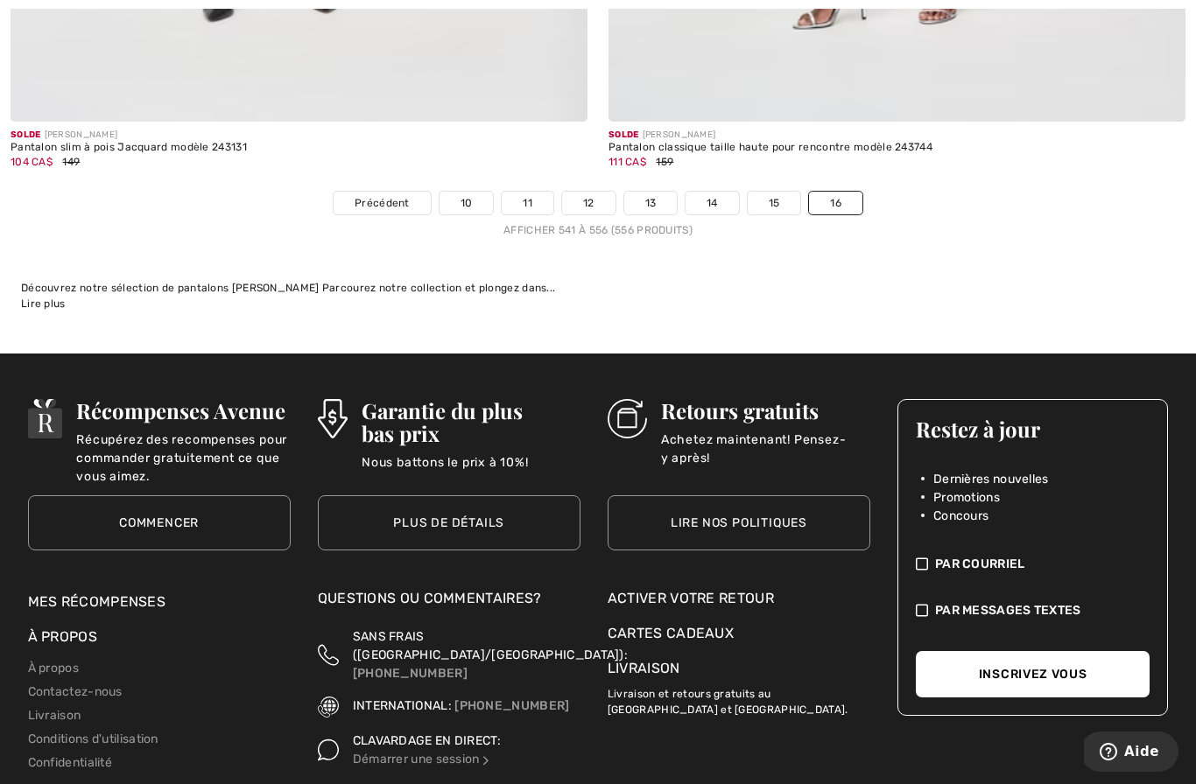
click at [126, 482] on div "Commencer" at bounding box center [159, 523] width 263 height 90
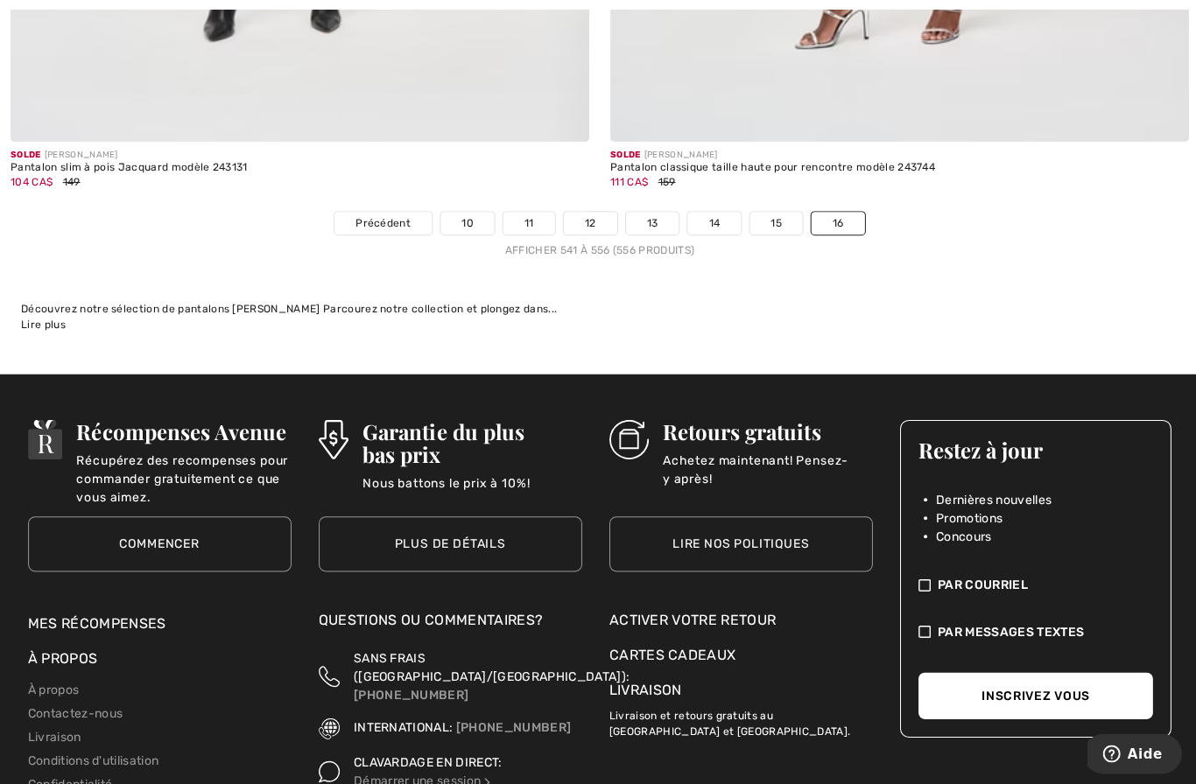
scroll to position [8114, 0]
